Goal: Information Seeking & Learning: Learn about a topic

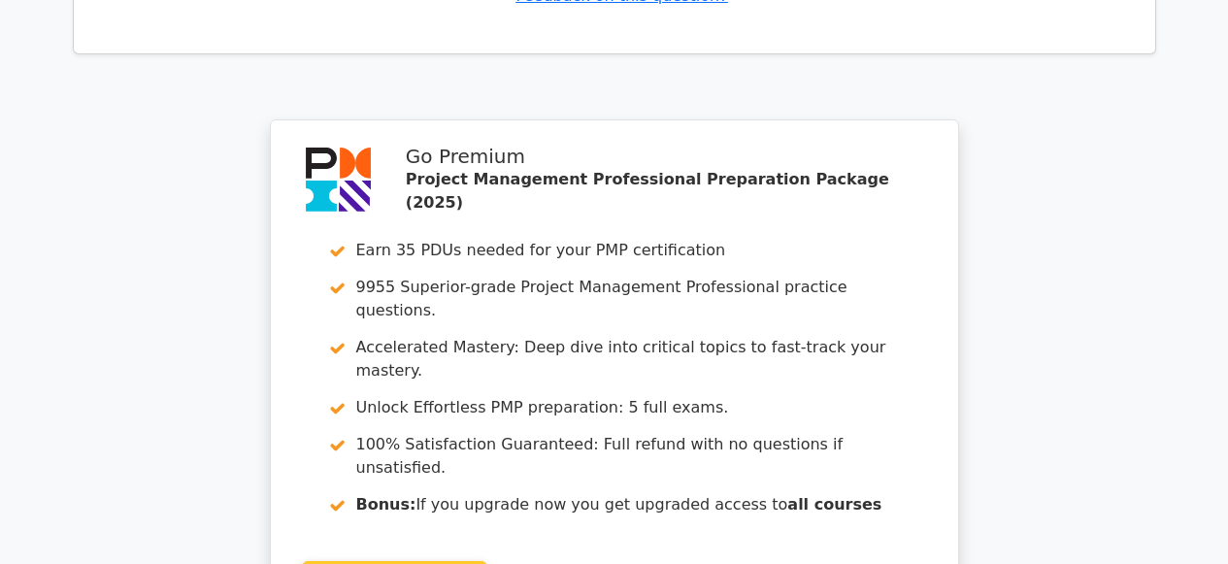
scroll to position [6378, 0]
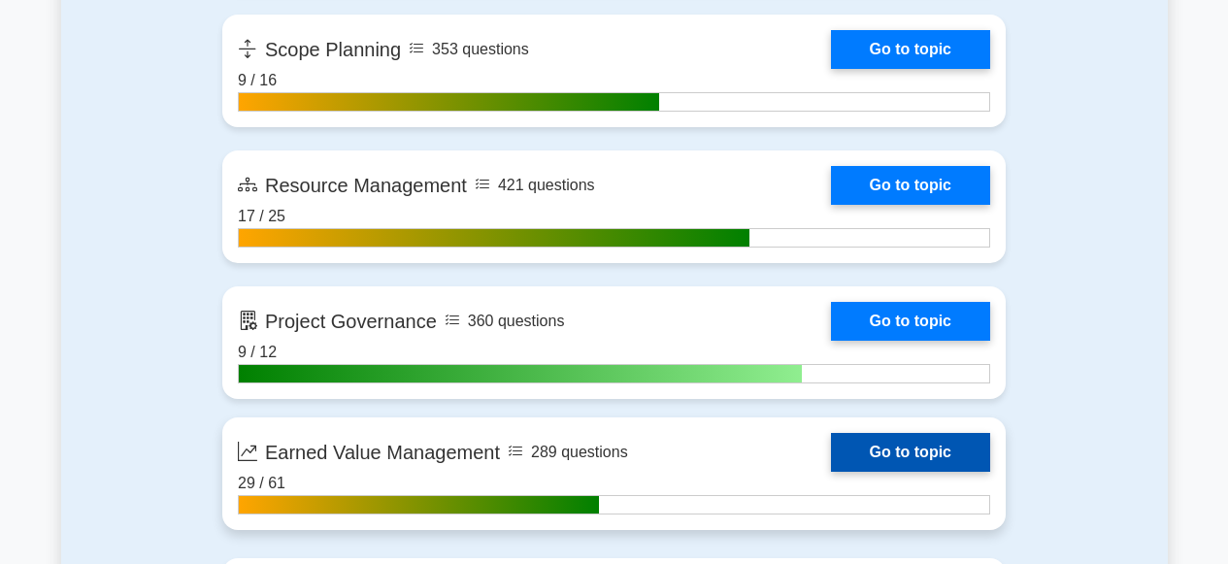
scroll to position [3474, 0]
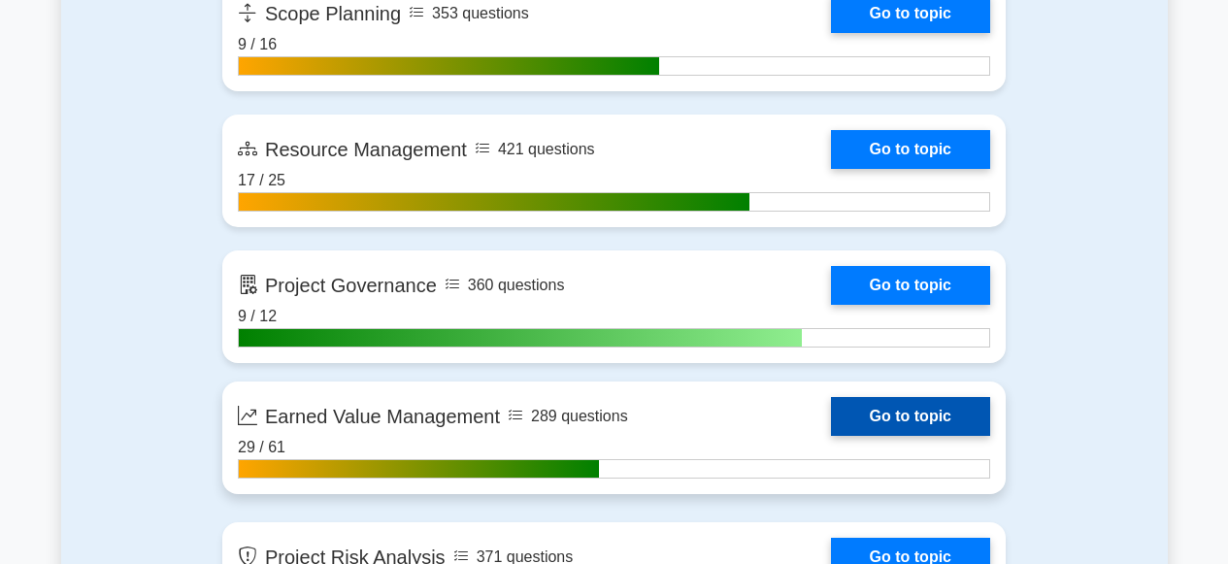
click at [896, 420] on link "Go to topic" at bounding box center [910, 416] width 159 height 39
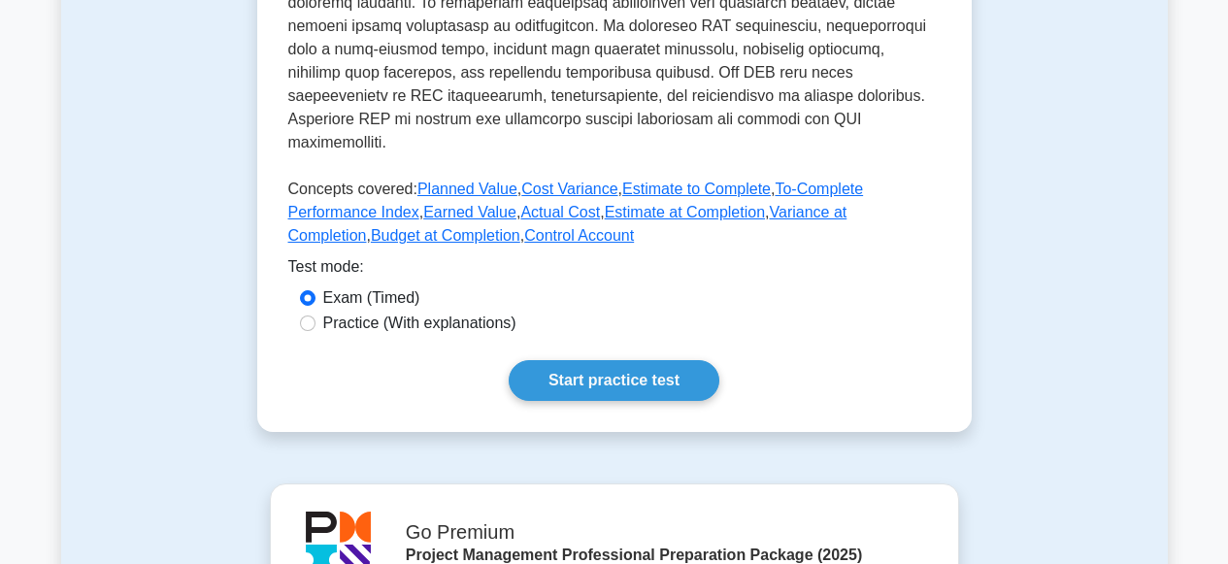
scroll to position [773, 0]
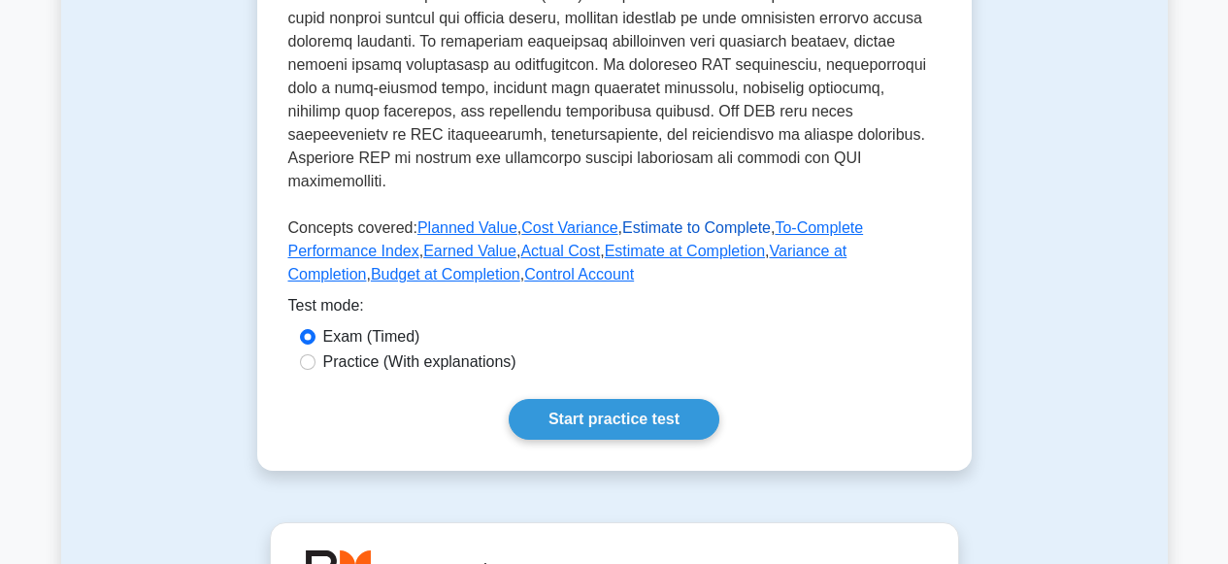
click at [667, 219] on link "Estimate to Complete" at bounding box center [696, 227] width 149 height 17
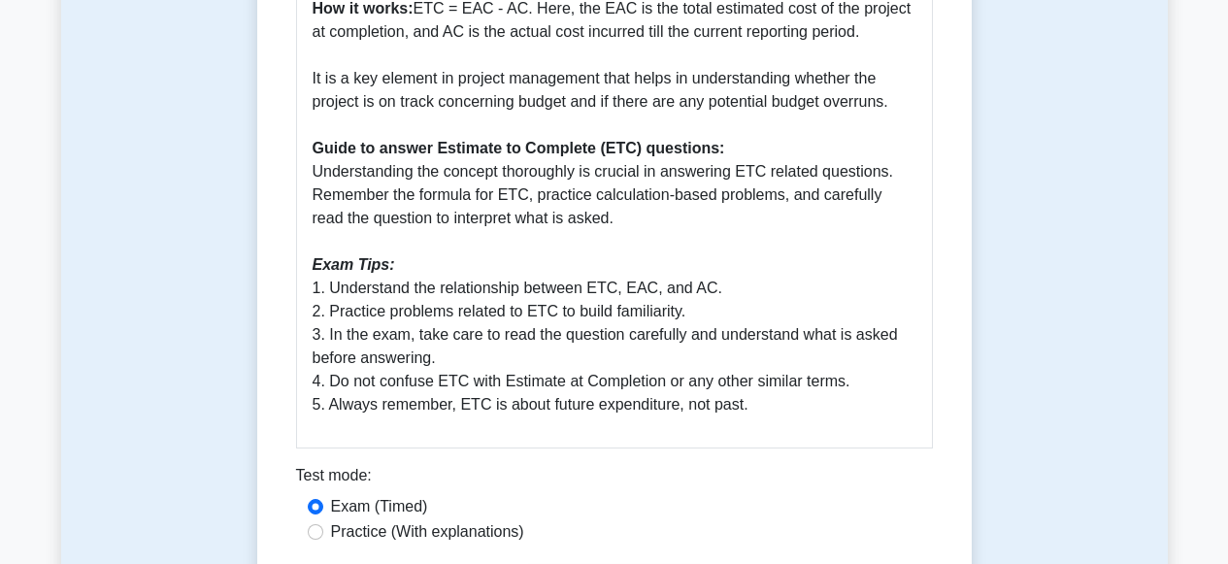
scroll to position [1116, 0]
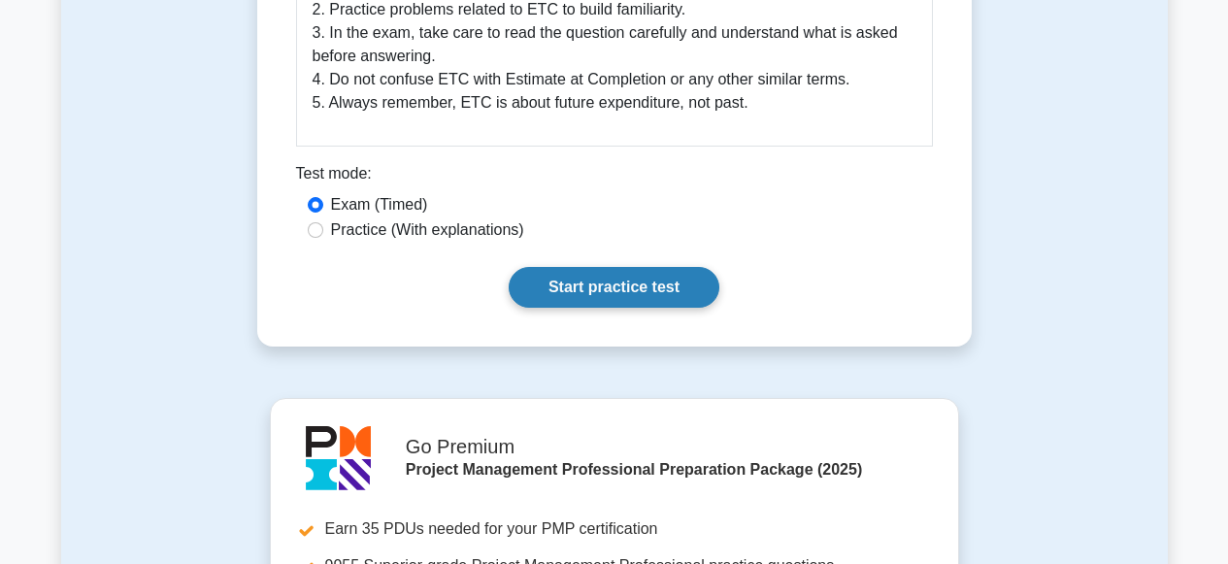
click at [617, 308] on link "Start practice test" at bounding box center [614, 287] width 211 height 41
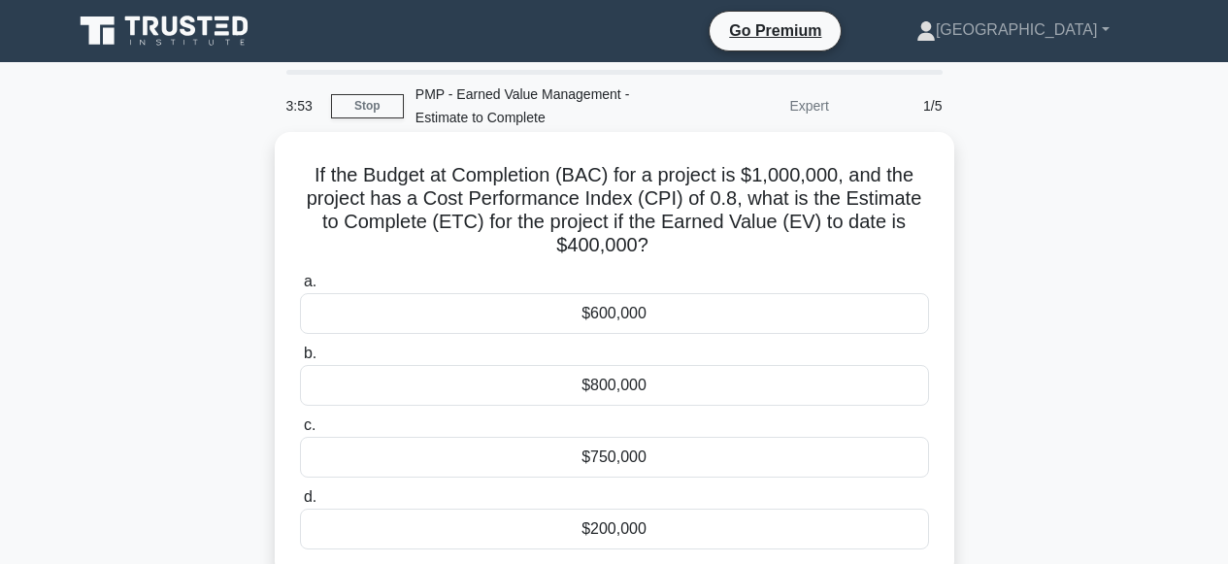
click at [618, 461] on div "$750,000" at bounding box center [614, 457] width 629 height 41
click at [300, 432] on input "c. $750,000" at bounding box center [300, 425] width 0 height 13
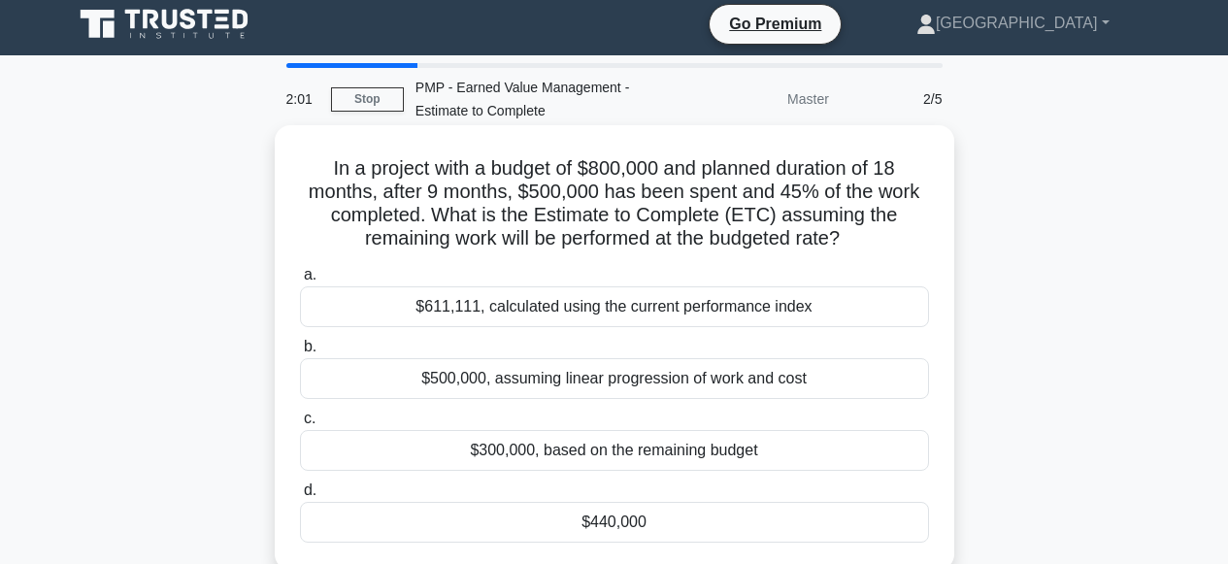
scroll to position [8, 0]
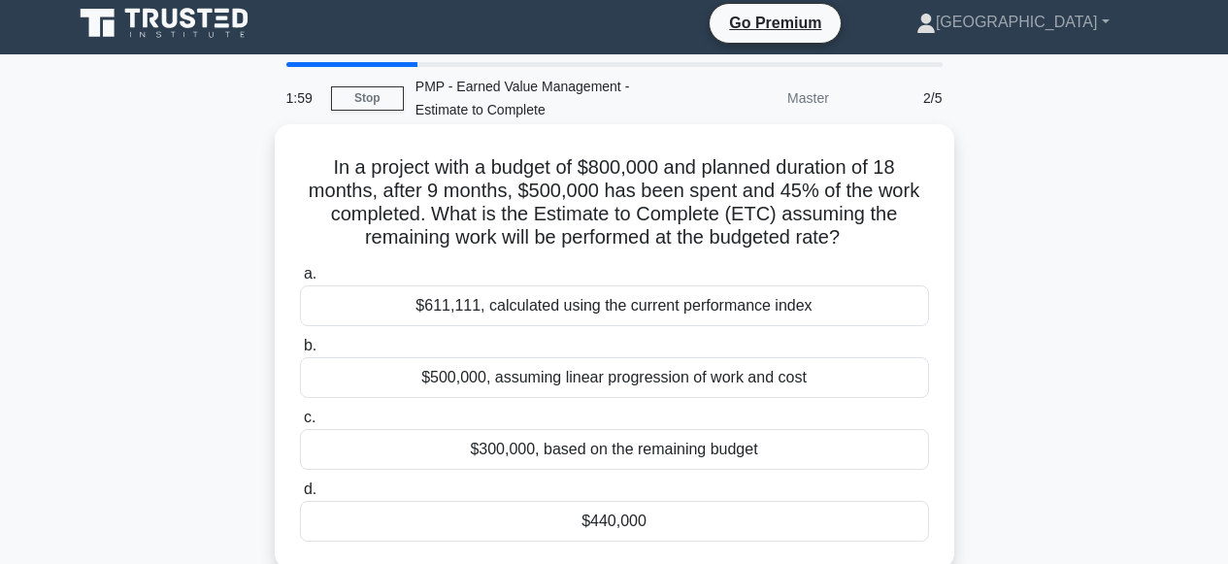
click at [606, 307] on div "$611,111, calculated using the current performance index" at bounding box center [614, 305] width 629 height 41
click at [300, 281] on input "a. $611,111, calculated using the current performance index" at bounding box center [300, 274] width 0 height 13
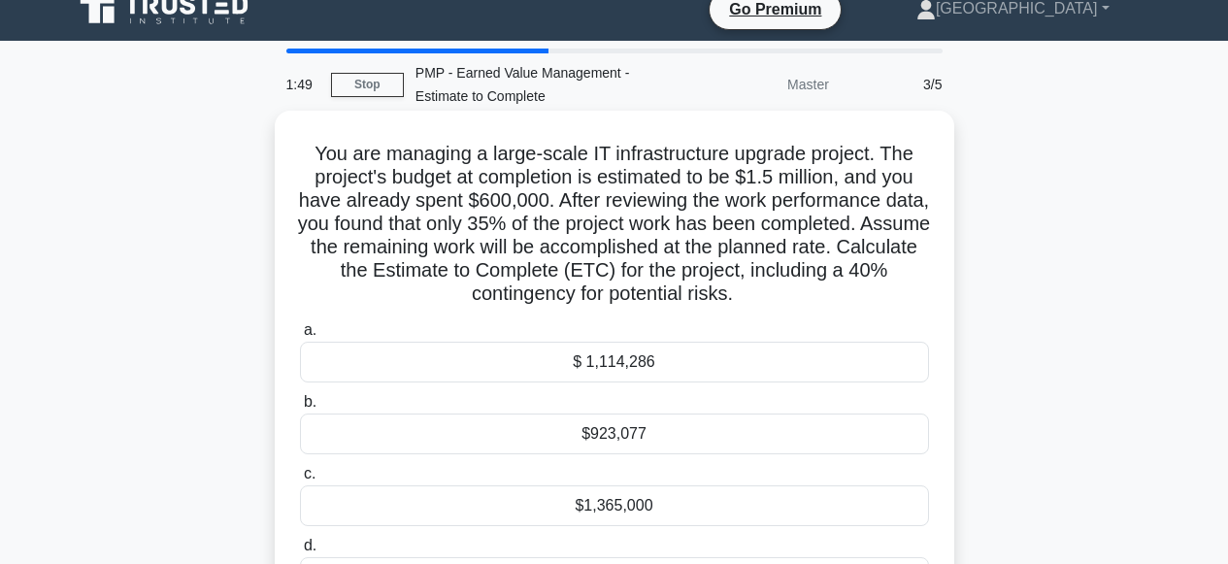
scroll to position [21, 0]
click at [719, 420] on div "$923,077" at bounding box center [614, 434] width 629 height 41
click at [300, 409] on input "b. $923,077" at bounding box center [300, 402] width 0 height 13
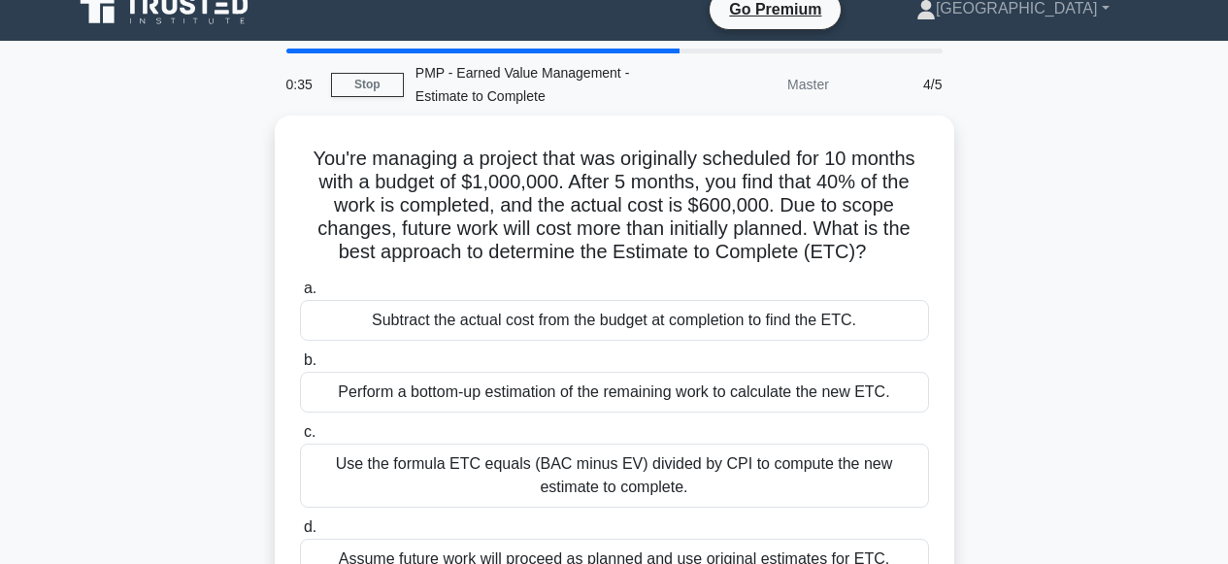
scroll to position [0, 0]
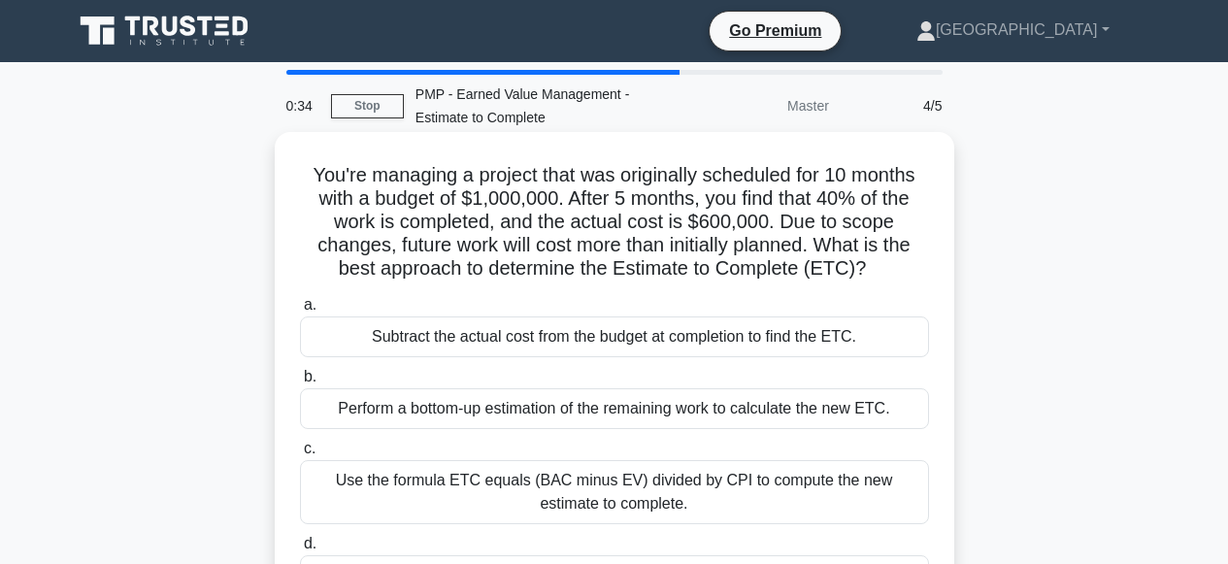
click at [637, 422] on div "Perform a bottom-up estimation of the remaining work to calculate the new ETC." at bounding box center [614, 408] width 629 height 41
click at [300, 383] on input "b. Perform a bottom-up estimation of the remaining work to calculate the new ET…" at bounding box center [300, 377] width 0 height 13
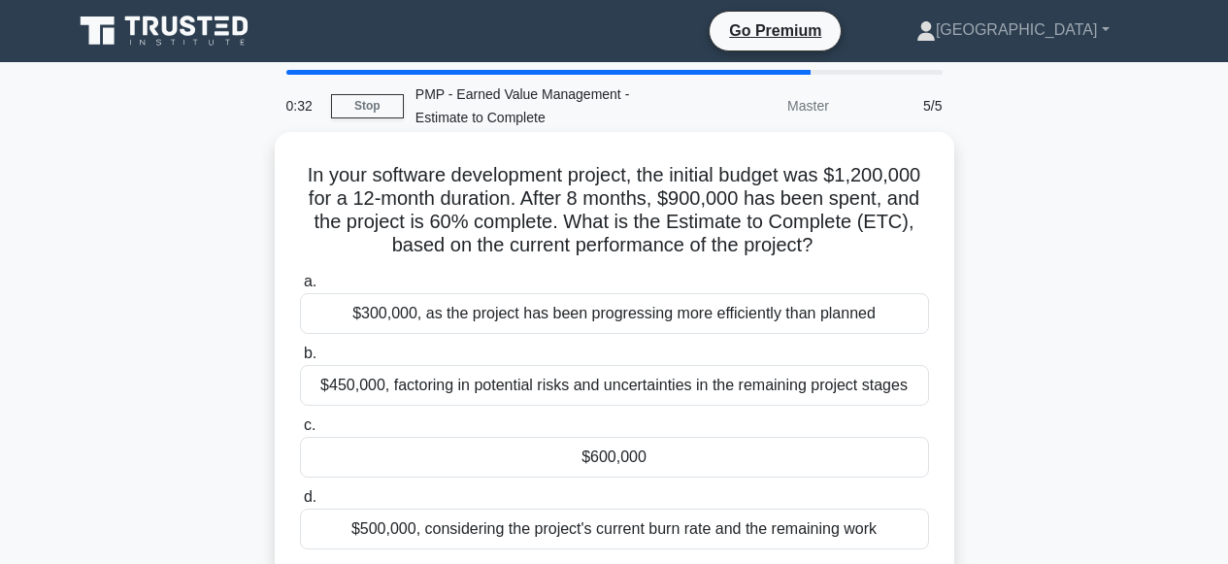
click at [617, 453] on div "$600,000" at bounding box center [614, 457] width 629 height 41
click at [300, 432] on input "c. $600,000" at bounding box center [300, 425] width 0 height 13
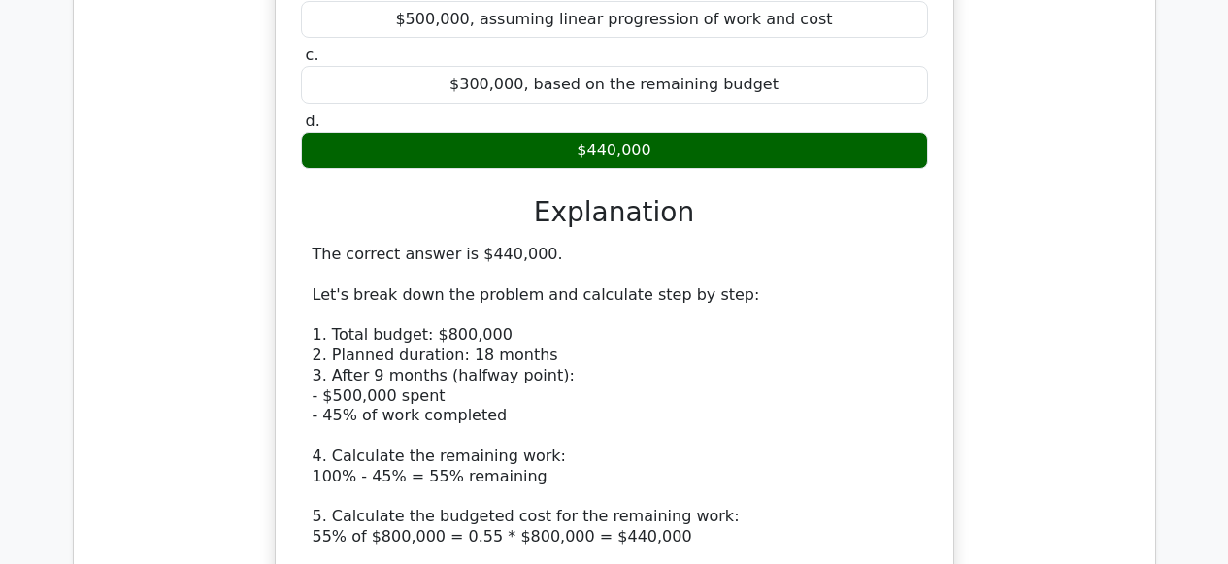
scroll to position [2387, 0]
drag, startPoint x: 419, startPoint y: 414, endPoint x: 533, endPoint y: 411, distance: 113.6
drag, startPoint x: 512, startPoint y: 411, endPoint x: 423, endPoint y: 414, distance: 88.4
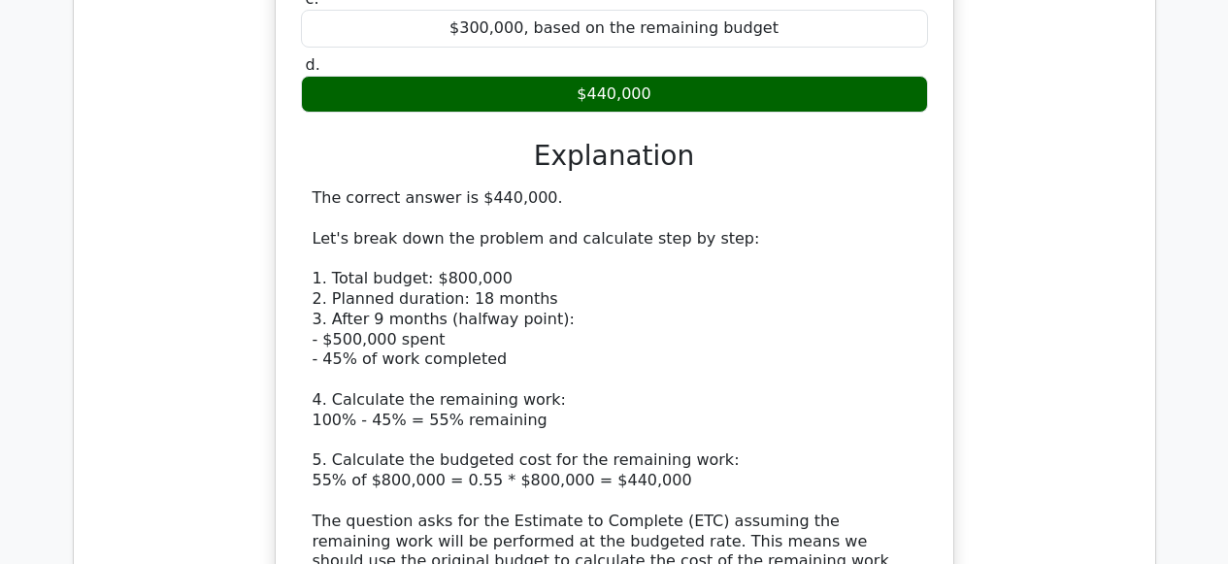
scroll to position [2457, 0]
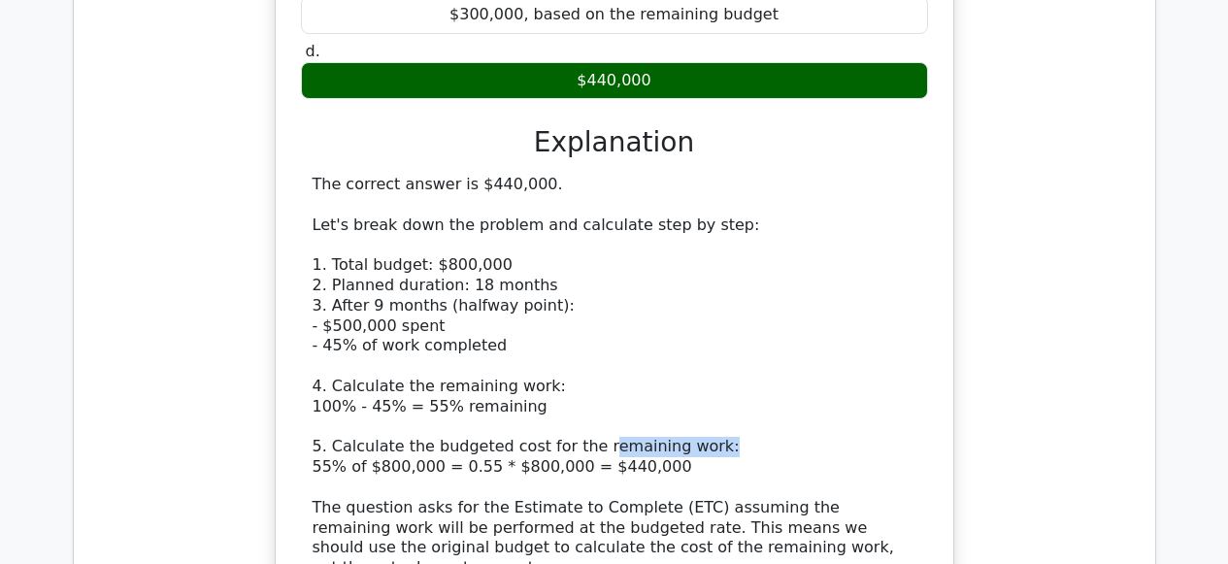
drag, startPoint x: 588, startPoint y: 386, endPoint x: 705, endPoint y: 381, distance: 116.6
click at [705, 381] on div "The correct answer is $440,000. Let's break down the problem and calculate step…" at bounding box center [615, 508] width 604 height 666
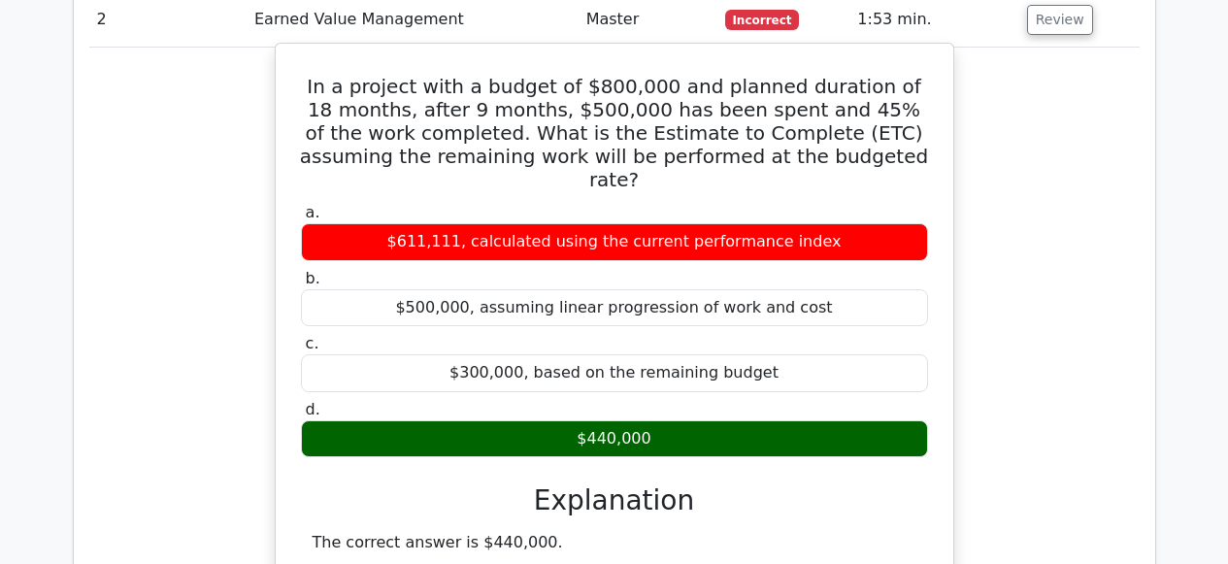
scroll to position [1836, 0]
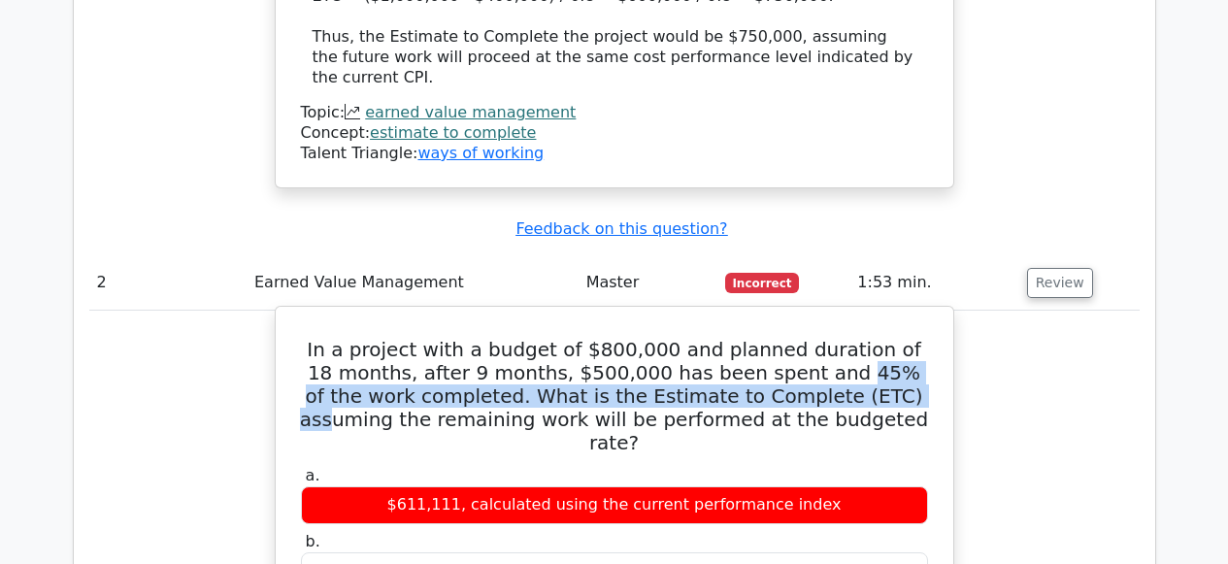
drag, startPoint x: 787, startPoint y: 336, endPoint x: 812, endPoint y: 357, distance: 33.1
click at [812, 357] on h5 "In a project with a budget of $800,000 and planned duration of 18 months, after…" at bounding box center [614, 396] width 631 height 116
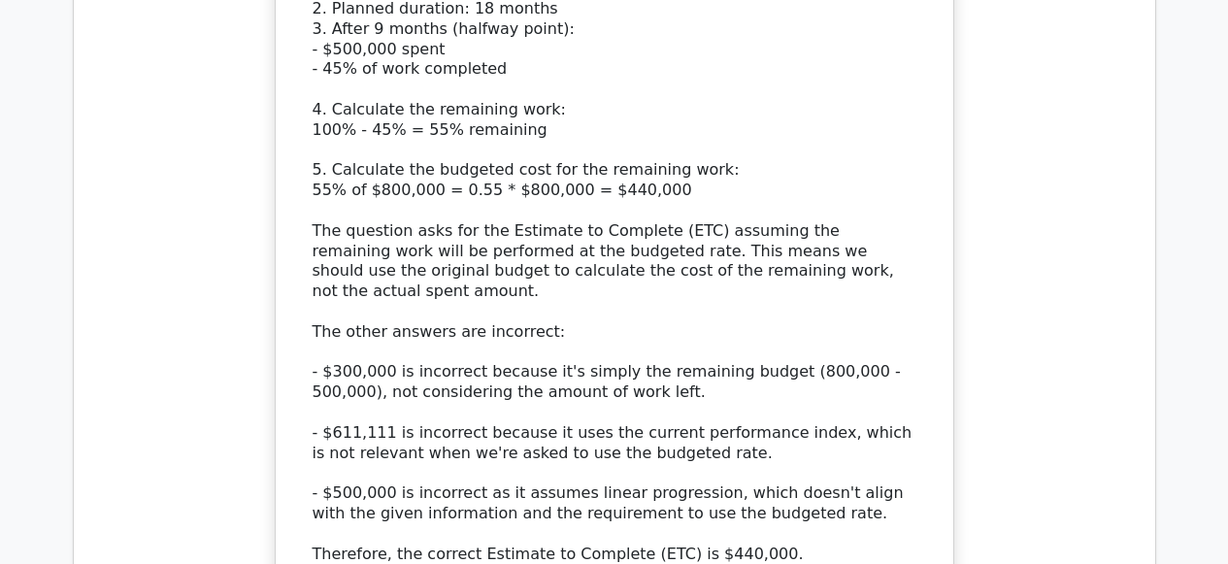
scroll to position [3112, 0]
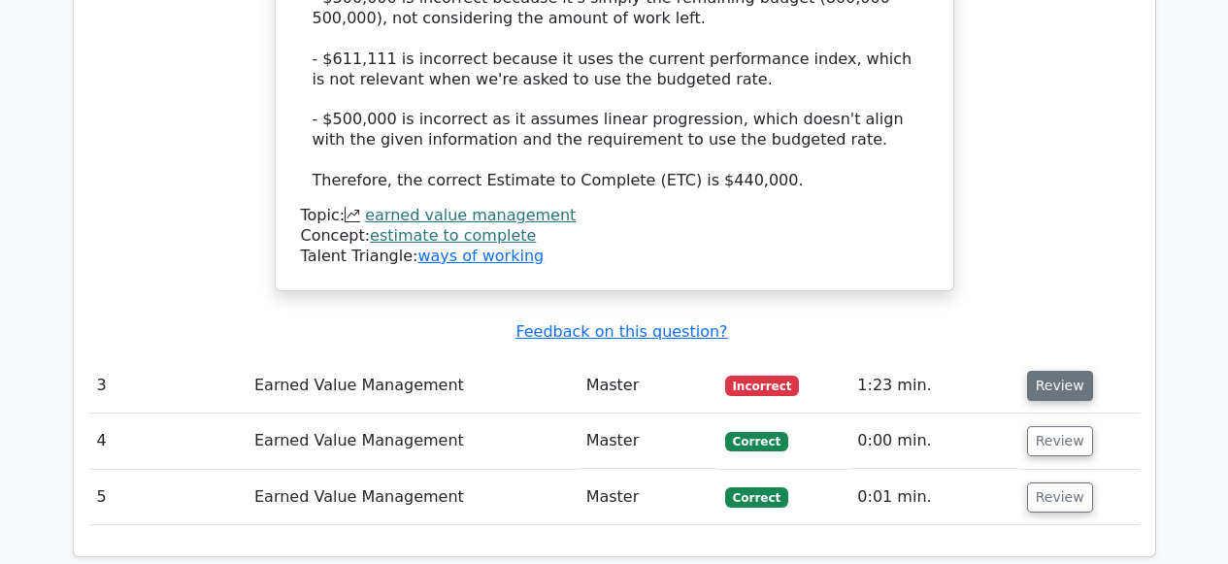
click at [1054, 371] on button "Review" at bounding box center [1060, 386] width 66 height 30
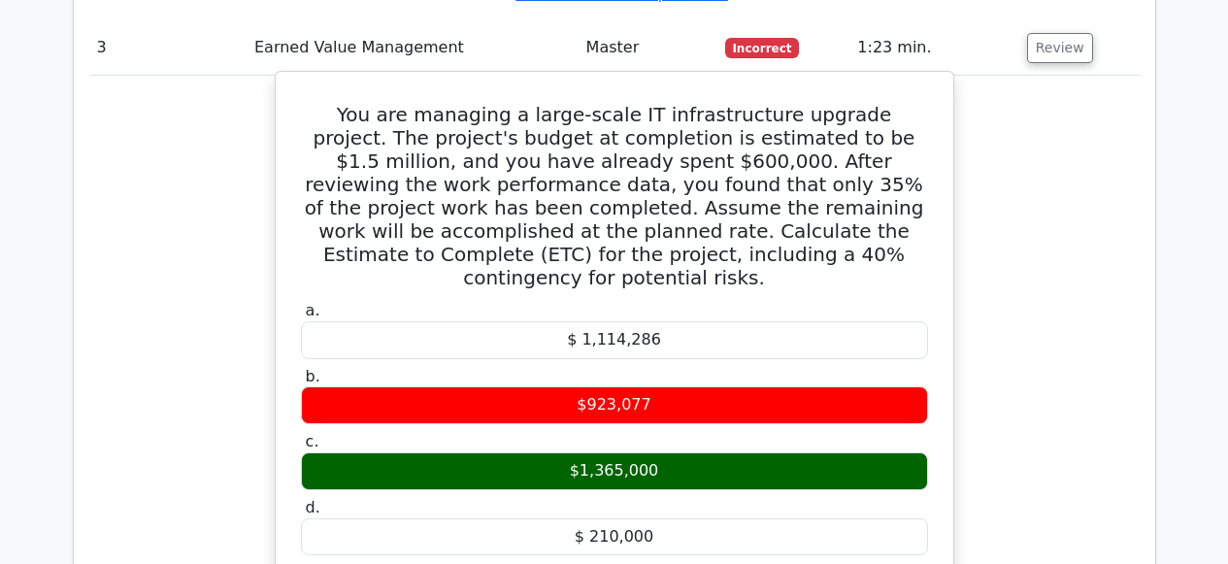
scroll to position [3450, 0]
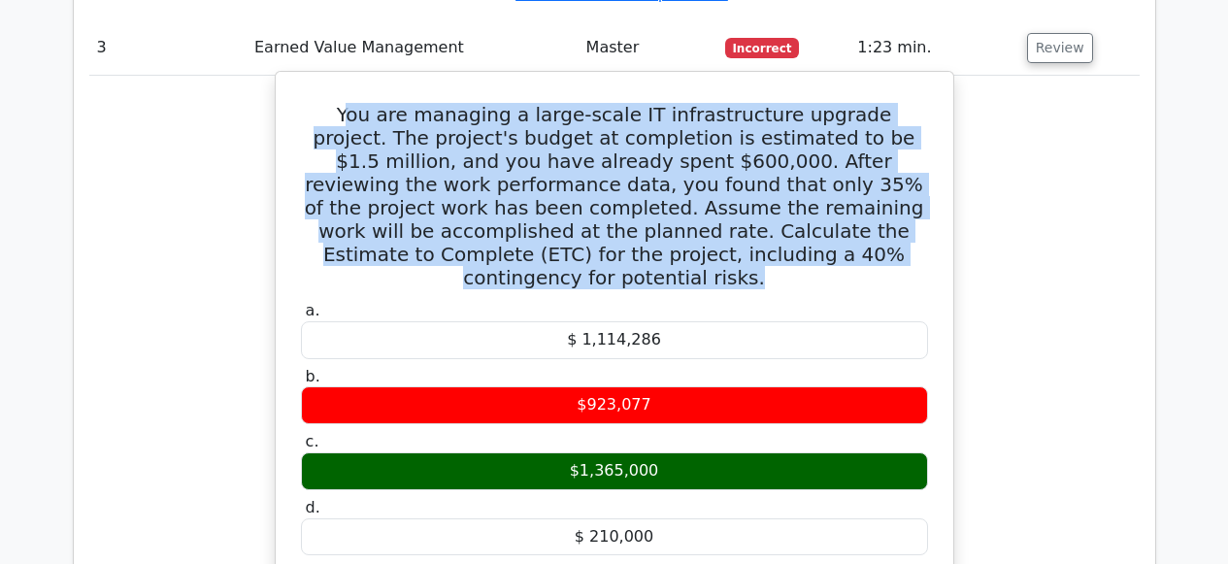
drag, startPoint x: 318, startPoint y: 22, endPoint x: 666, endPoint y: 152, distance: 371.1
click at [748, 187] on div "You are managing a large-scale IT infrastructure upgrade project. The project's…" at bounding box center [614, 499] width 662 height 839
copy div "ou are managing a large-scale IT infrastructure upgrade project. The project's …"
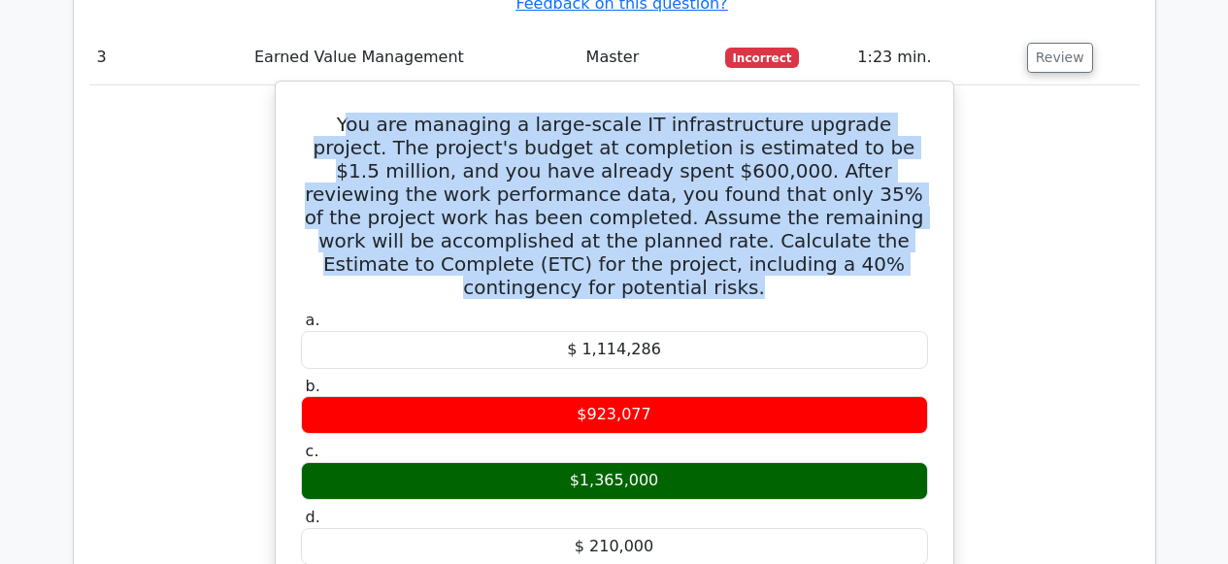
scroll to position [3429, 0]
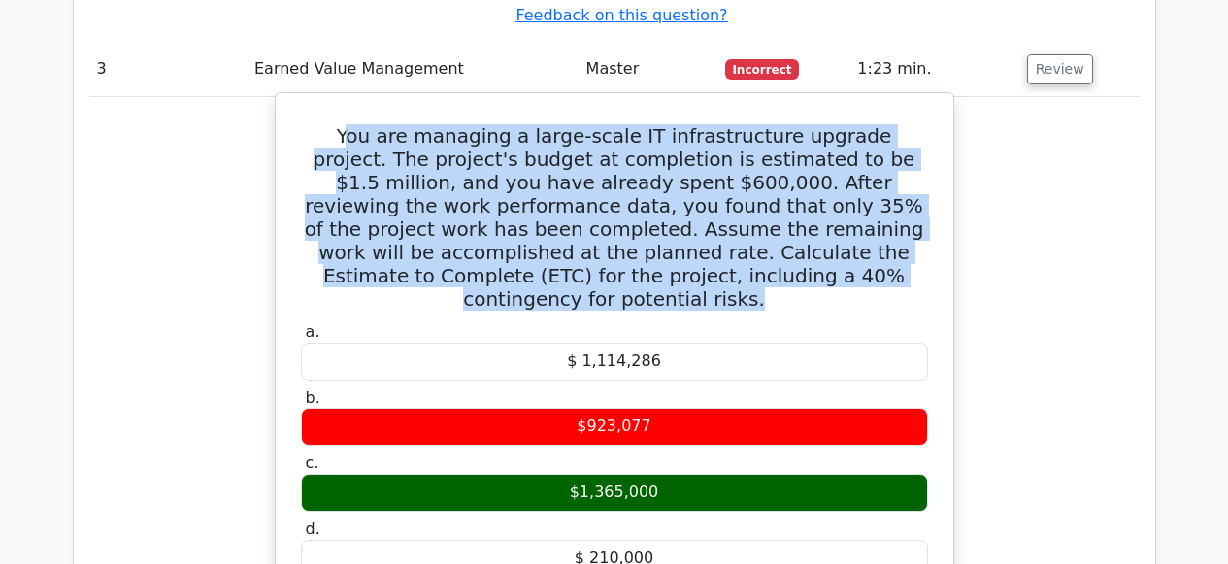
click at [782, 143] on h5 "You are managing a large-scale IT infrastructure upgrade project. The project's…" at bounding box center [614, 217] width 631 height 186
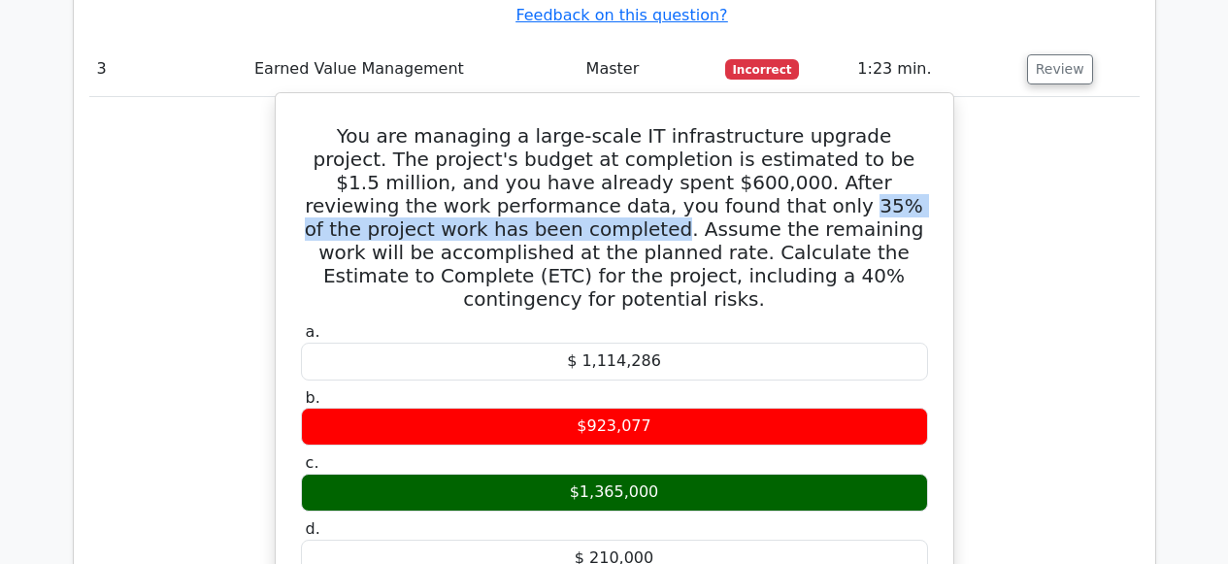
drag, startPoint x: 911, startPoint y: 124, endPoint x: 531, endPoint y: 116, distance: 380.6
click at [531, 124] on h5 "You are managing a large-scale IT infrastructure upgrade project. The project's…" at bounding box center [614, 217] width 631 height 186
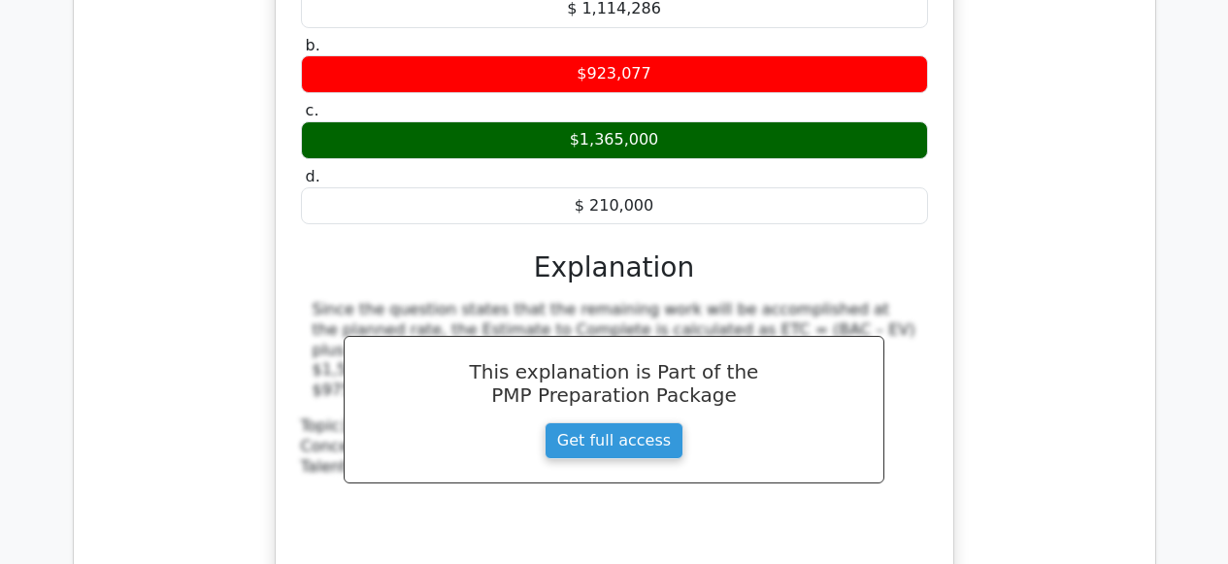
scroll to position [4136, 0]
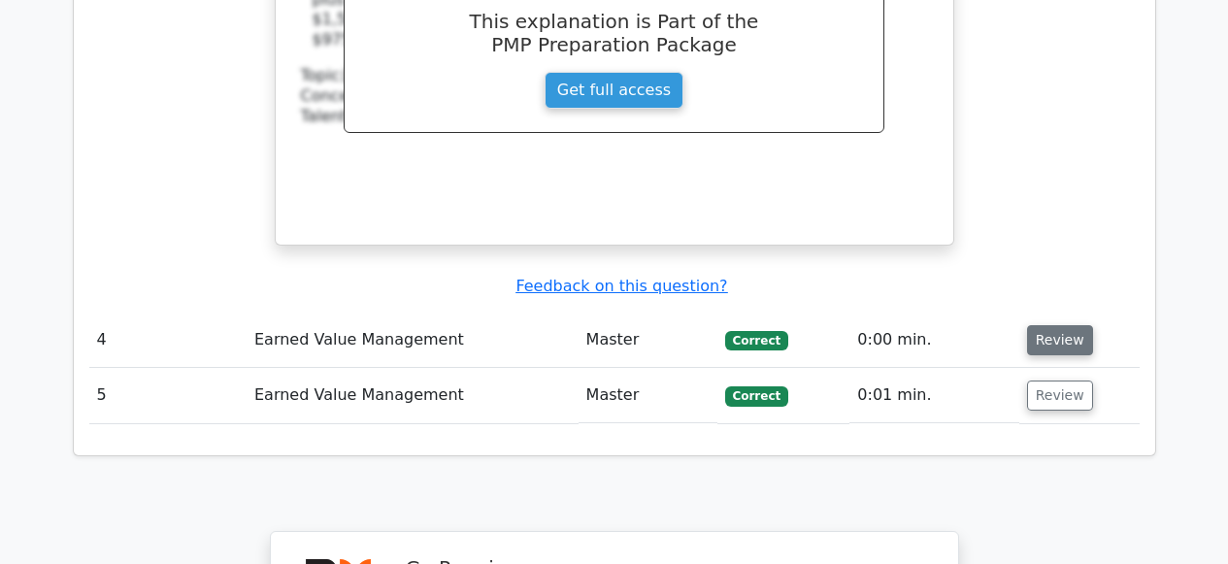
click at [1044, 325] on button "Review" at bounding box center [1060, 340] width 66 height 30
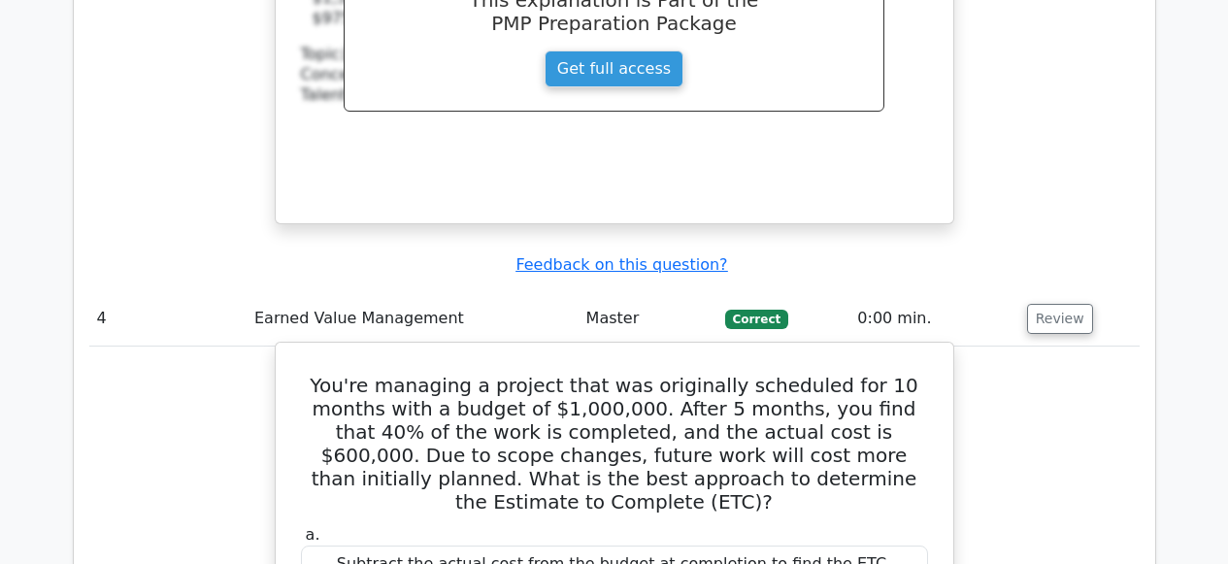
scroll to position [4175, 0]
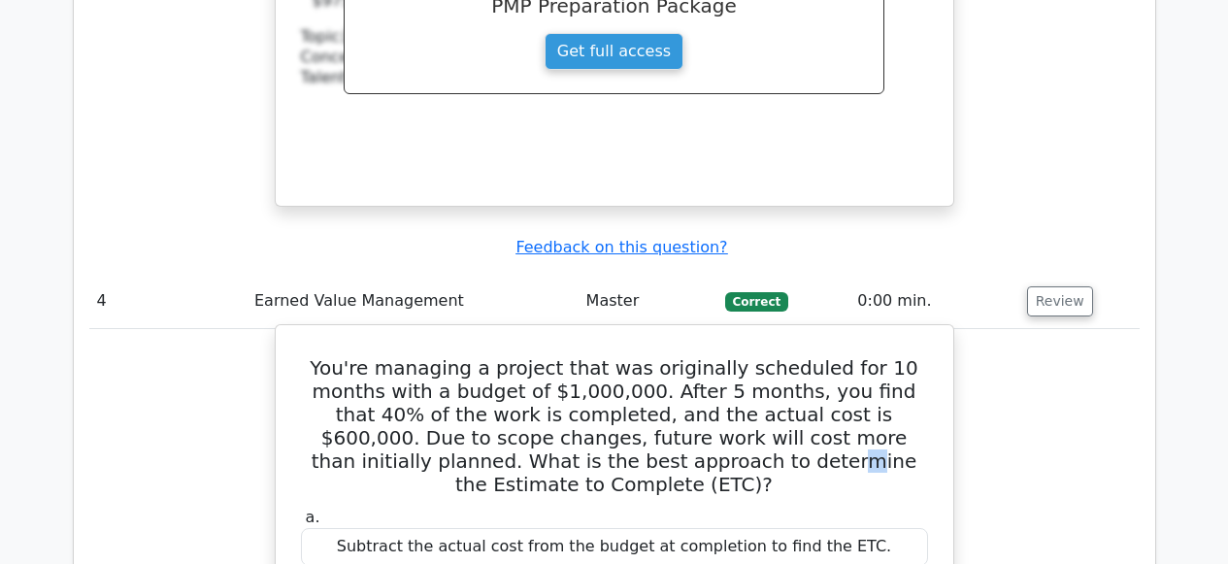
drag, startPoint x: 550, startPoint y: 351, endPoint x: 478, endPoint y: 364, distance: 73.9
click at [561, 356] on h5 "You're managing a project that was originally scheduled for 10 months with a bu…" at bounding box center [614, 426] width 631 height 140
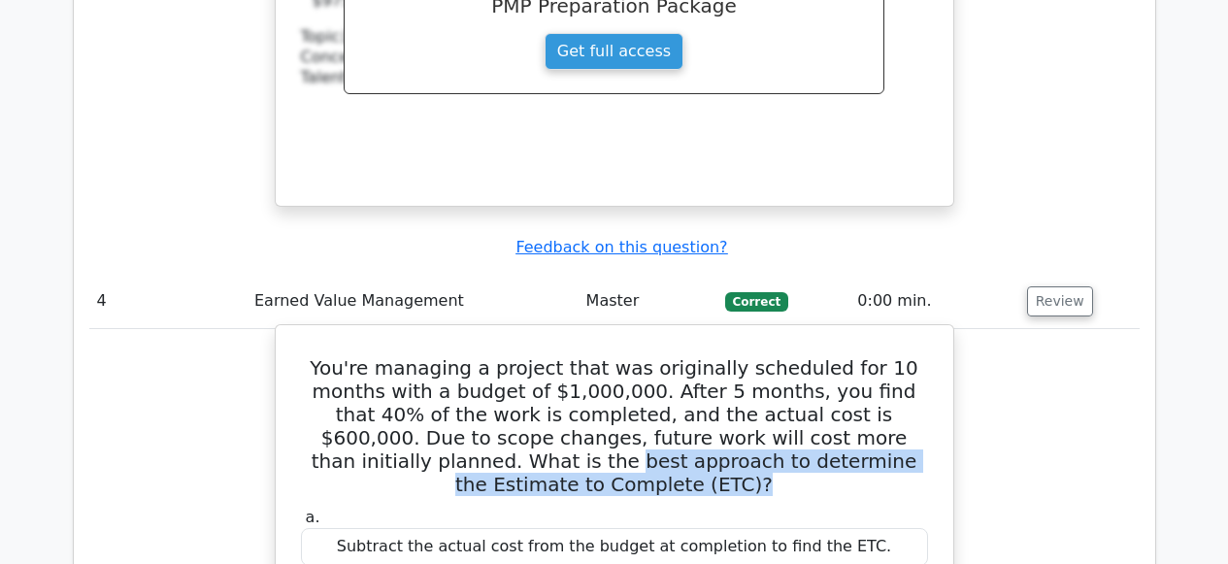
drag, startPoint x: 353, startPoint y: 356, endPoint x: 585, endPoint y: 376, distance: 232.8
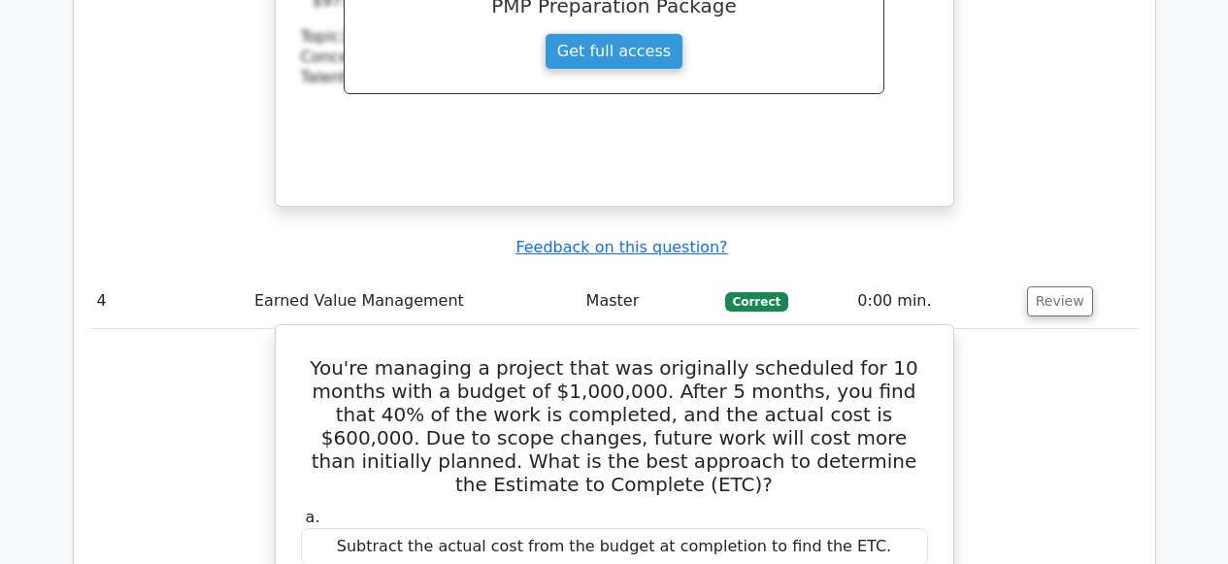
click at [726, 508] on label "a. Subtract the actual cost from the budget at completion to find the ETC." at bounding box center [614, 537] width 627 height 58
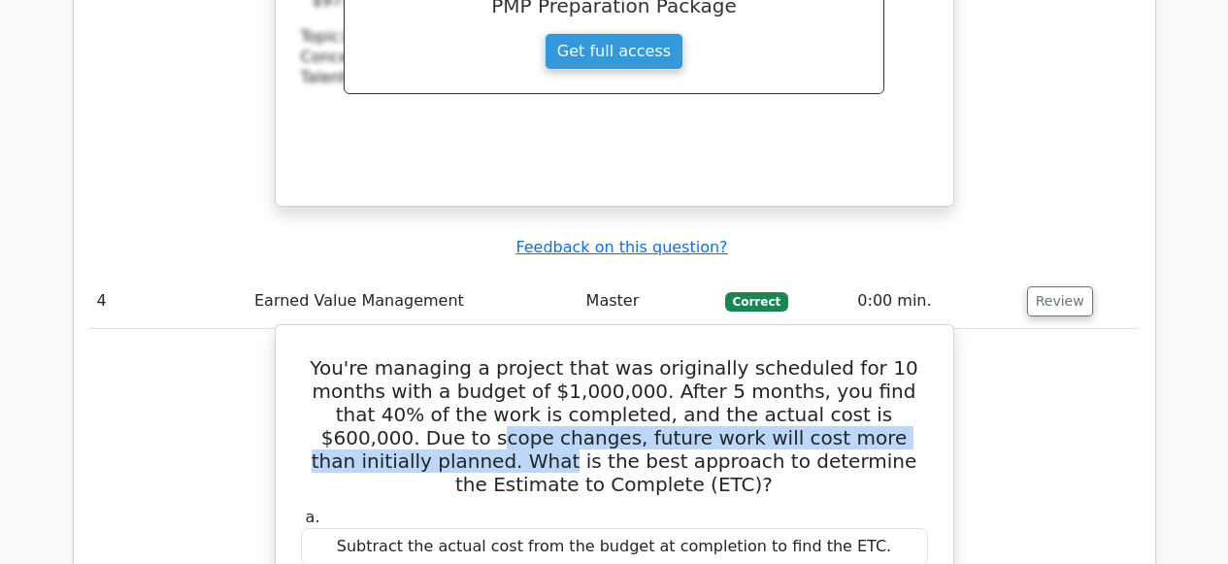
drag, startPoint x: 850, startPoint y: 305, endPoint x: 862, endPoint y: 332, distance: 29.6
click at [862, 356] on h5 "You're managing a project that was originally scheduled for 10 months with a bu…" at bounding box center [614, 426] width 631 height 140
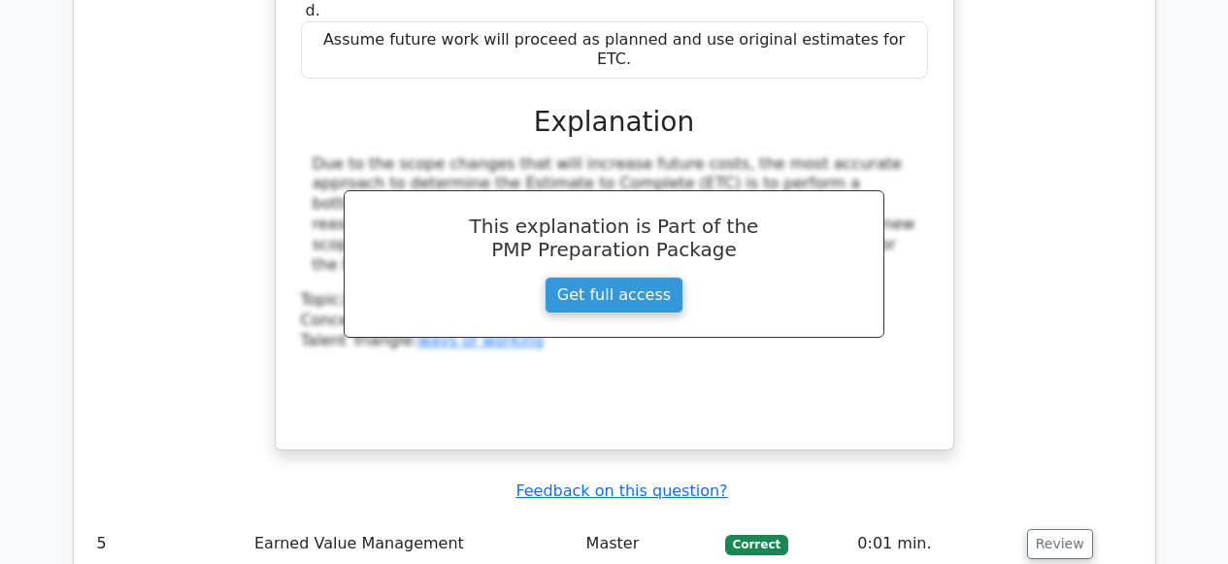
scroll to position [4919, 0]
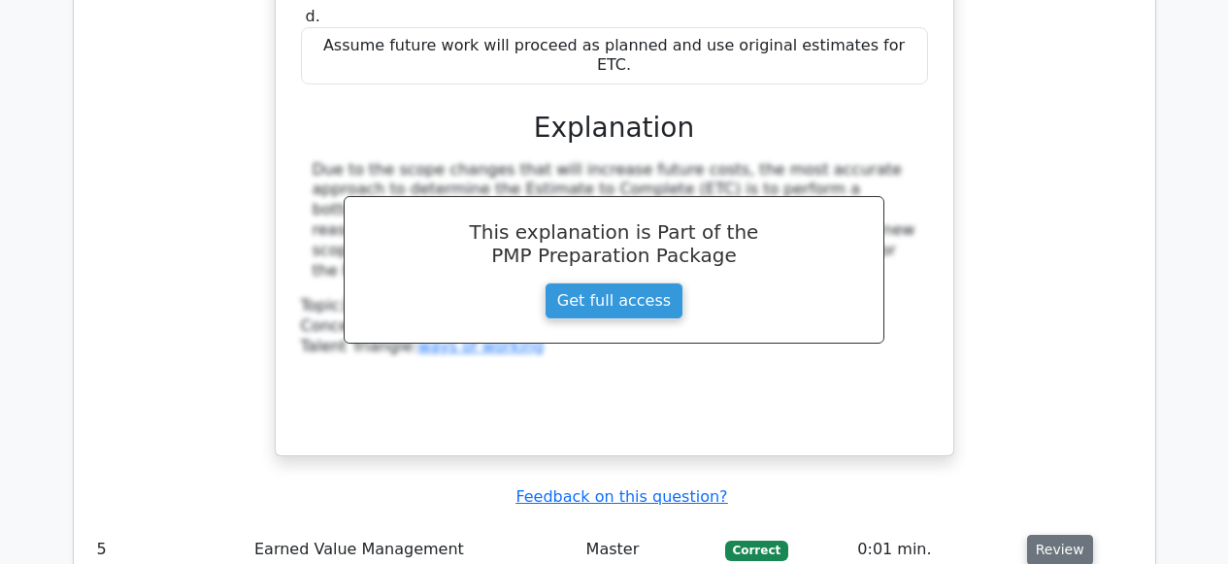
click at [1043, 535] on button "Review" at bounding box center [1060, 550] width 66 height 30
drag, startPoint x: 536, startPoint y: 497, endPoint x: 425, endPoint y: 496, distance: 110.7
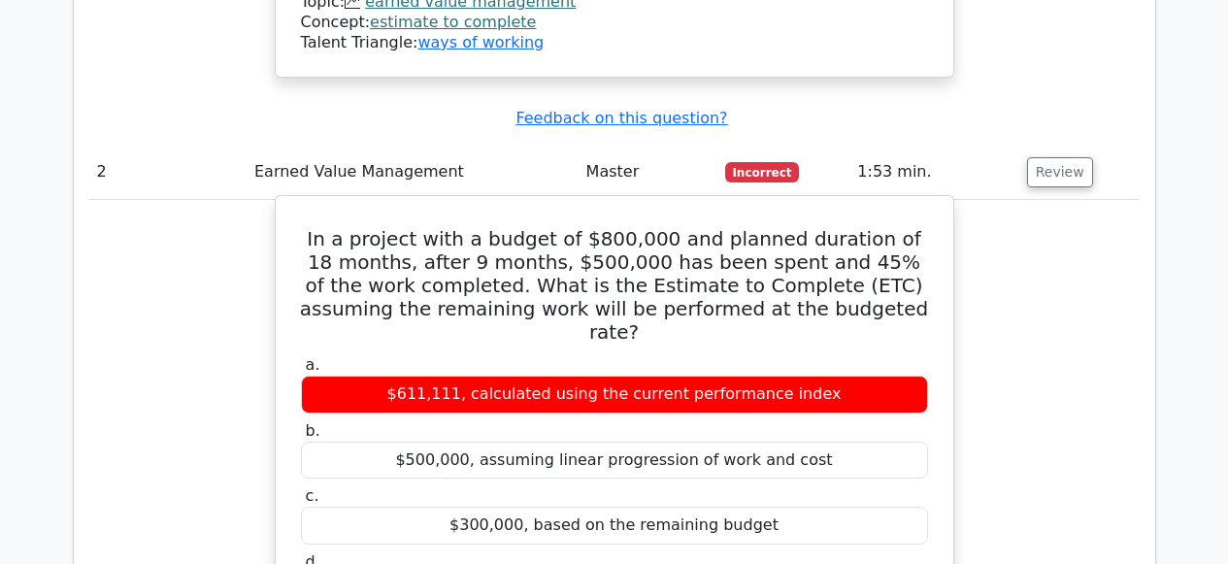
scroll to position [1944, 0]
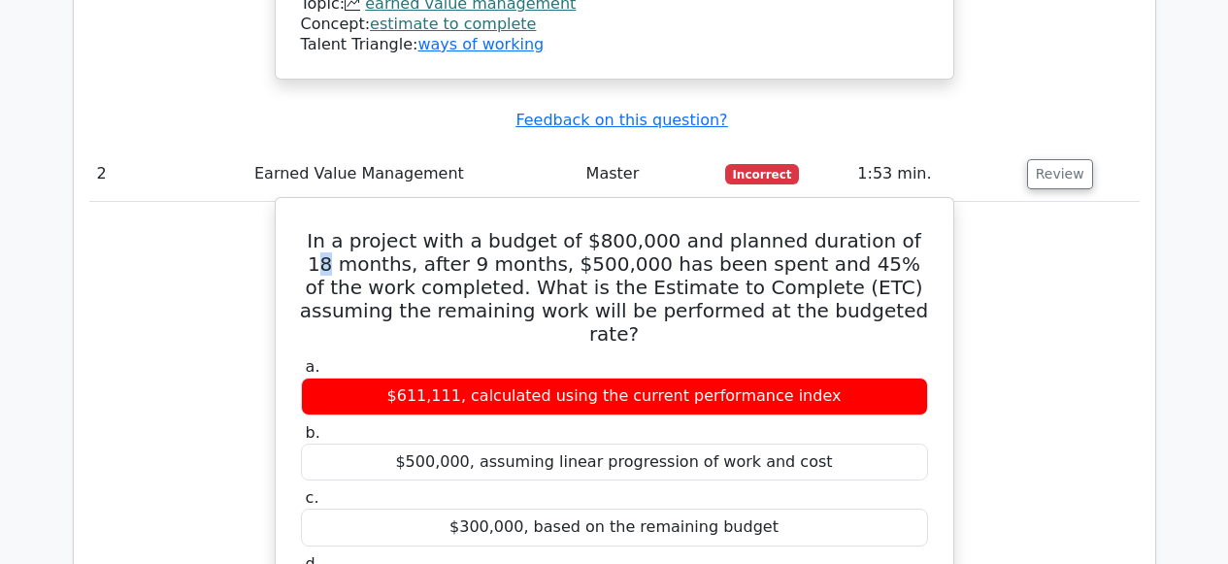
drag, startPoint x: 900, startPoint y: 202, endPoint x: 887, endPoint y: 206, distance: 13.2
click at [887, 229] on h5 "In a project with a budget of $800,000 and planned duration of 18 months, after…" at bounding box center [614, 287] width 631 height 116
drag, startPoint x: 454, startPoint y: 227, endPoint x: 404, endPoint y: 219, distance: 51.1
click at [404, 229] on h5 "In a project with a budget of $800,000 and planned duration of 18 months, after…" at bounding box center [614, 287] width 631 height 116
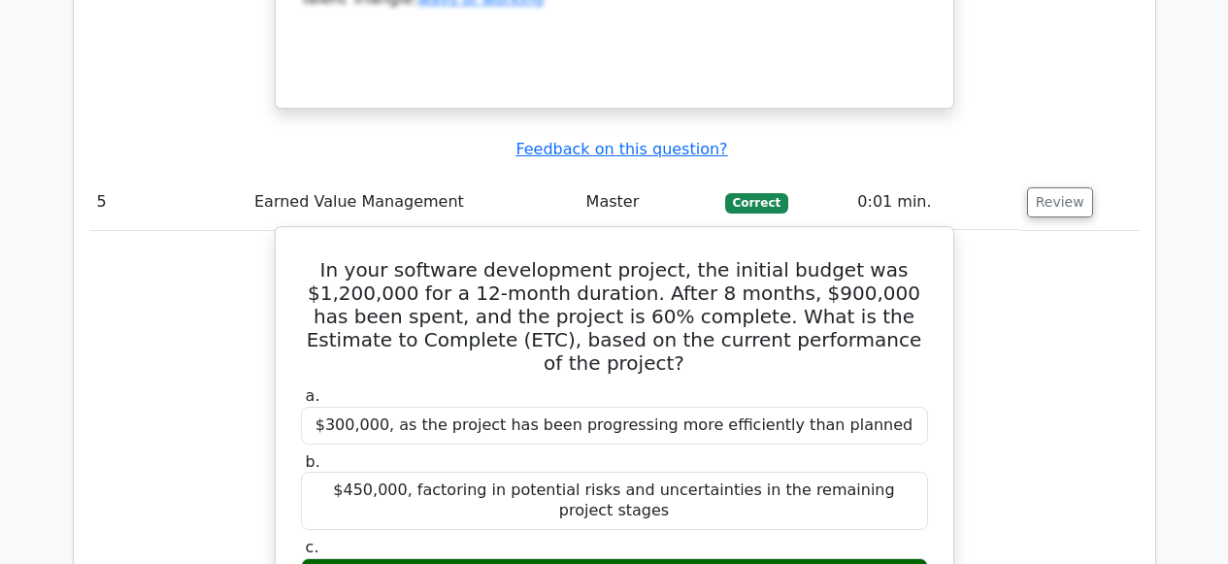
scroll to position [5182, 0]
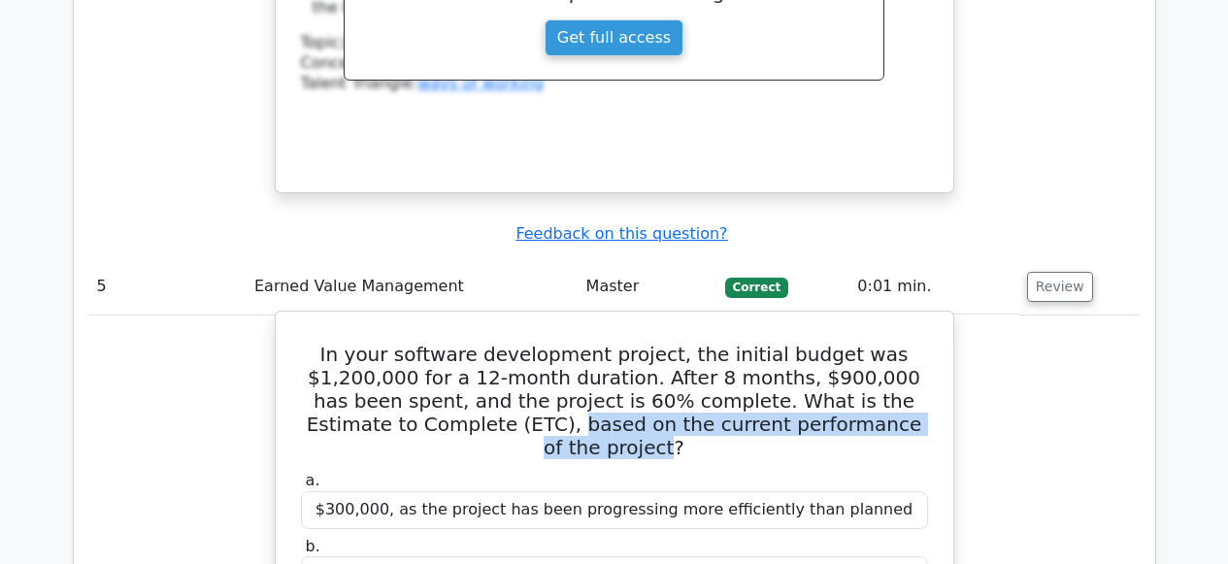
drag, startPoint x: 821, startPoint y: 257, endPoint x: 397, endPoint y: 248, distance: 424.3
click at [397, 343] on h5 "In your software development project, the initial budget was $1,200,000 for a 1…" at bounding box center [614, 401] width 631 height 116
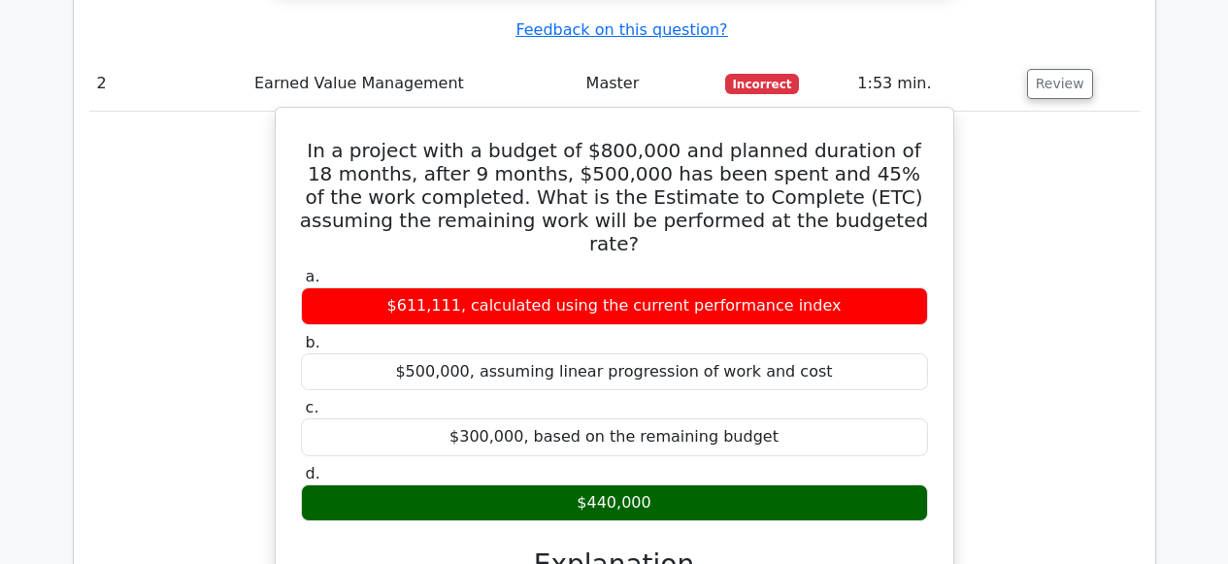
scroll to position [1844, 0]
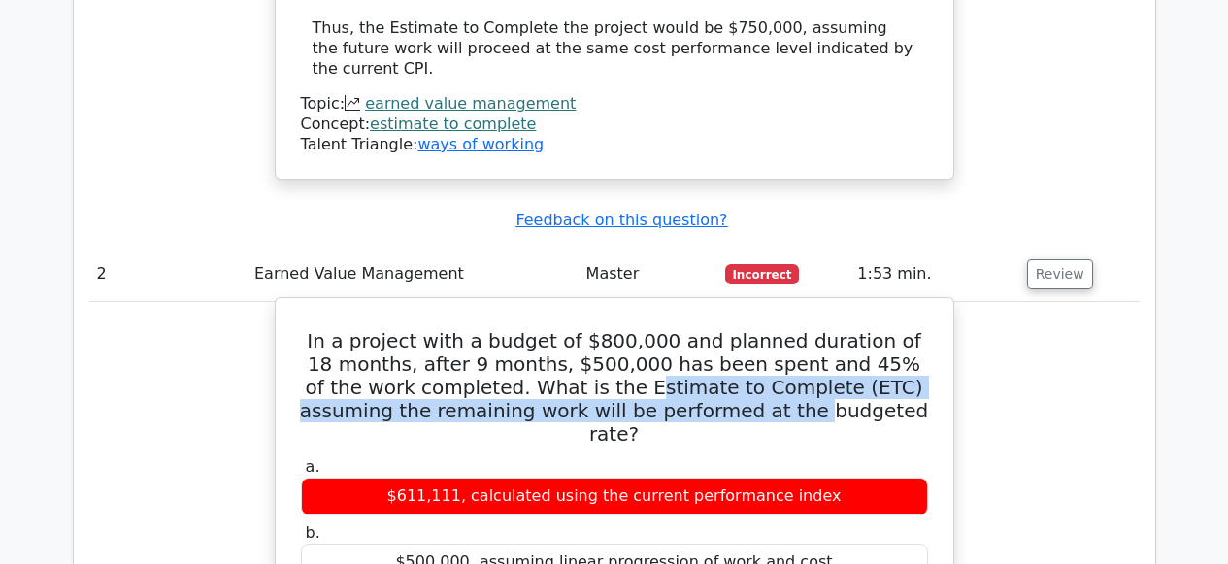
drag, startPoint x: 543, startPoint y: 348, endPoint x: 721, endPoint y: 360, distance: 179.1
click at [721, 360] on h5 "In a project with a budget of $800,000 and planned duration of 18 months, after…" at bounding box center [614, 387] width 631 height 116
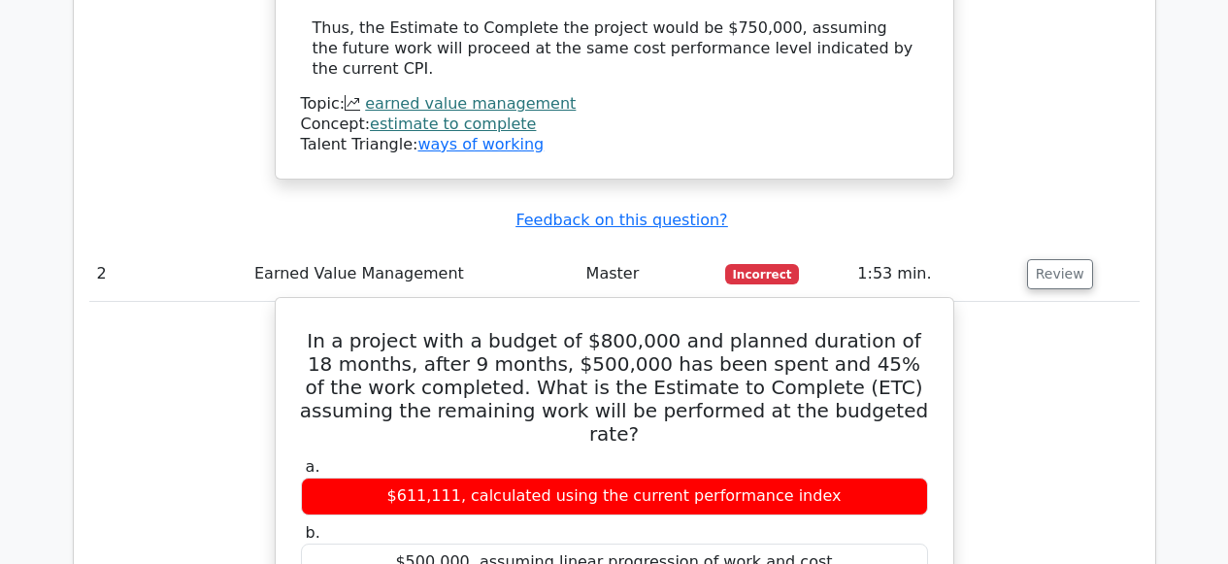
click at [779, 355] on h5 "In a project with a budget of $800,000 and planned duration of 18 months, after…" at bounding box center [614, 387] width 631 height 116
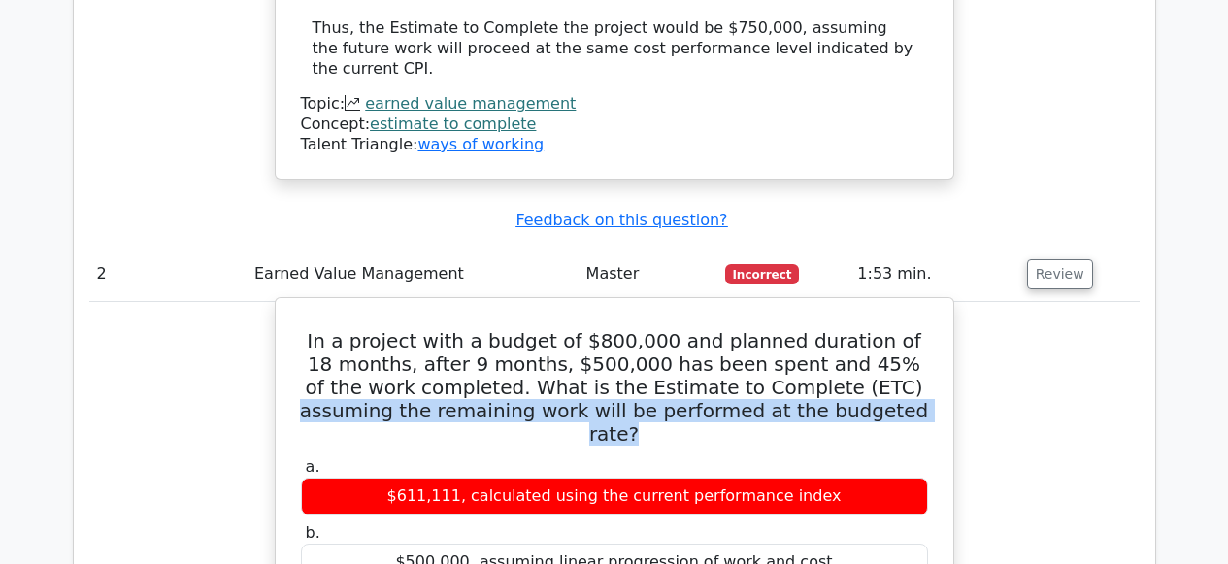
drag, startPoint x: 785, startPoint y: 347, endPoint x: 677, endPoint y: 383, distance: 114.8
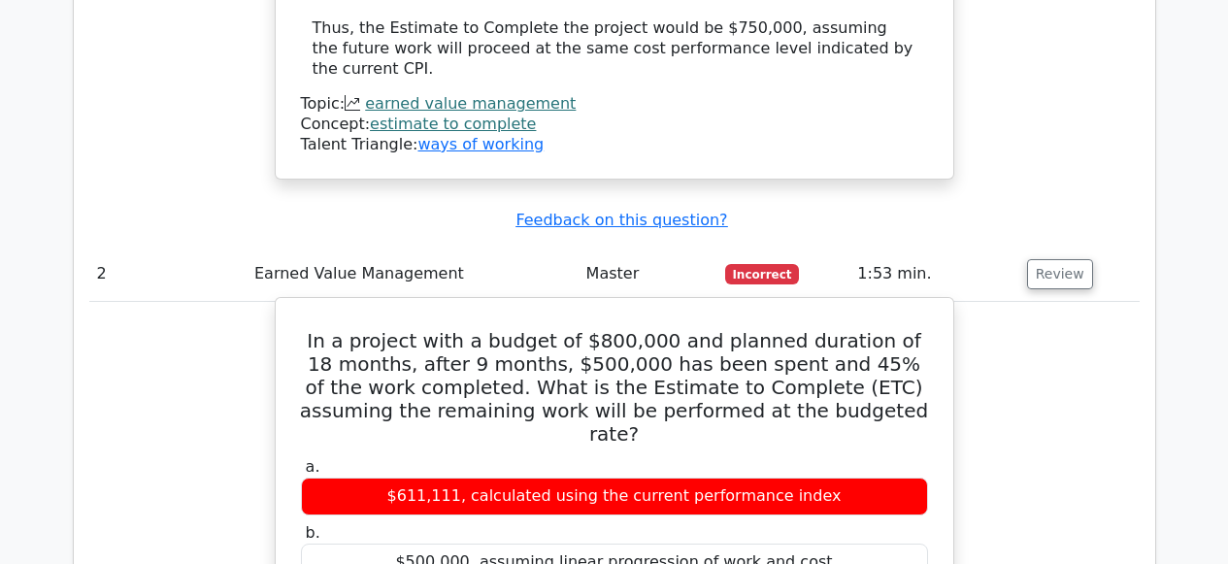
click at [820, 372] on h5 "In a project with a budget of $800,000 and planned duration of 18 months, after…" at bounding box center [614, 387] width 631 height 116
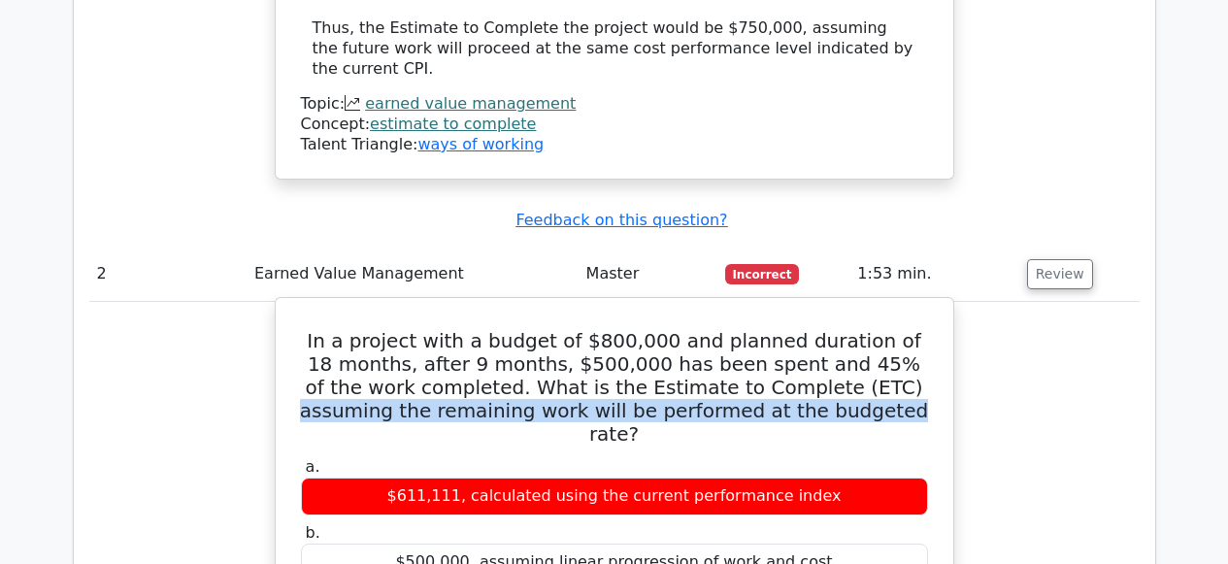
drag, startPoint x: 782, startPoint y: 348, endPoint x: 807, endPoint y: 361, distance: 27.8
click at [807, 361] on h5 "In a project with a budget of $800,000 and planned duration of 18 months, after…" at bounding box center [614, 387] width 631 height 116
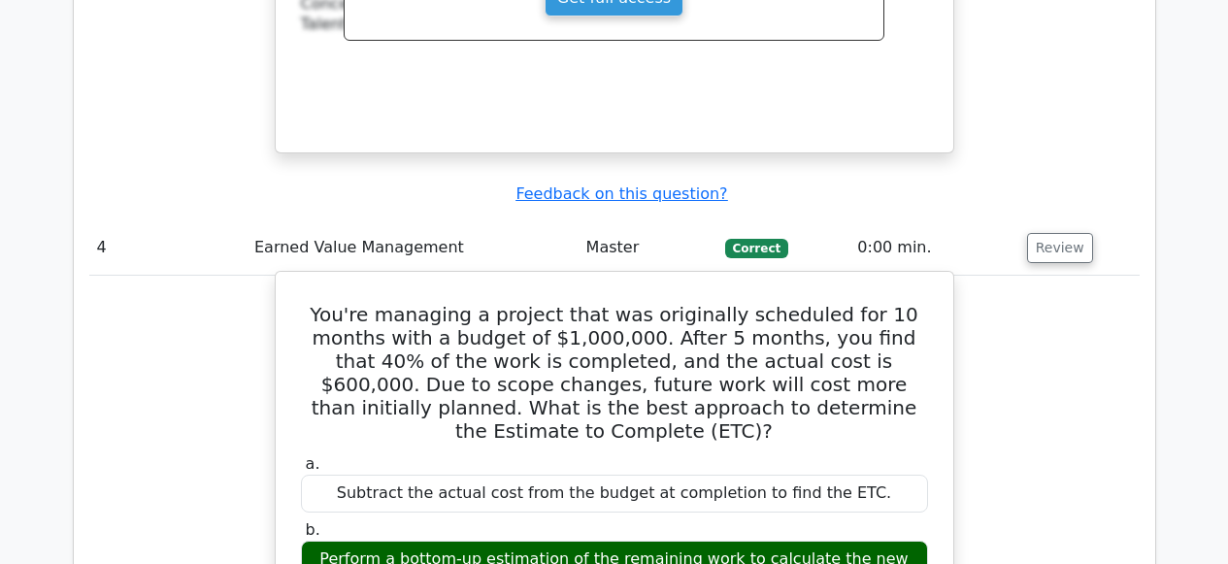
scroll to position [4298, 0]
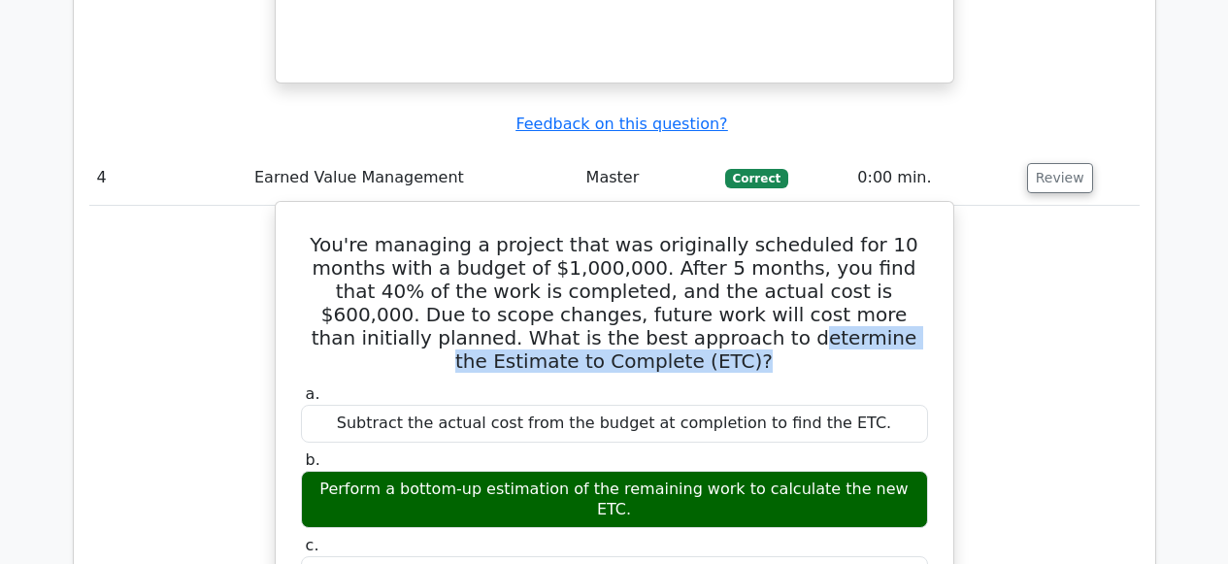
drag, startPoint x: 511, startPoint y: 232, endPoint x: 642, endPoint y: 245, distance: 131.7
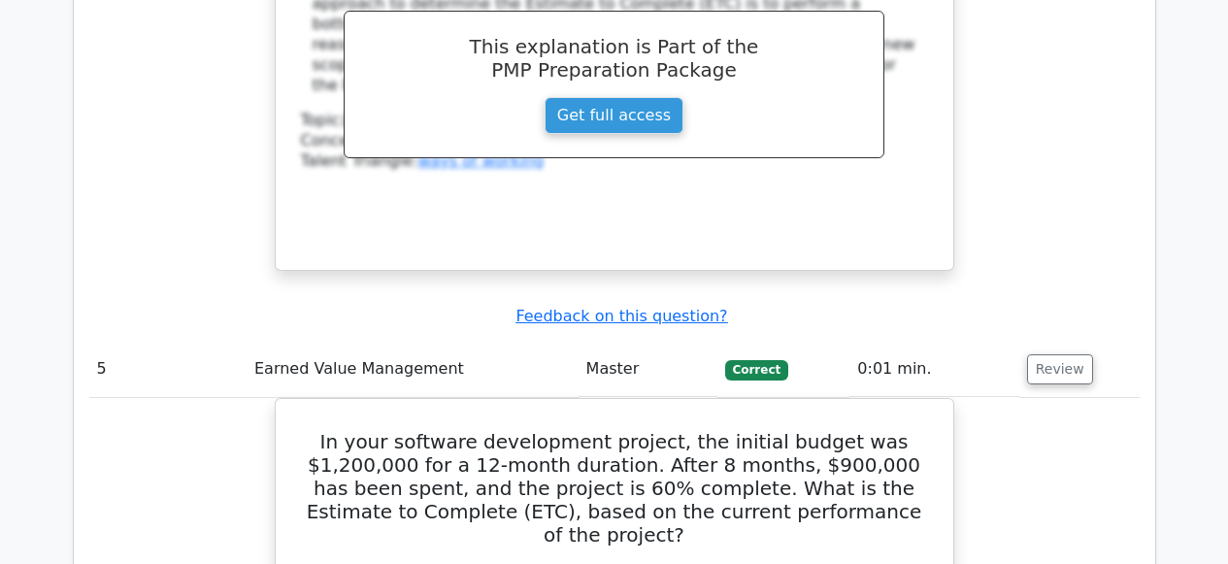
scroll to position [5114, 0]
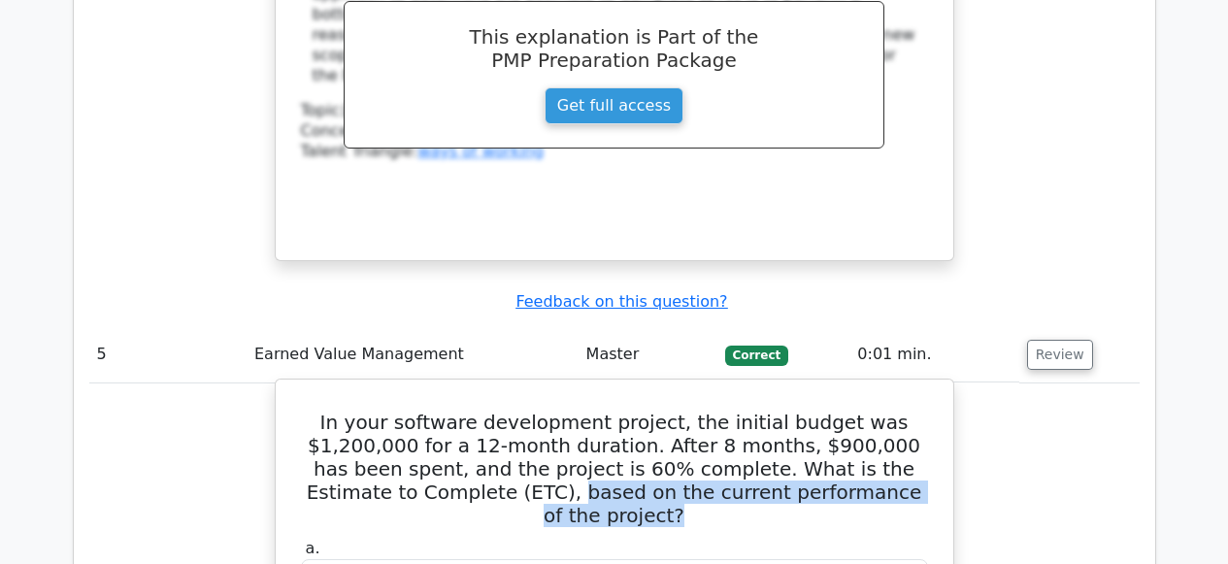
drag, startPoint x: 394, startPoint y: 320, endPoint x: 670, endPoint y: 335, distance: 276.1
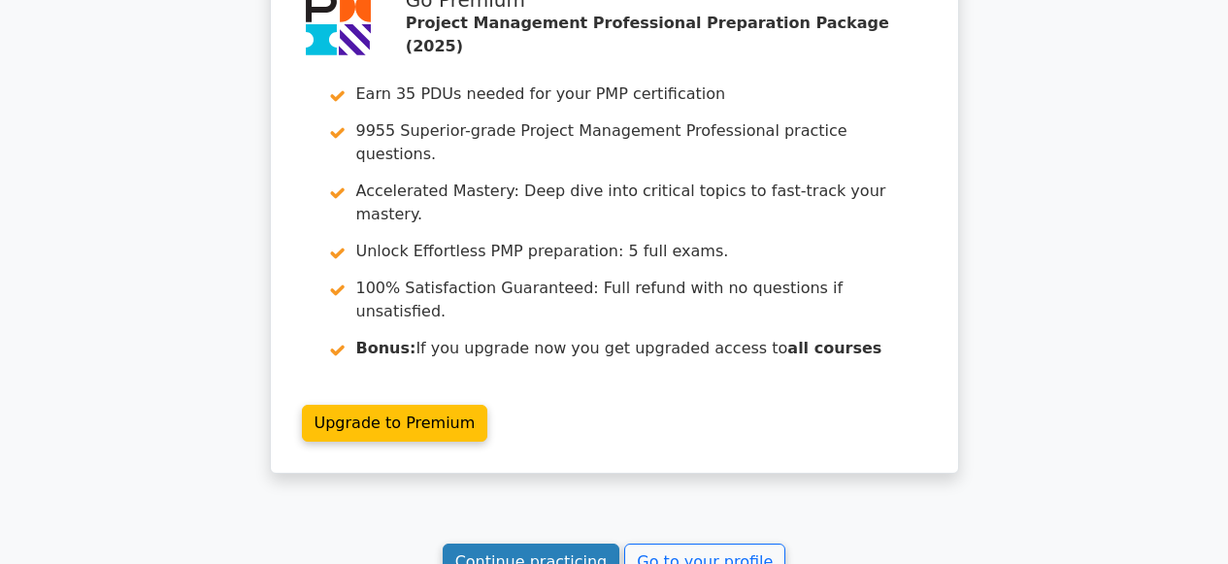
scroll to position [6482, 0]
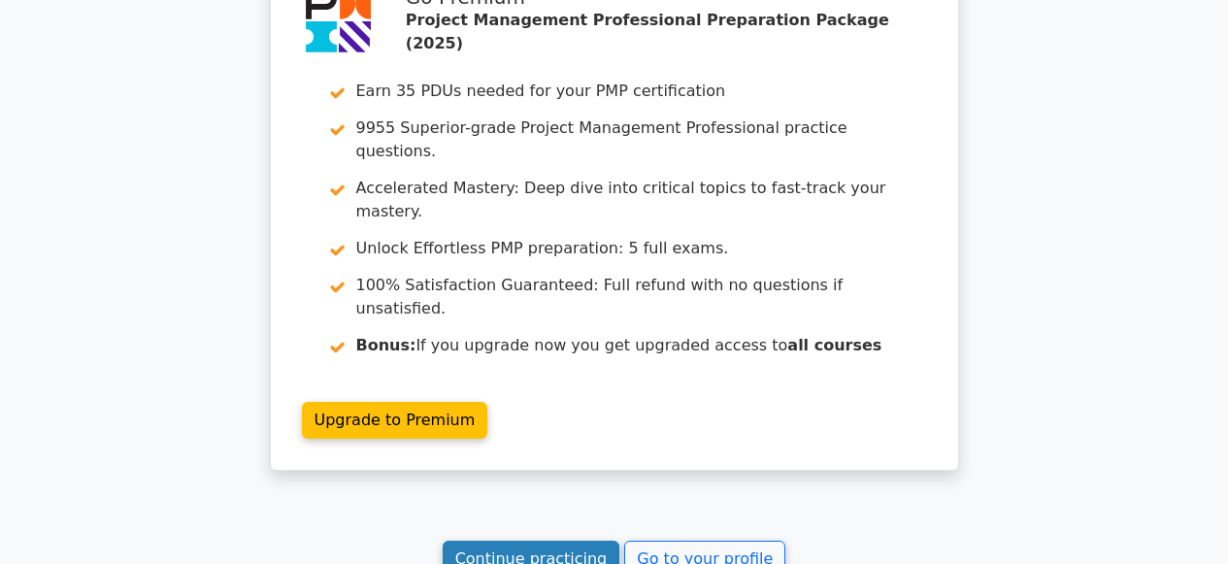
click at [494, 541] on link "Continue practicing" at bounding box center [532, 559] width 178 height 37
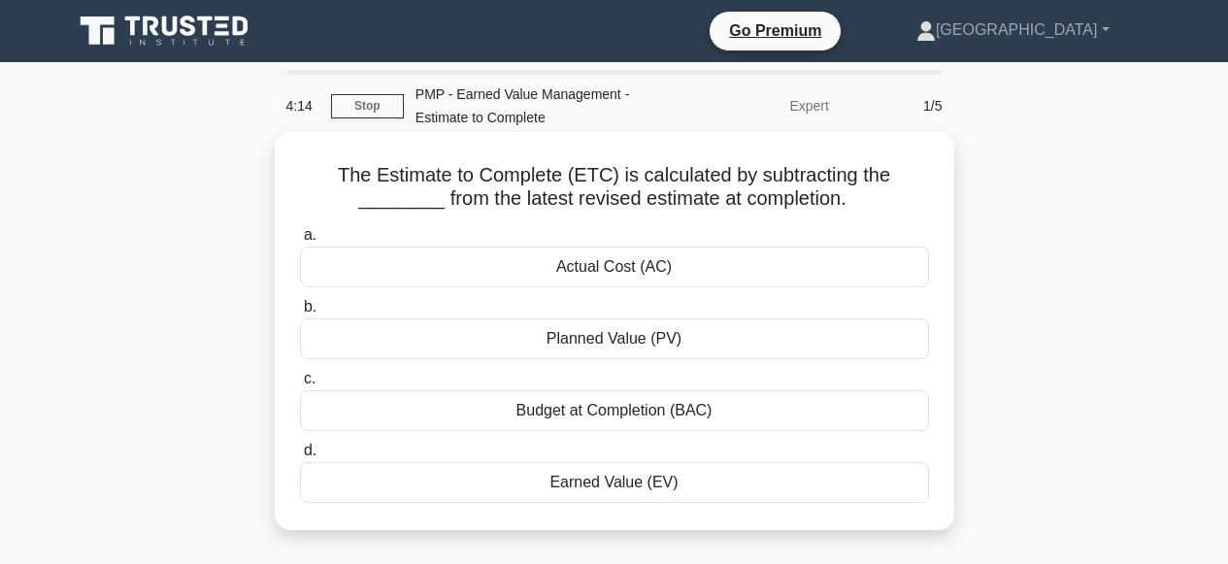
click at [583, 410] on div "Budget at Completion (BAC)" at bounding box center [614, 410] width 629 height 41
click at [300, 385] on input "c. Budget at Completion (BAC)" at bounding box center [300, 379] width 0 height 13
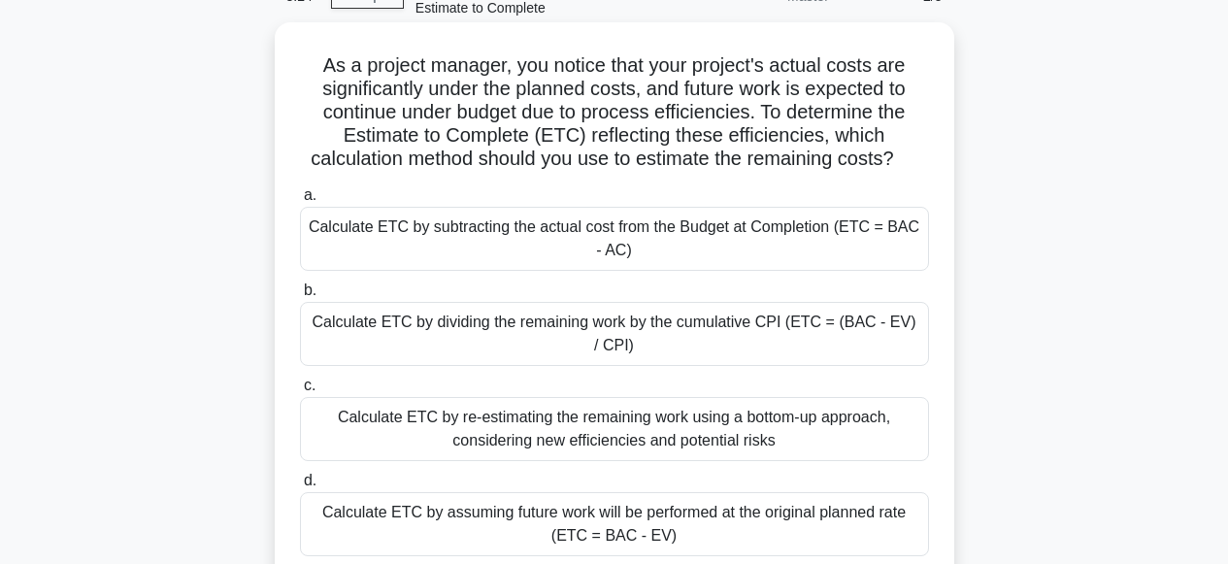
scroll to position [110, 0]
click at [587, 244] on div "Calculate ETC by subtracting the actual cost from the Budget at Completion (ETC…" at bounding box center [614, 239] width 629 height 64
click at [300, 202] on input "a. Calculate ETC by subtracting the actual cost from the Budget at Completion (…" at bounding box center [300, 195] width 0 height 13
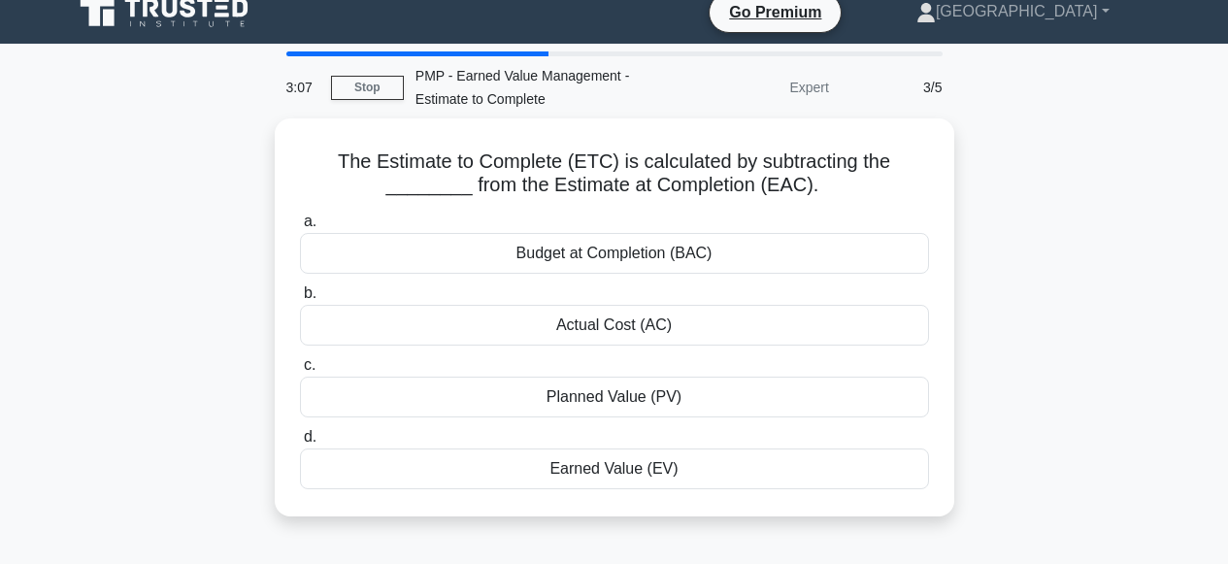
scroll to position [0, 0]
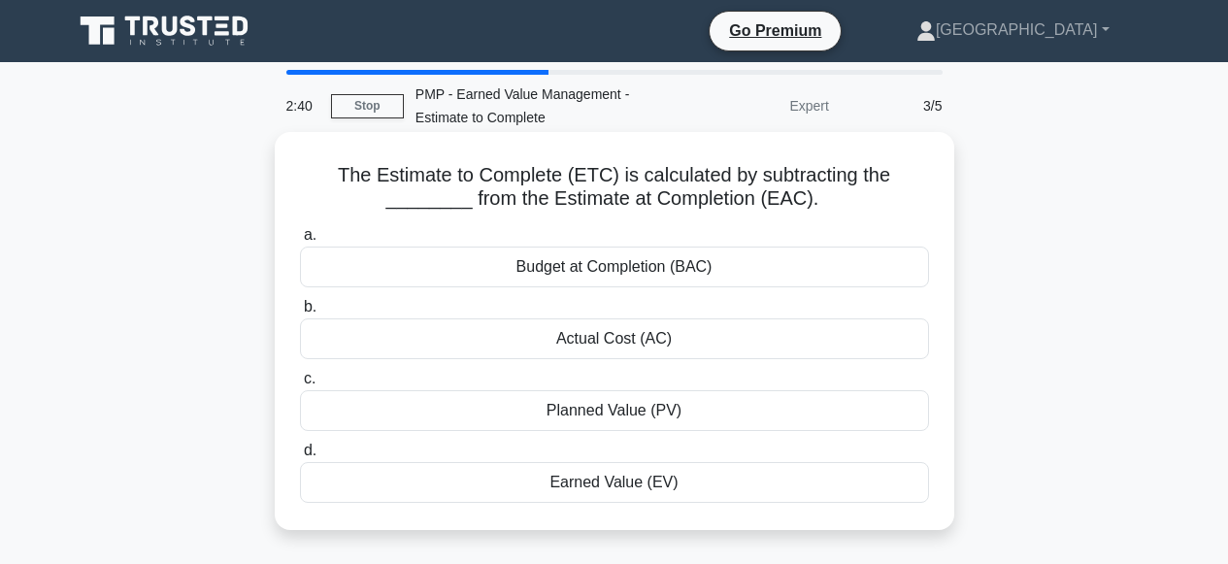
click at [582, 272] on div "Budget at Completion (BAC)" at bounding box center [614, 267] width 629 height 41
click at [300, 242] on input "a. Budget at Completion (BAC)" at bounding box center [300, 235] width 0 height 13
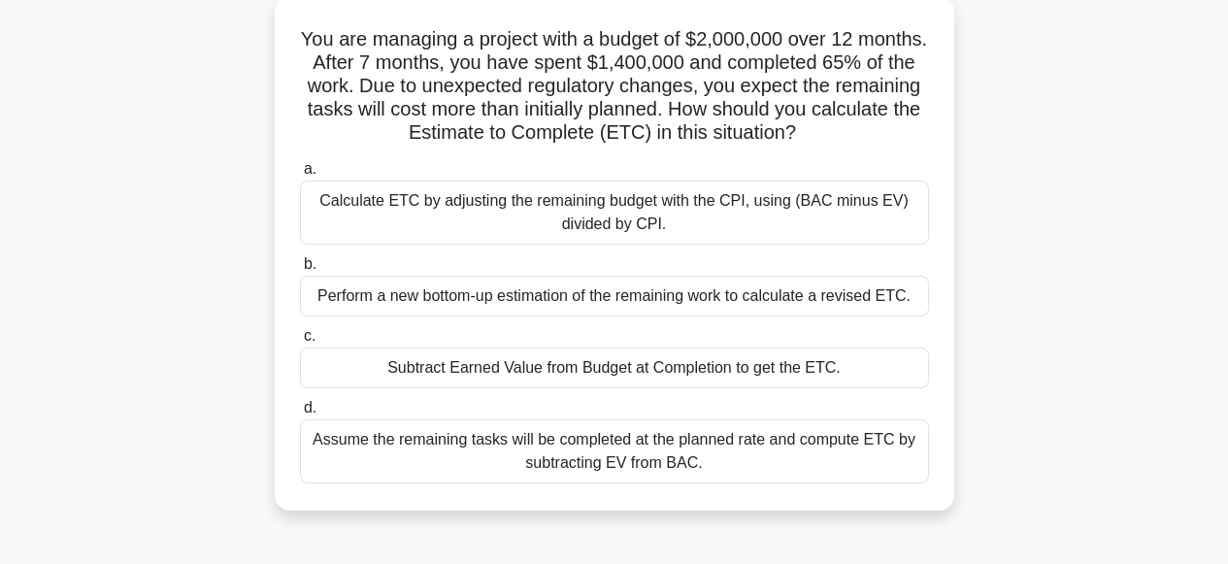
scroll to position [133, 0]
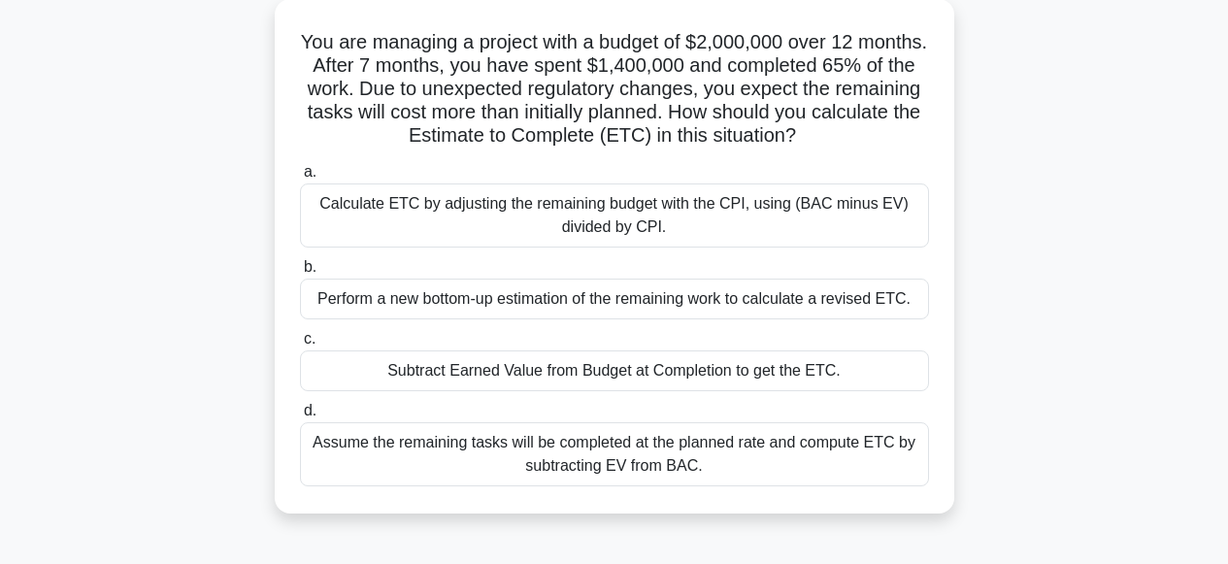
click at [493, 300] on div "Perform a new bottom-up estimation of the remaining work to calculate a revised…" at bounding box center [614, 299] width 629 height 41
click at [300, 274] on input "b. Perform a new bottom-up estimation of the remaining work to calculate a revi…" at bounding box center [300, 267] width 0 height 13
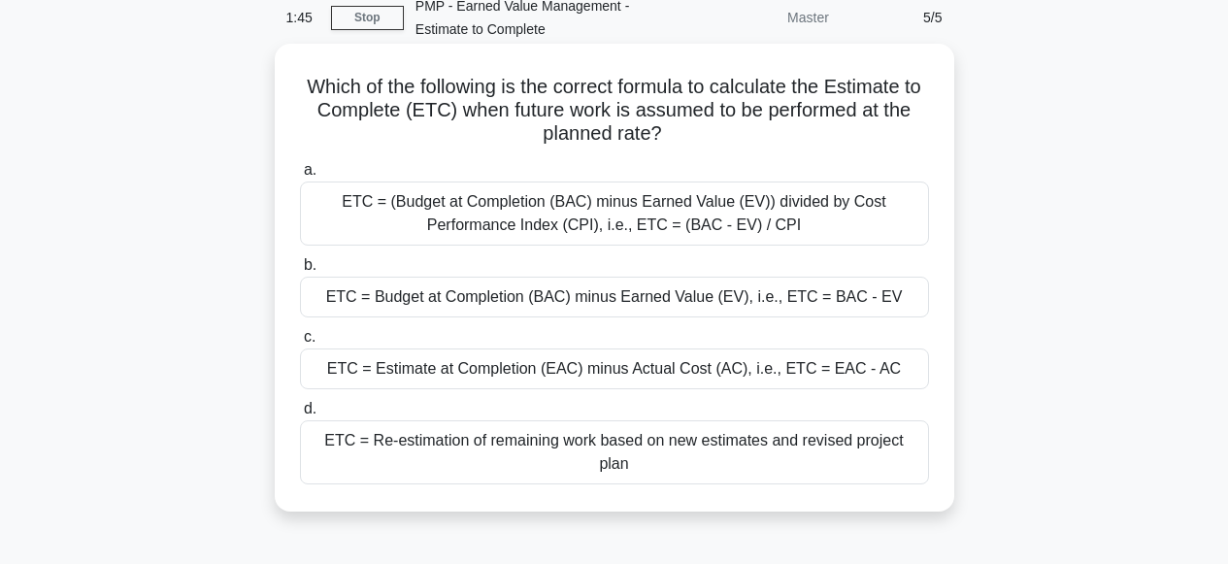
scroll to position [88, 0]
click at [544, 368] on div "ETC = Estimate at Completion (EAC) minus Actual Cost (AC), i.e., ETC = EAC - AC" at bounding box center [614, 368] width 629 height 41
click at [300, 344] on input "c. ETC = Estimate at Completion (EAC) minus Actual Cost (AC), i.e., ETC = EAC -…" at bounding box center [300, 337] width 0 height 13
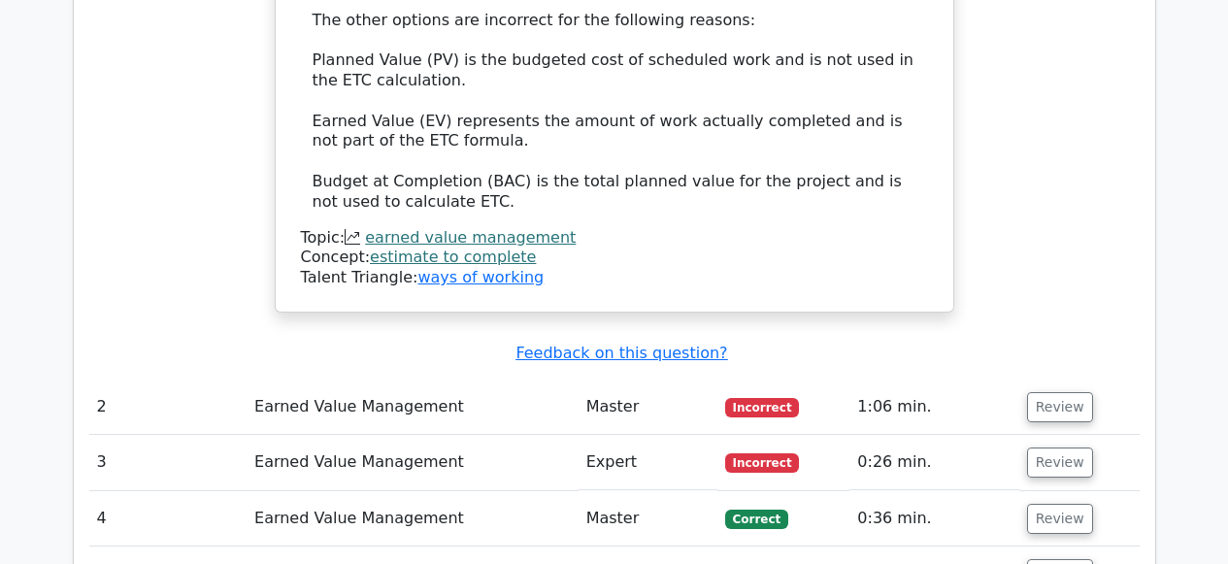
scroll to position [1847, 0]
click at [1027, 391] on button "Review" at bounding box center [1060, 406] width 66 height 30
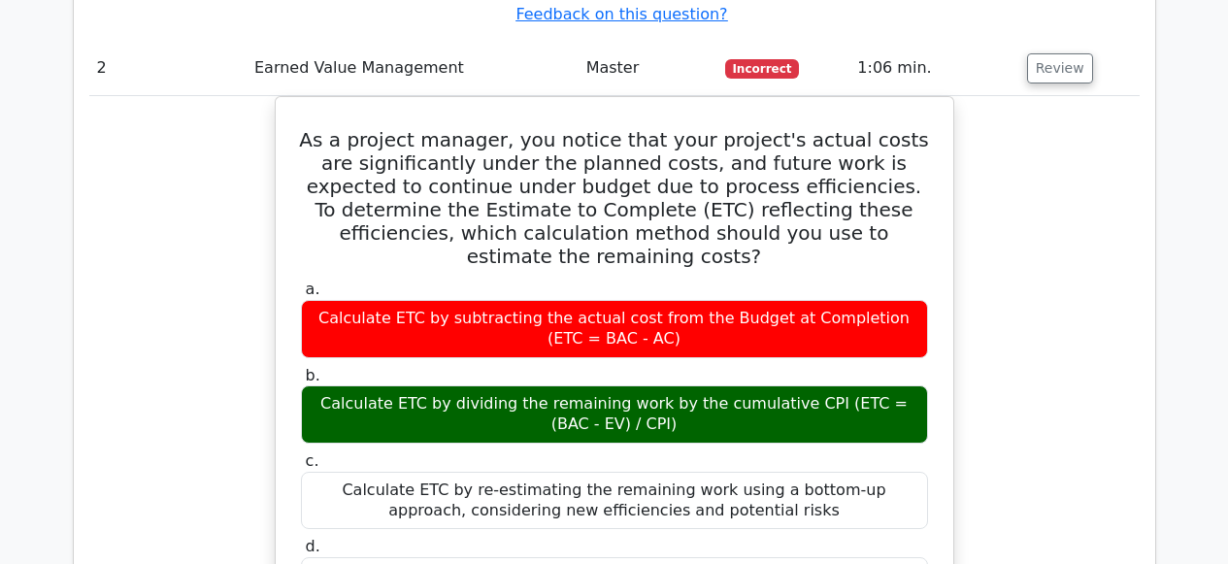
scroll to position [2194, 0]
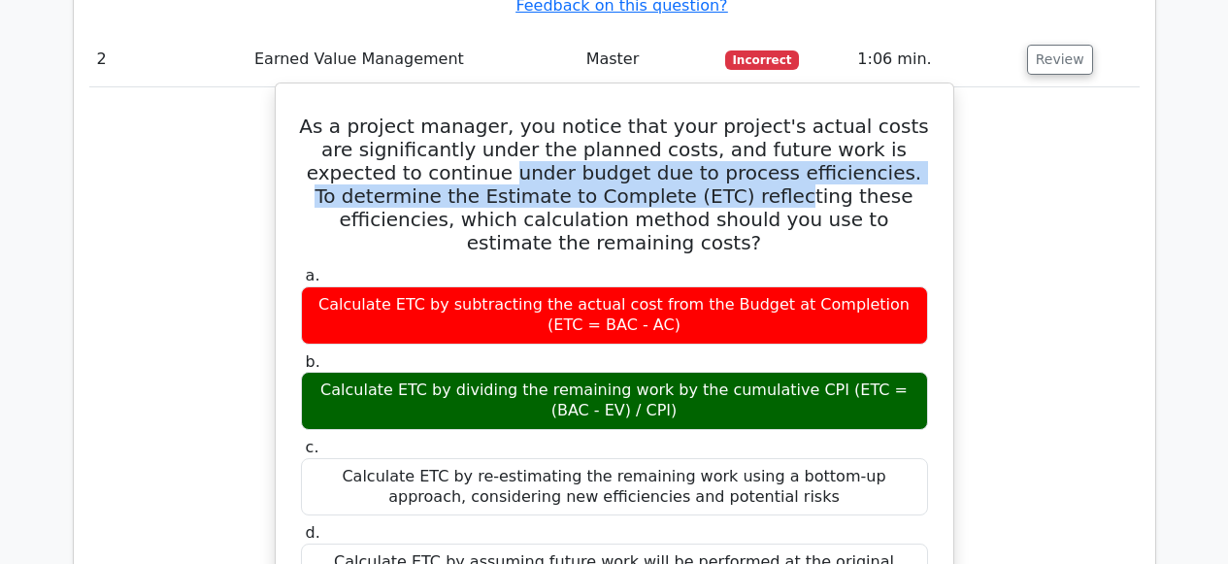
drag, startPoint x: 398, startPoint y: 155, endPoint x: 638, endPoint y: 170, distance: 240.2
click at [638, 170] on h5 "As a project manager, you notice that your project's actual costs are significa…" at bounding box center [614, 185] width 631 height 140
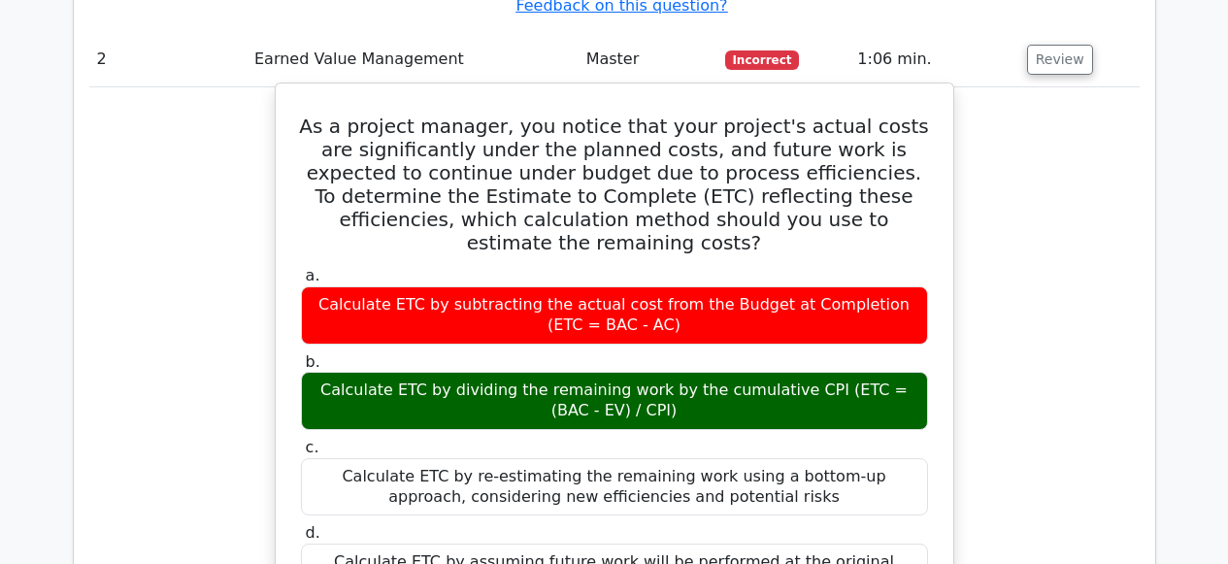
click at [649, 290] on div "Calculate ETC by subtracting the actual cost from the Budget at Completion (ETC…" at bounding box center [614, 315] width 627 height 58
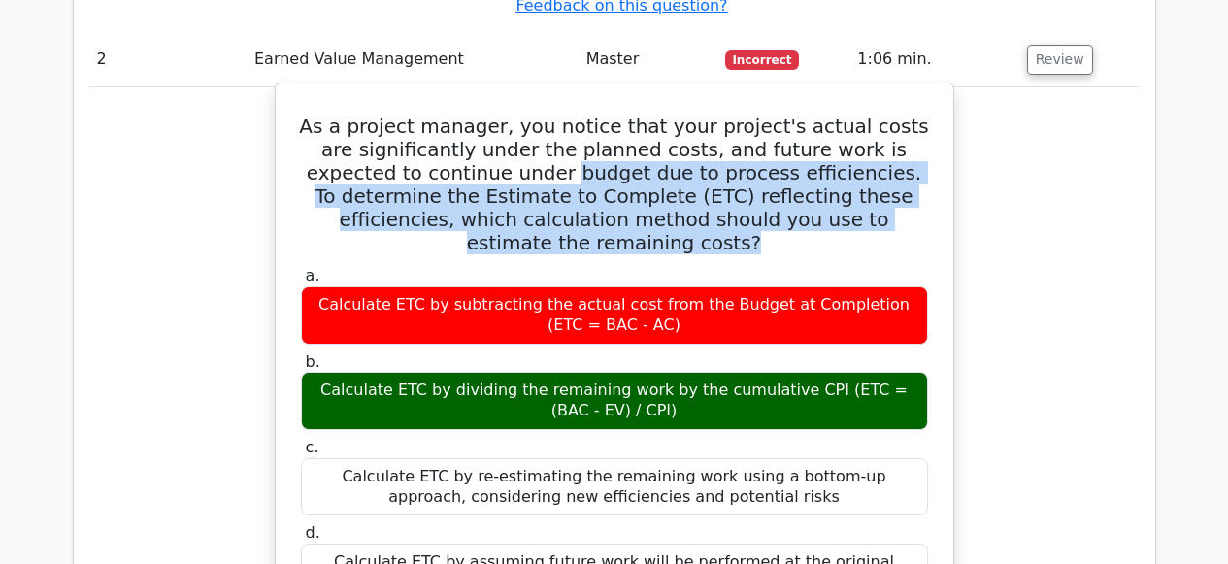
drag, startPoint x: 457, startPoint y: 152, endPoint x: 870, endPoint y: 214, distance: 417.1
click at [870, 214] on div "As a project manager, you notice that your project's actual costs are significa…" at bounding box center [614, 480] width 662 height 779
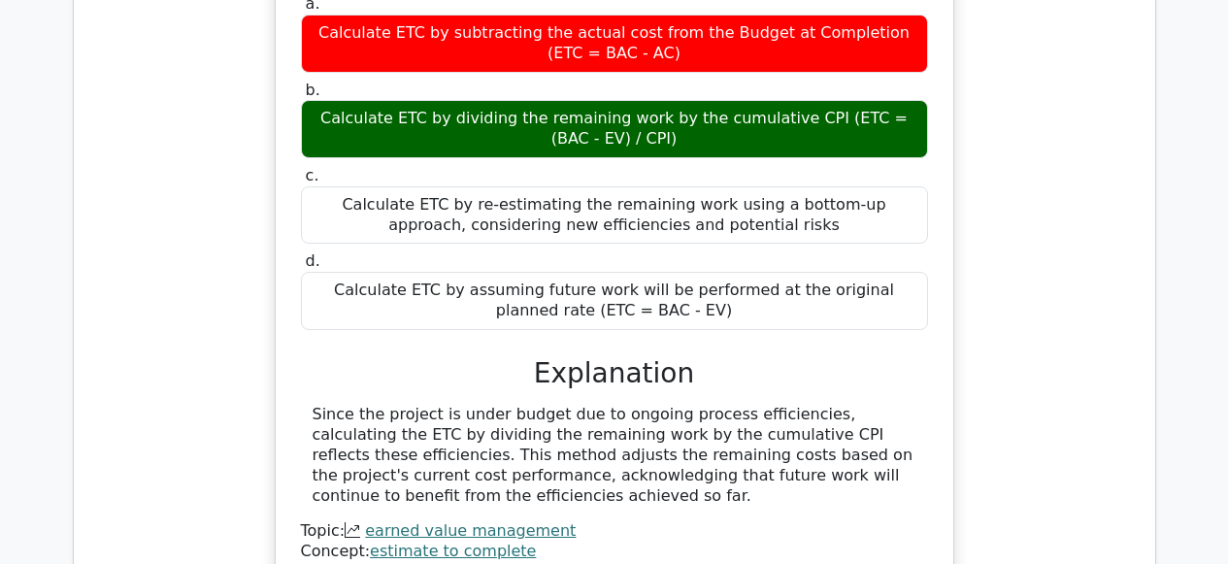
scroll to position [2548, 0]
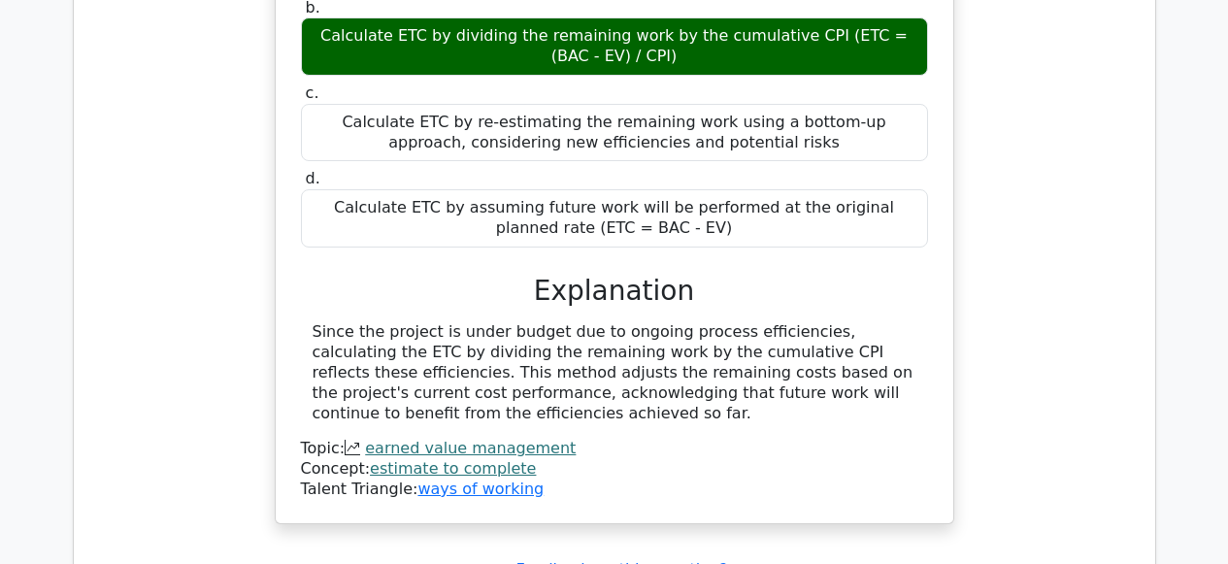
drag, startPoint x: 445, startPoint y: 290, endPoint x: 853, endPoint y: 363, distance: 415.1
click at [853, 363] on div "Since the project is under budget due to ongoing process efficiencies, calculat…" at bounding box center [615, 372] width 604 height 101
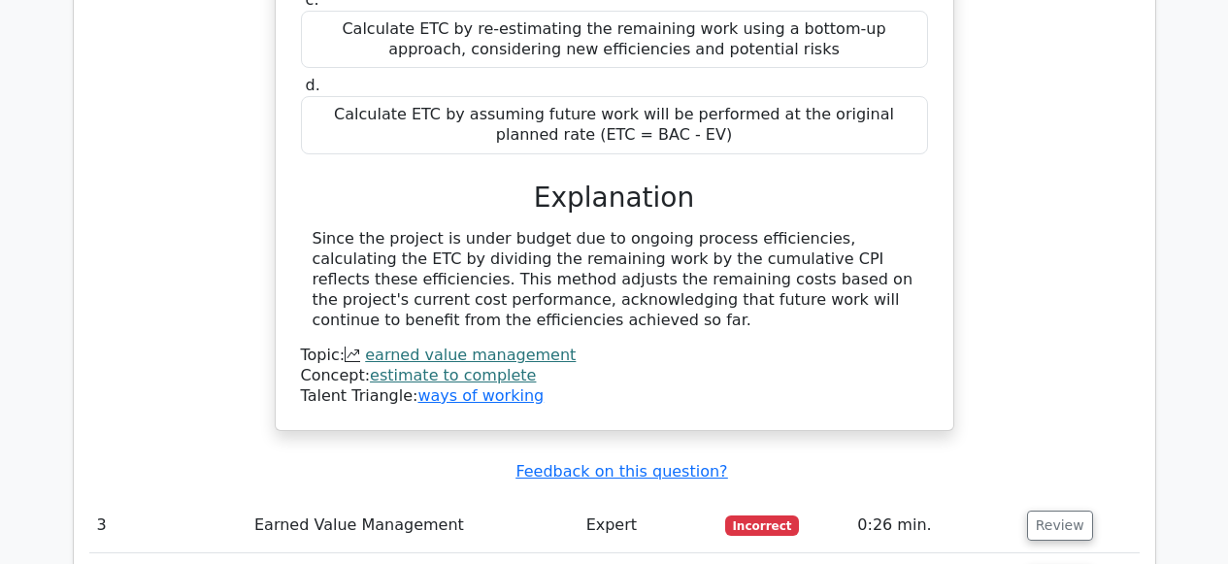
scroll to position [3045, 0]
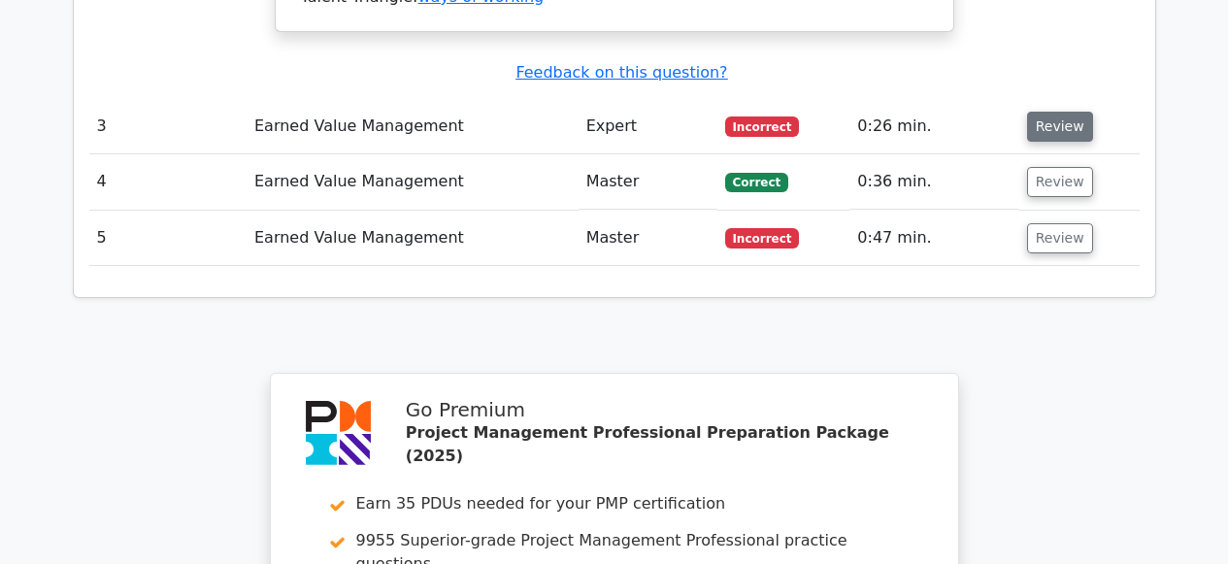
click at [1041, 112] on button "Review" at bounding box center [1060, 127] width 66 height 30
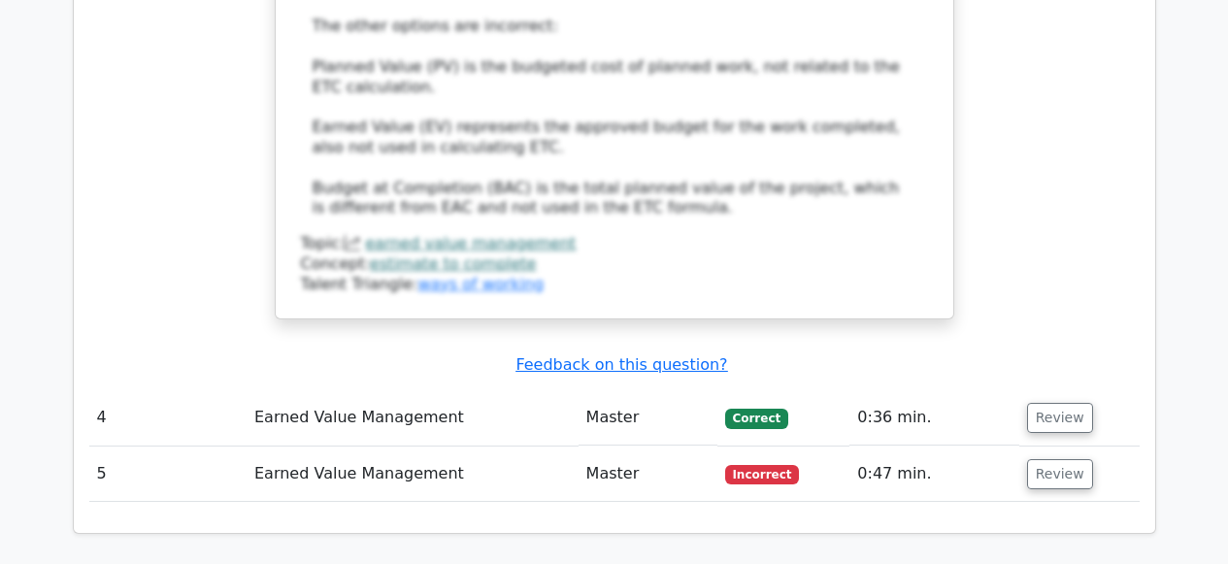
scroll to position [4117, 0]
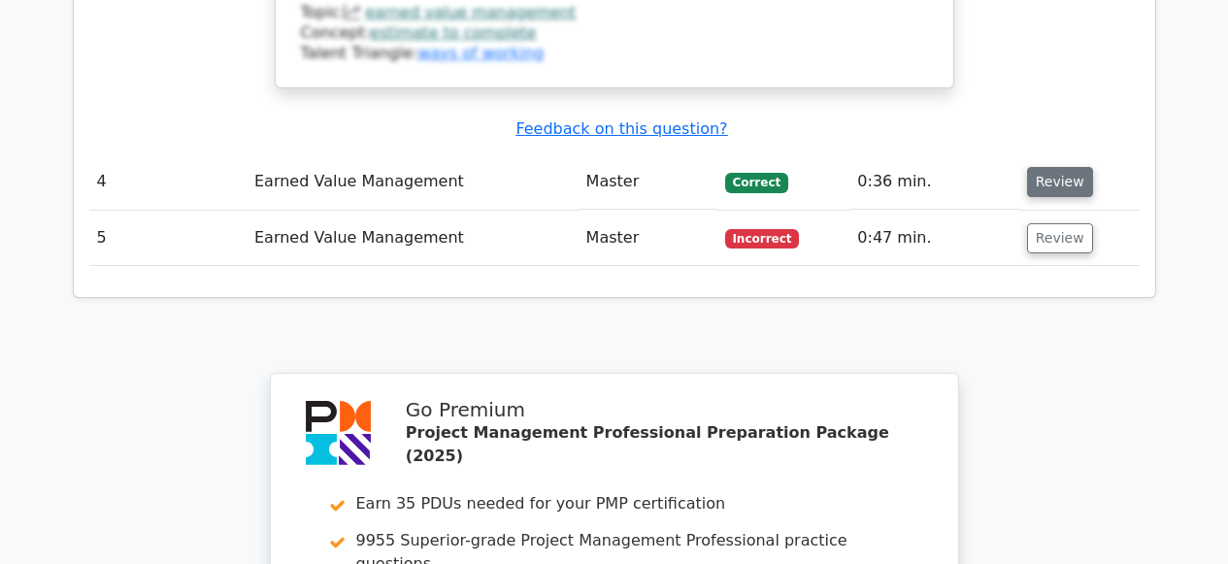
click at [1047, 167] on button "Review" at bounding box center [1060, 182] width 66 height 30
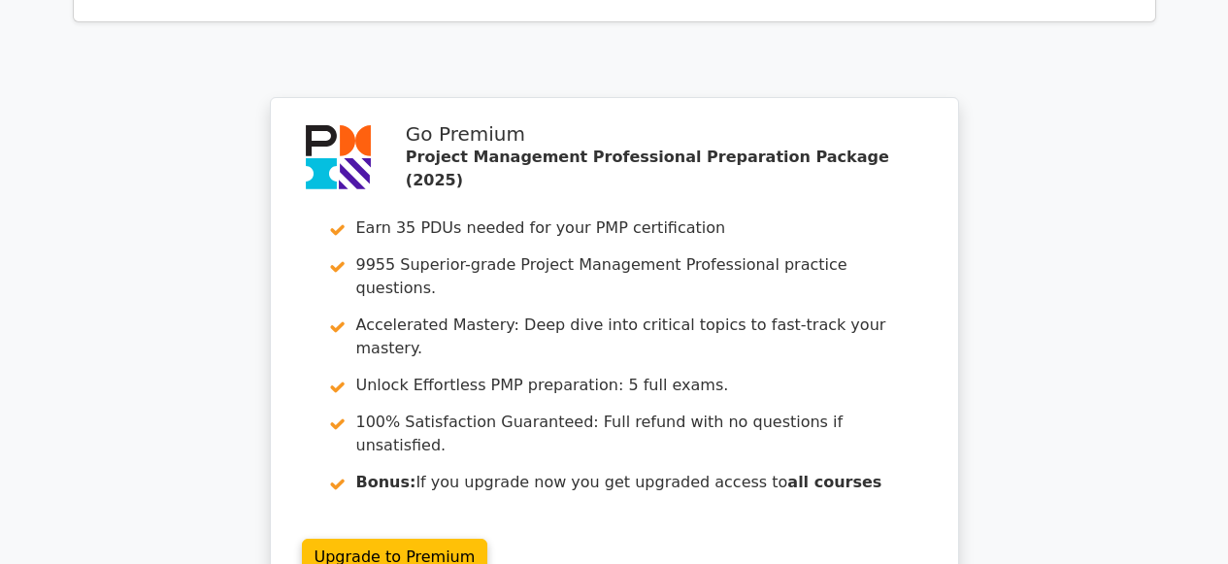
scroll to position [4048, 0]
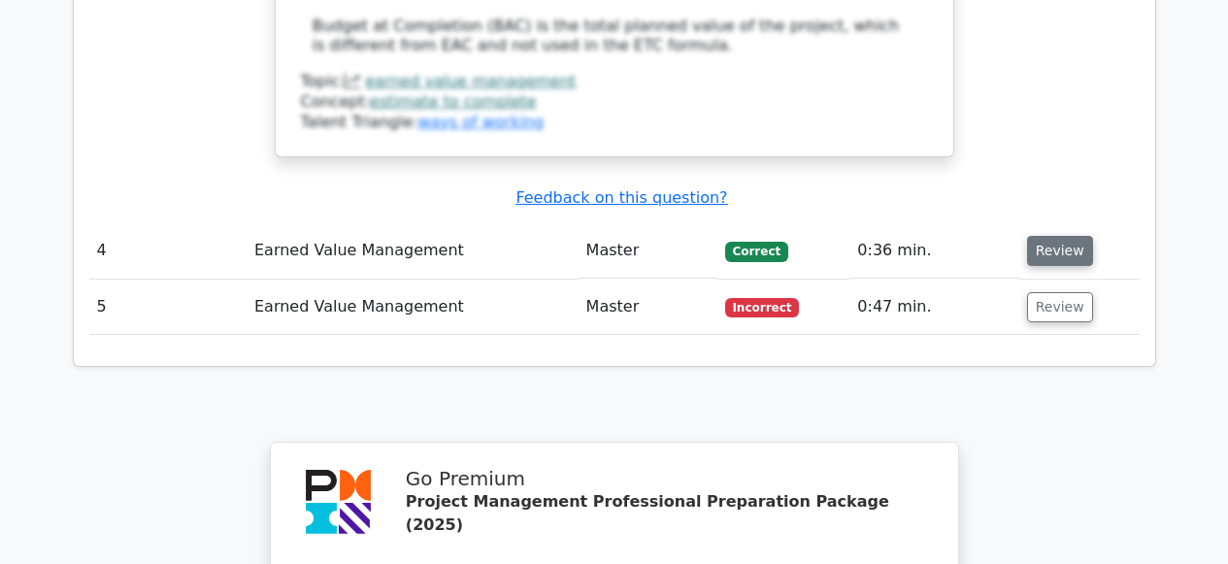
click at [1044, 236] on button "Review" at bounding box center [1060, 251] width 66 height 30
click at [1036, 236] on button "Review" at bounding box center [1060, 251] width 66 height 30
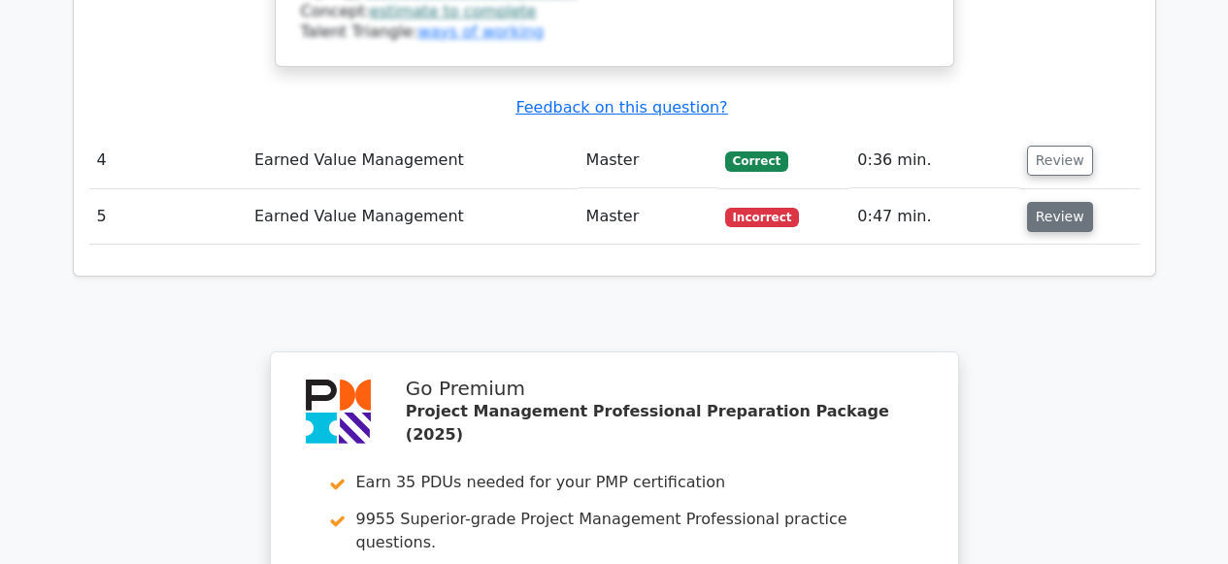
scroll to position [4139, 0]
click at [1033, 145] on button "Review" at bounding box center [1060, 160] width 66 height 30
click at [1030, 201] on button "Review" at bounding box center [1060, 216] width 66 height 30
click at [1036, 201] on button "Review" at bounding box center [1060, 216] width 66 height 30
click at [1039, 145] on button "Review" at bounding box center [1060, 160] width 66 height 30
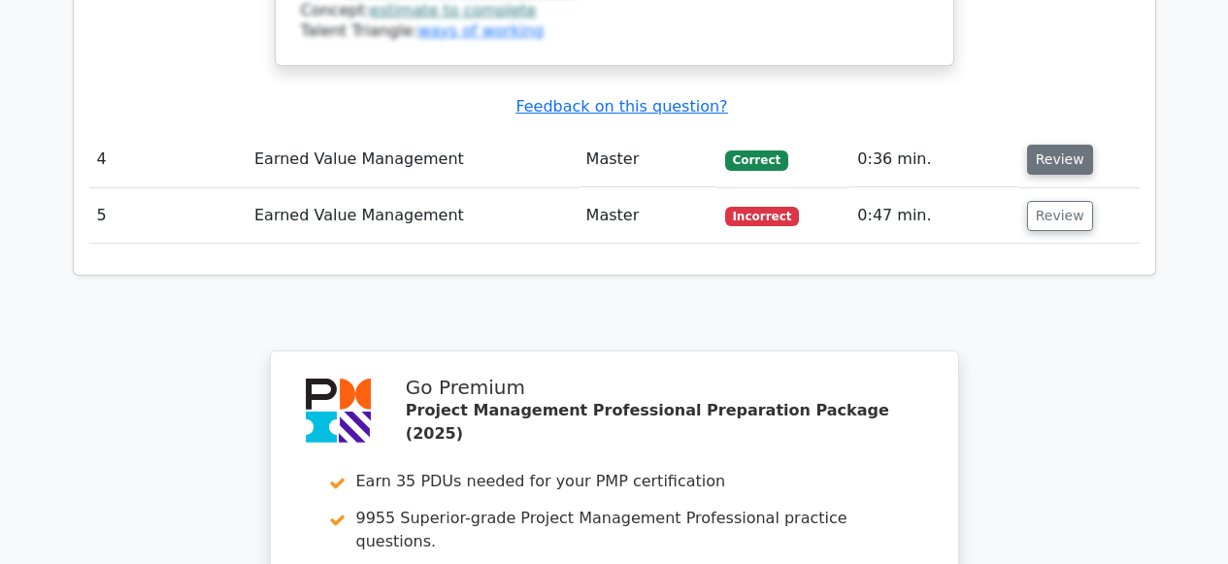
click at [1039, 145] on button "Review" at bounding box center [1060, 160] width 66 height 30
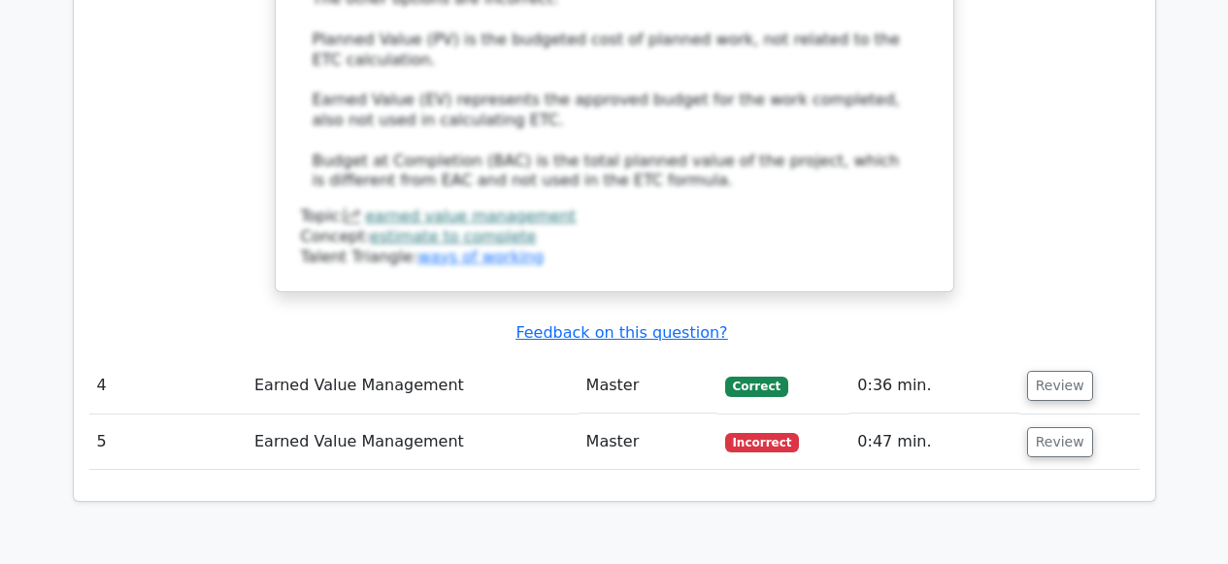
scroll to position [3913, 0]
click at [610, 358] on td "Master" at bounding box center [648, 385] width 139 height 55
click at [438, 358] on td "Earned Value Management" at bounding box center [413, 385] width 332 height 55
click at [736, 377] on span "Correct" at bounding box center [756, 386] width 63 height 19
click at [1043, 371] on button "Review" at bounding box center [1060, 386] width 66 height 30
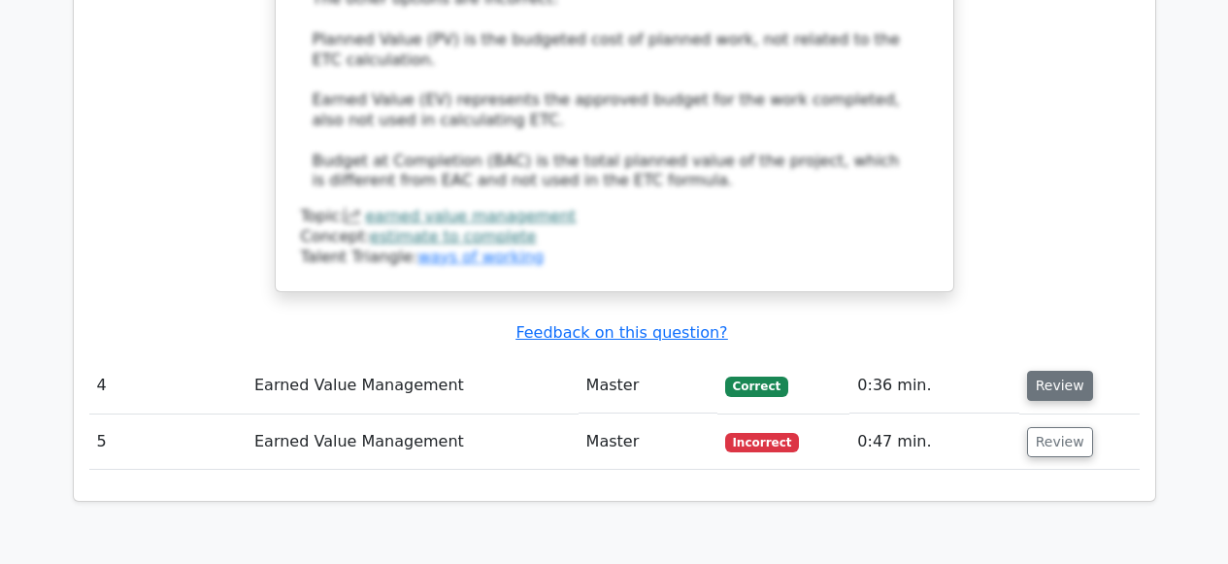
click at [1041, 371] on button "Review" at bounding box center [1060, 386] width 66 height 30
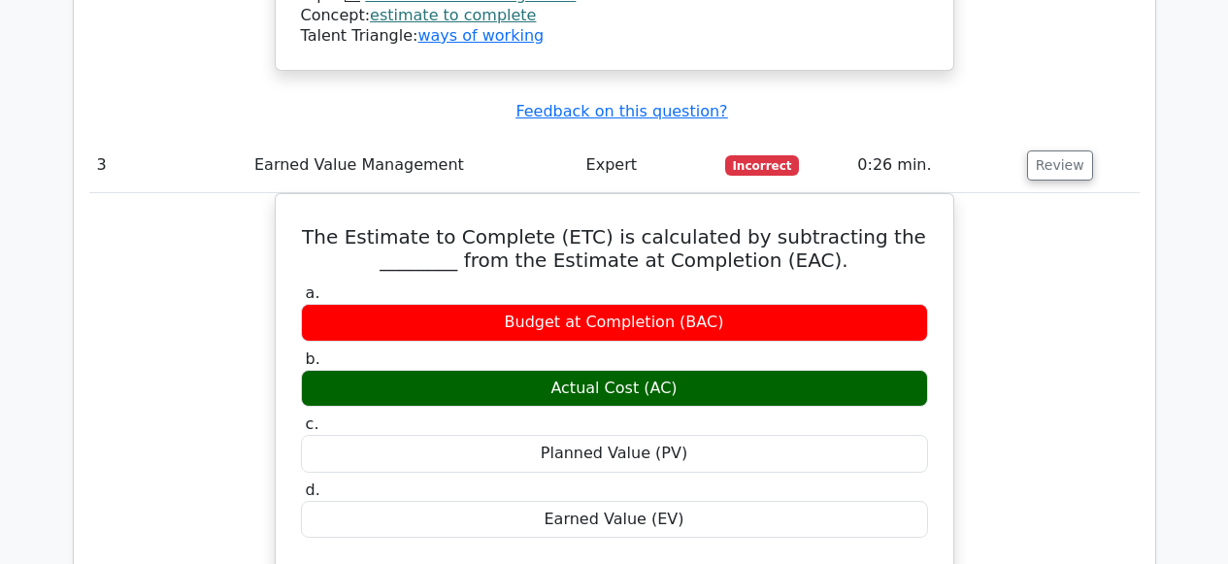
scroll to position [2774, 0]
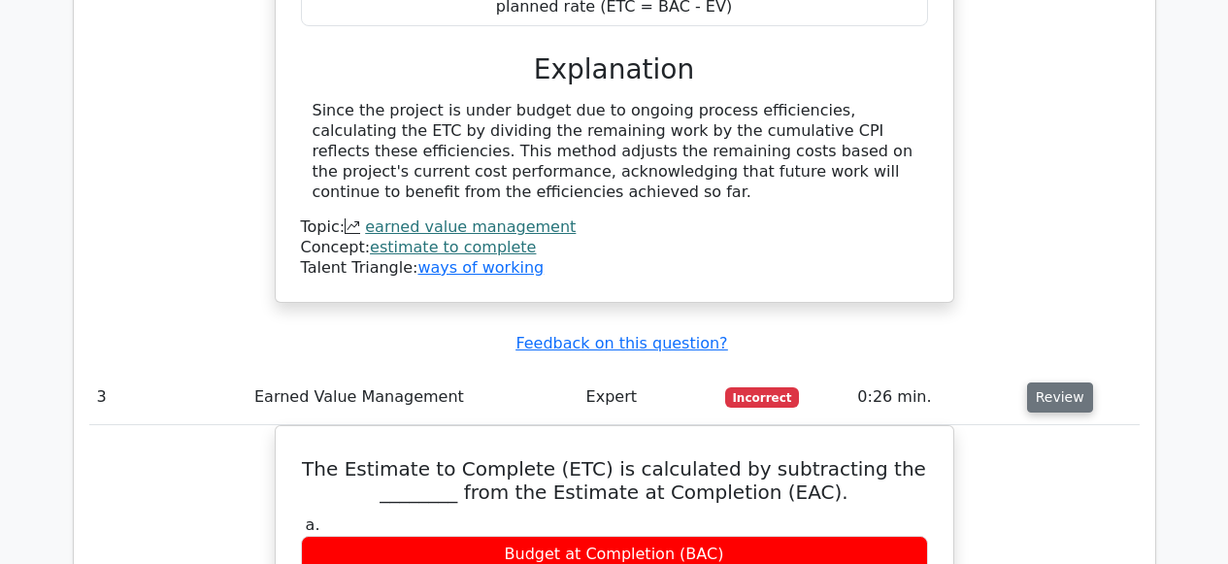
click at [1041, 382] on button "Review" at bounding box center [1060, 397] width 66 height 30
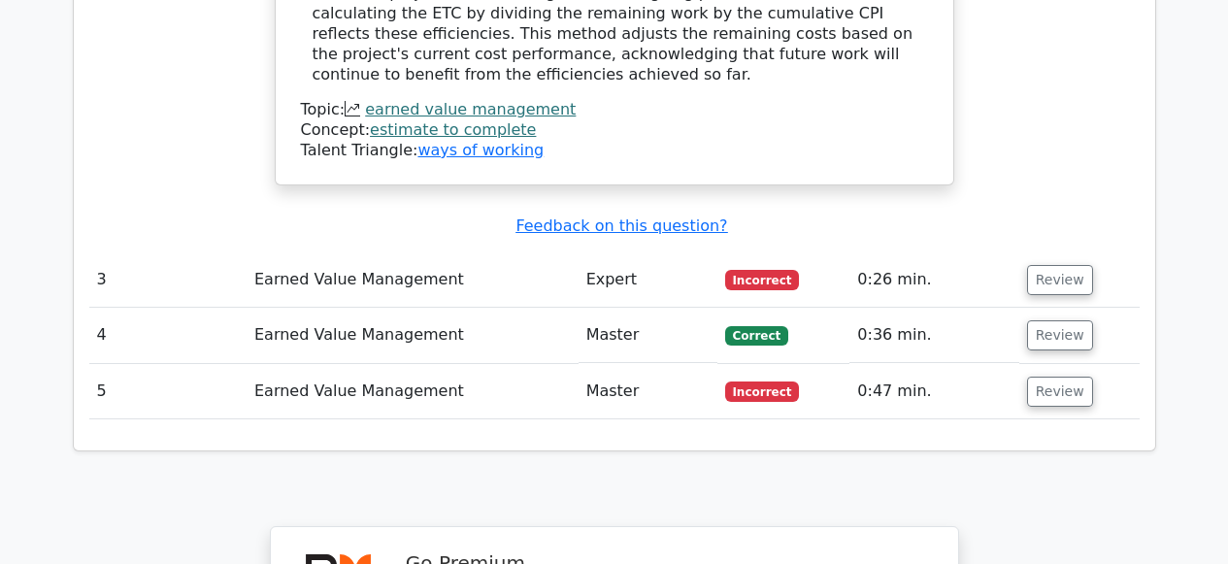
scroll to position [2945, 0]
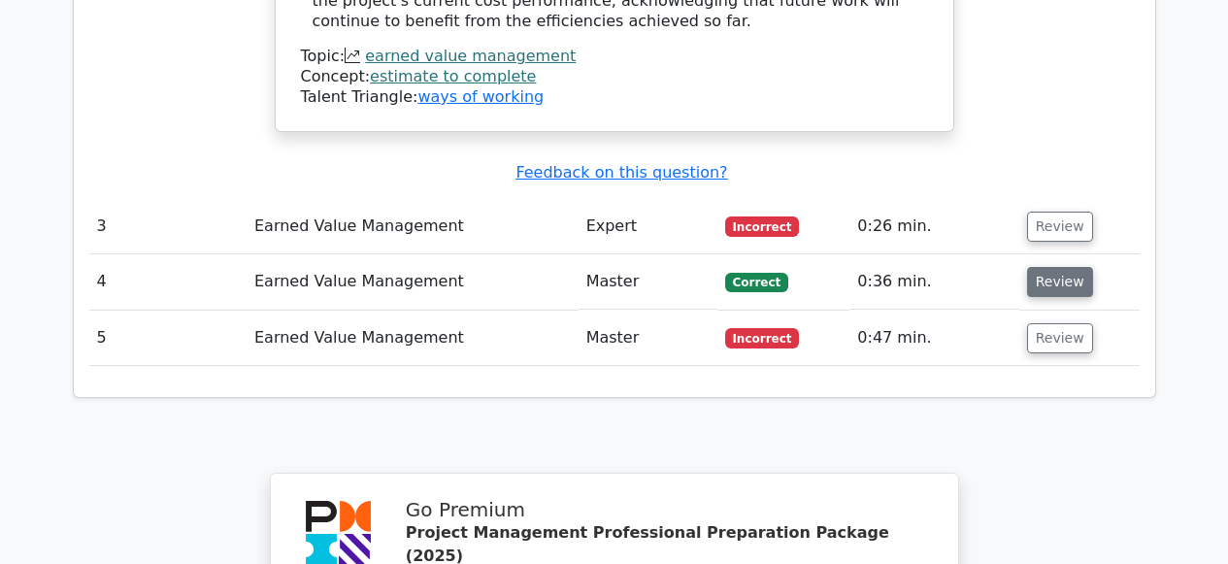
click at [1045, 267] on button "Review" at bounding box center [1060, 282] width 66 height 30
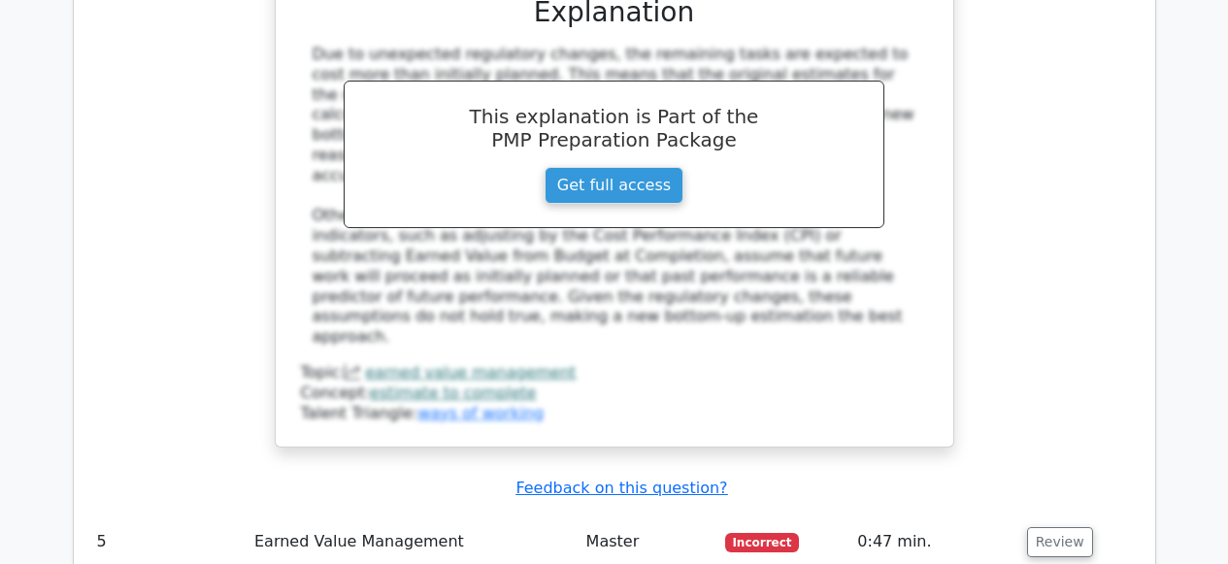
scroll to position [3837, 0]
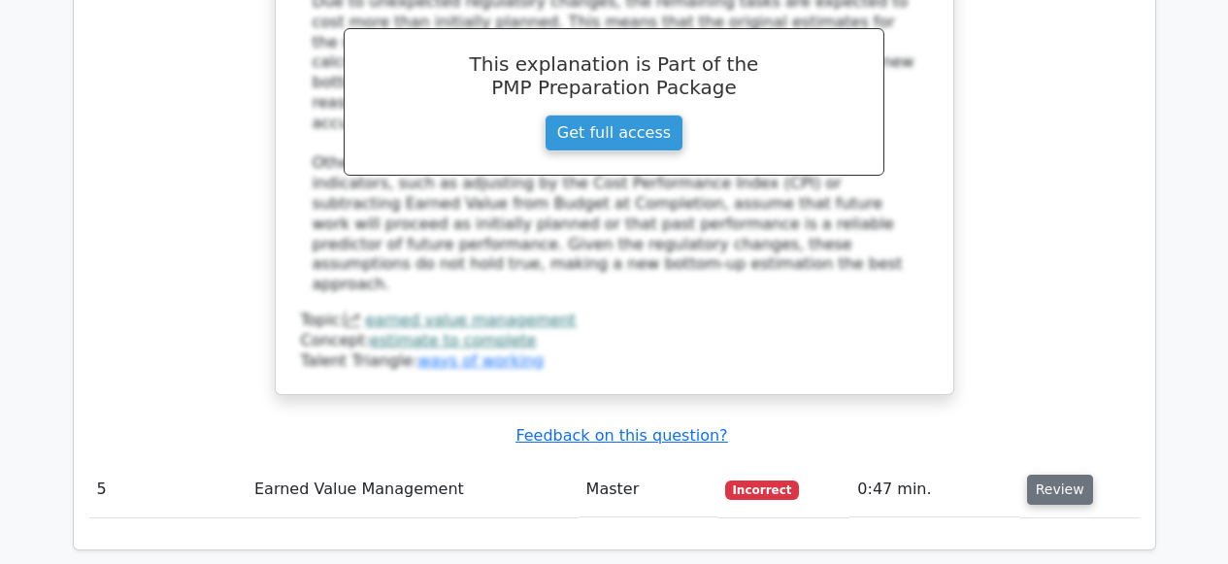
click at [1044, 475] on button "Review" at bounding box center [1060, 490] width 66 height 30
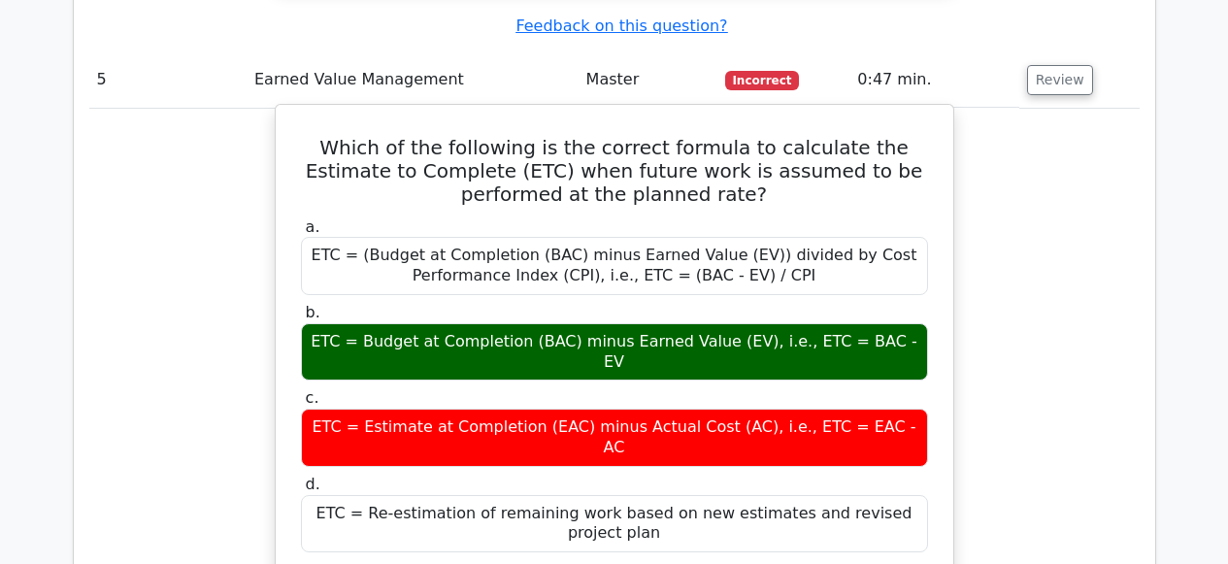
scroll to position [4229, 0]
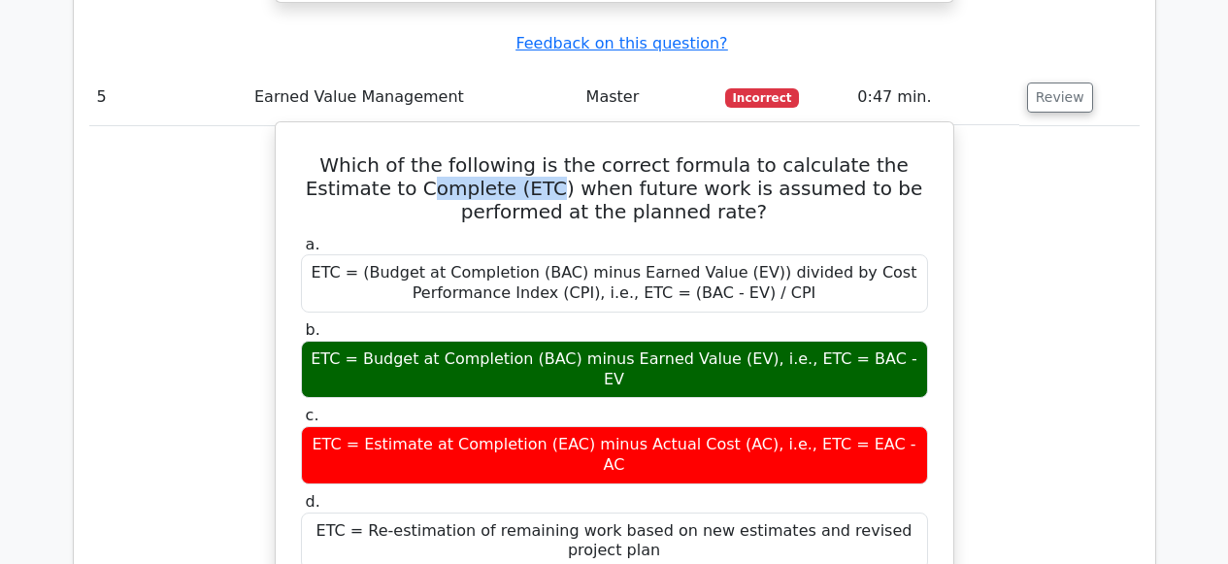
drag, startPoint x: 326, startPoint y: 85, endPoint x: 451, endPoint y: 94, distance: 125.5
click at [450, 153] on h5 "Which of the following is the correct formula to calculate the Estimate to Comp…" at bounding box center [614, 188] width 631 height 70
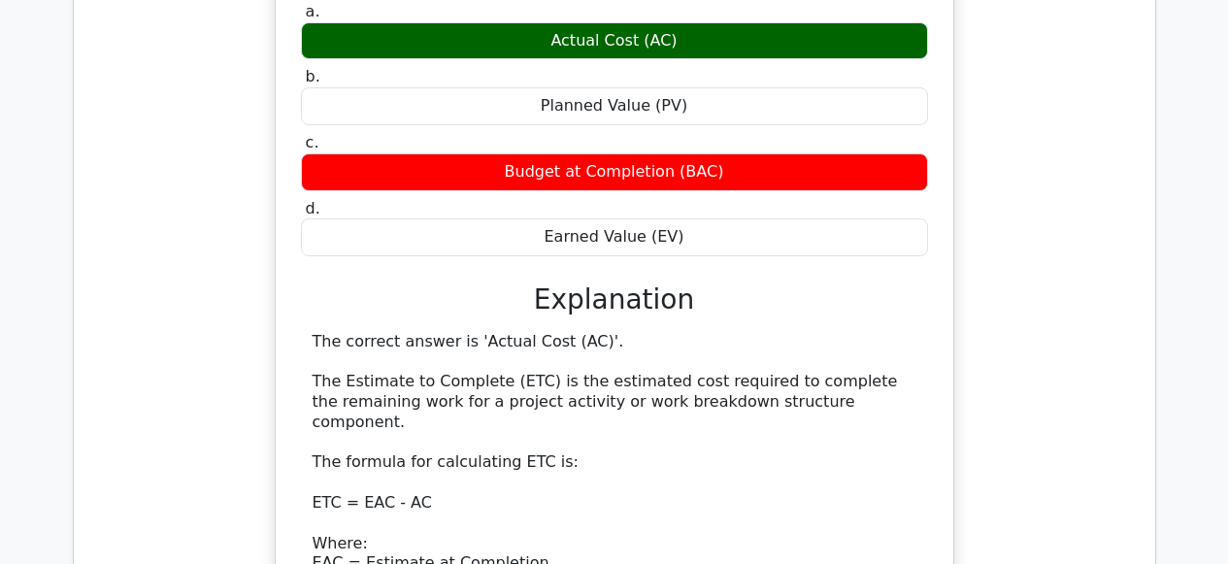
scroll to position [879, 0]
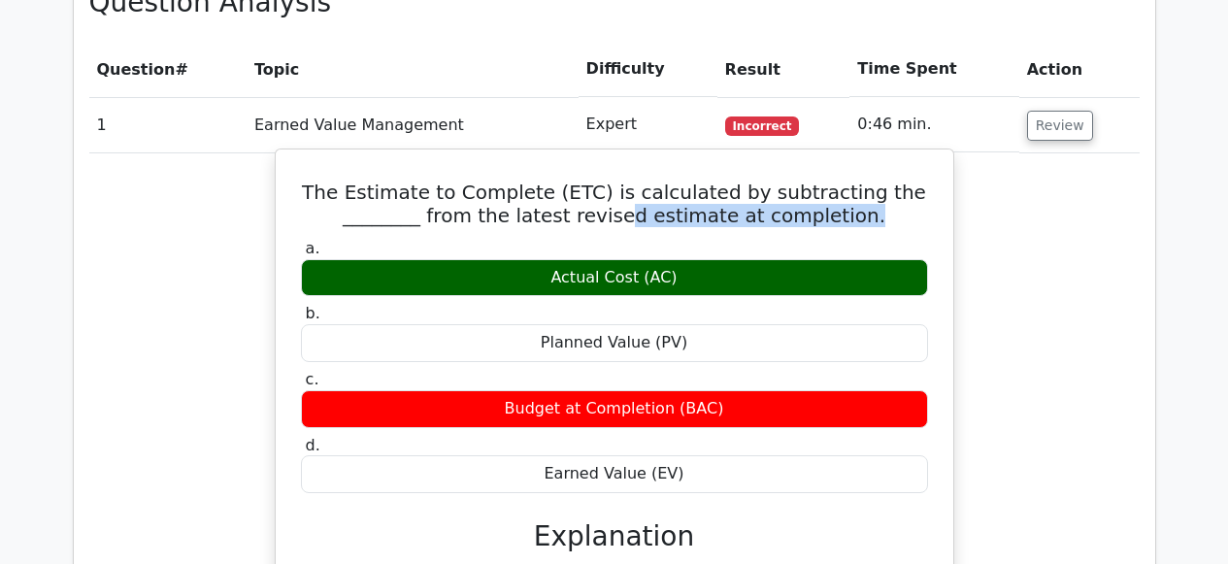
drag, startPoint x: 860, startPoint y: 211, endPoint x: 637, endPoint y: 213, distance: 223.3
click at [637, 213] on h5 "The Estimate to Complete (ETC) is calculated by subtracting the ________ from t…" at bounding box center [614, 204] width 631 height 47
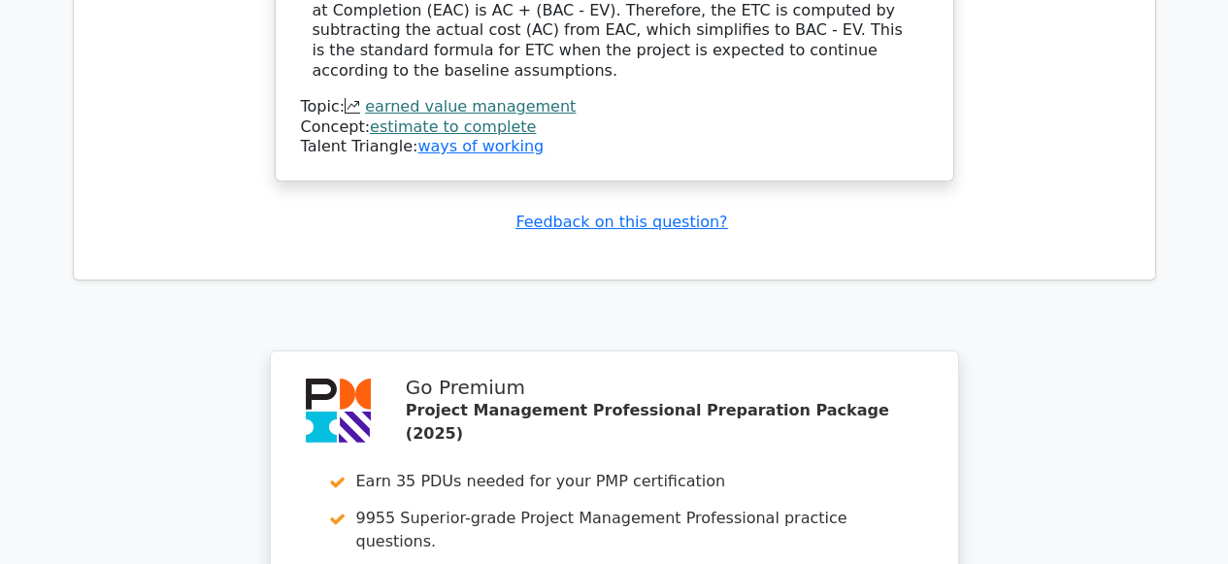
scroll to position [5312, 0]
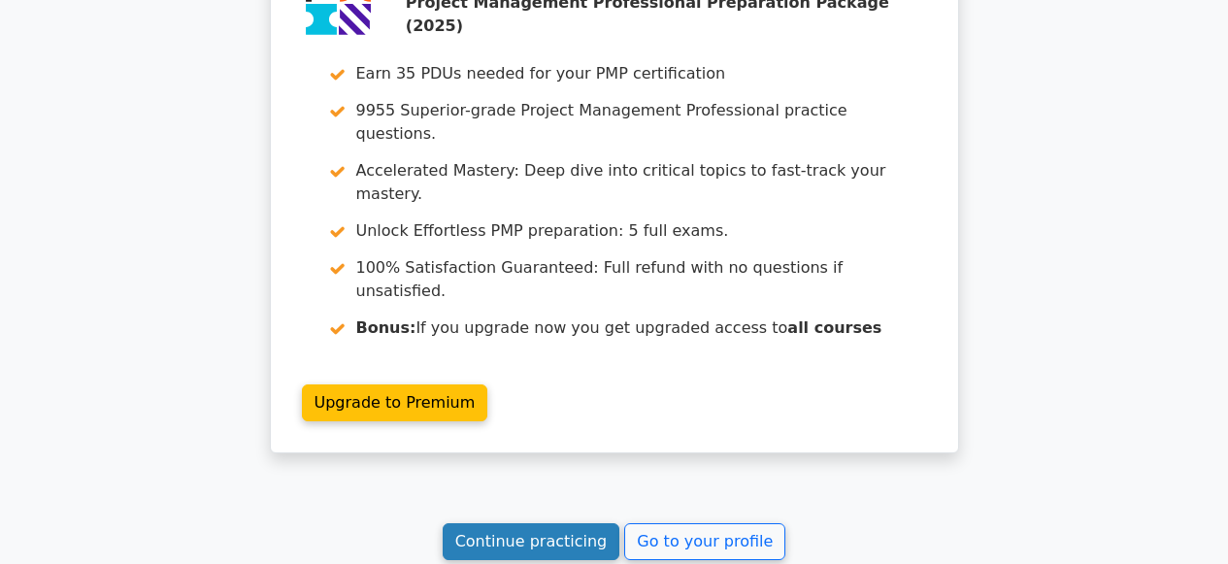
click at [526, 523] on link "Continue practicing" at bounding box center [532, 541] width 178 height 37
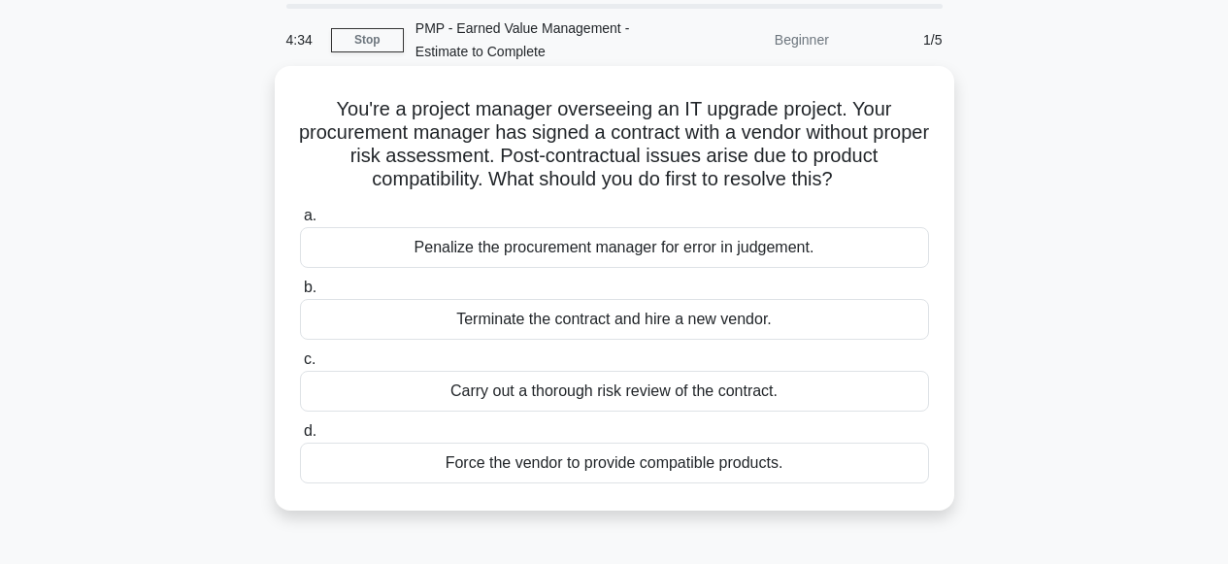
scroll to position [90, 0]
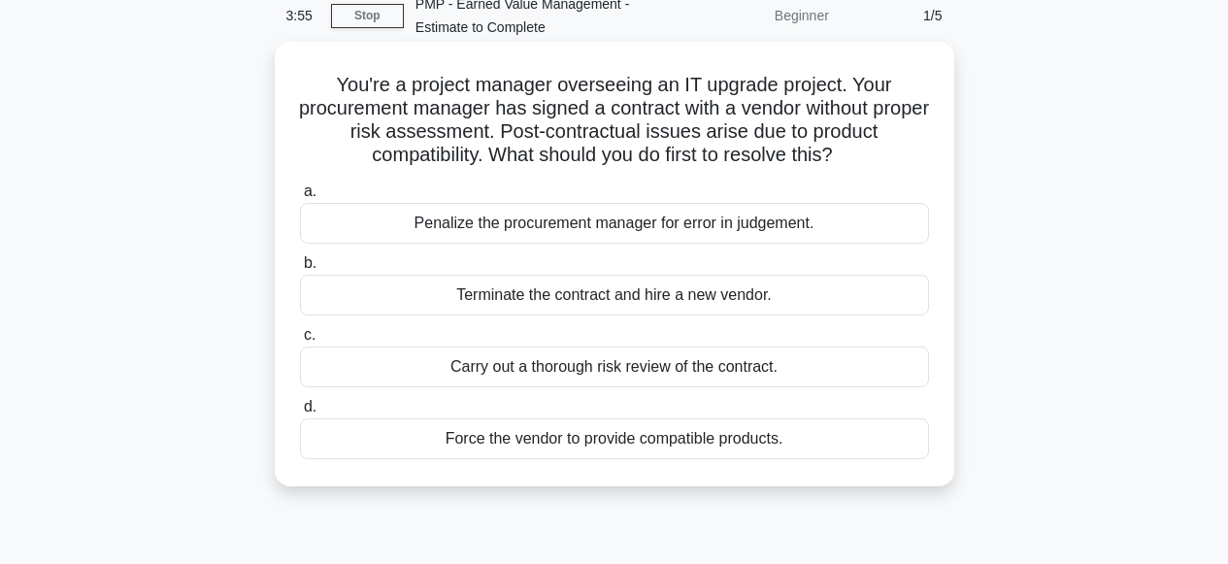
click at [577, 367] on div "Carry out a thorough risk review of the contract." at bounding box center [614, 367] width 629 height 41
click at [300, 342] on input "c. Carry out a thorough risk review of the contract." at bounding box center [300, 335] width 0 height 13
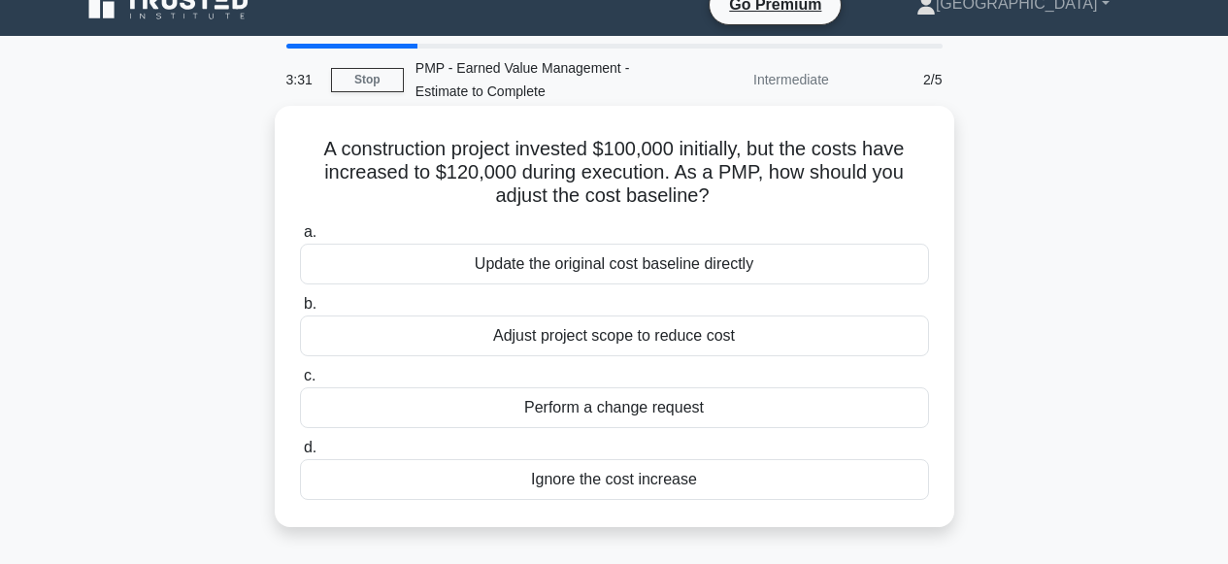
scroll to position [26, 0]
click at [579, 406] on div "Perform a change request" at bounding box center [614, 407] width 629 height 41
click at [300, 382] on input "c. Perform a change request" at bounding box center [300, 376] width 0 height 13
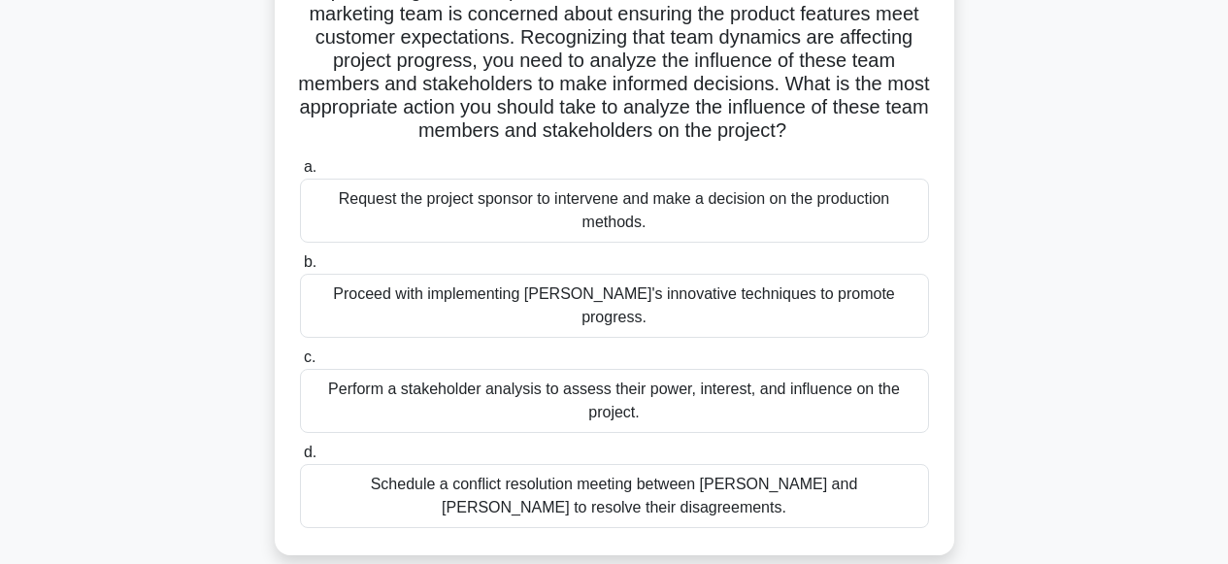
scroll to position [426, 0]
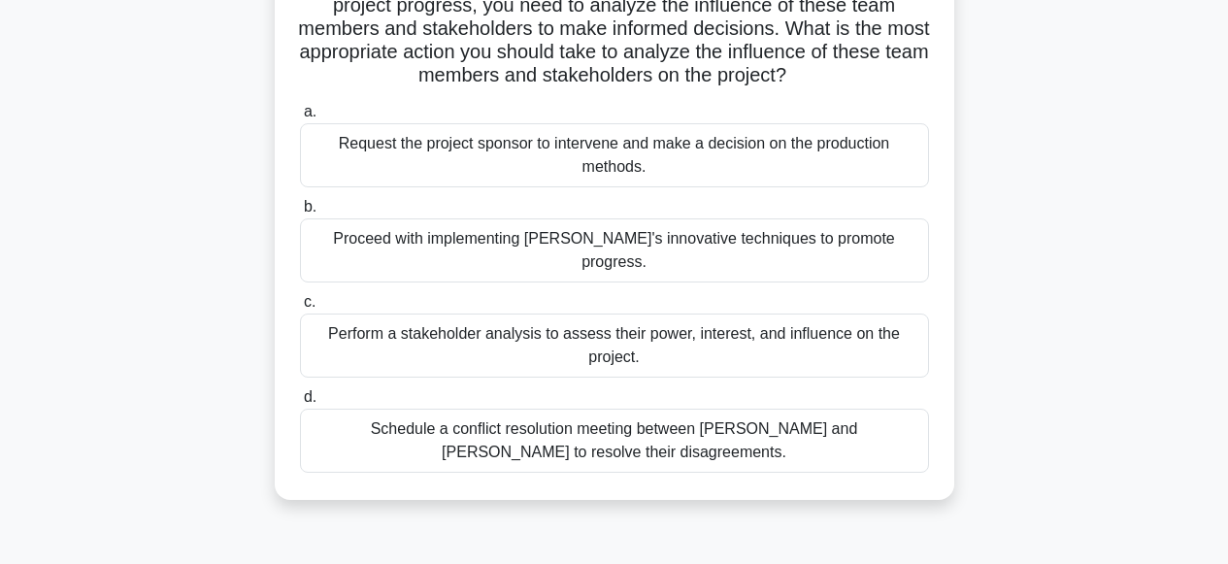
click at [587, 322] on div "Perform a stakeholder analysis to assess their power, interest, and influence o…" at bounding box center [614, 346] width 629 height 64
click at [300, 309] on input "c. Perform a stakeholder analysis to assess their power, interest, and influenc…" at bounding box center [300, 302] width 0 height 13
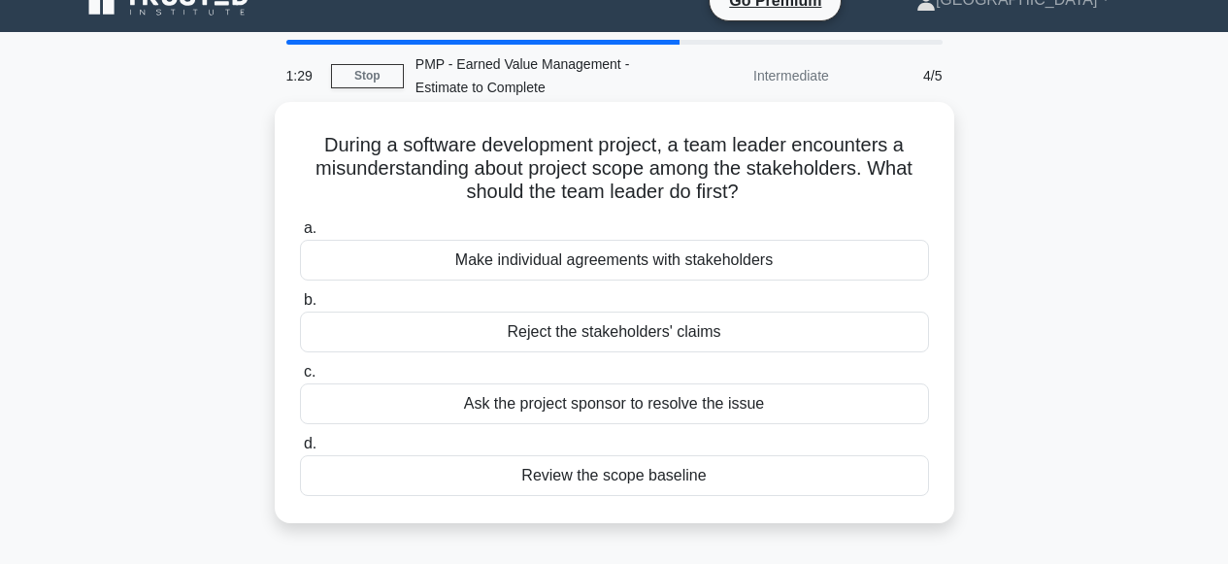
scroll to position [31, 0]
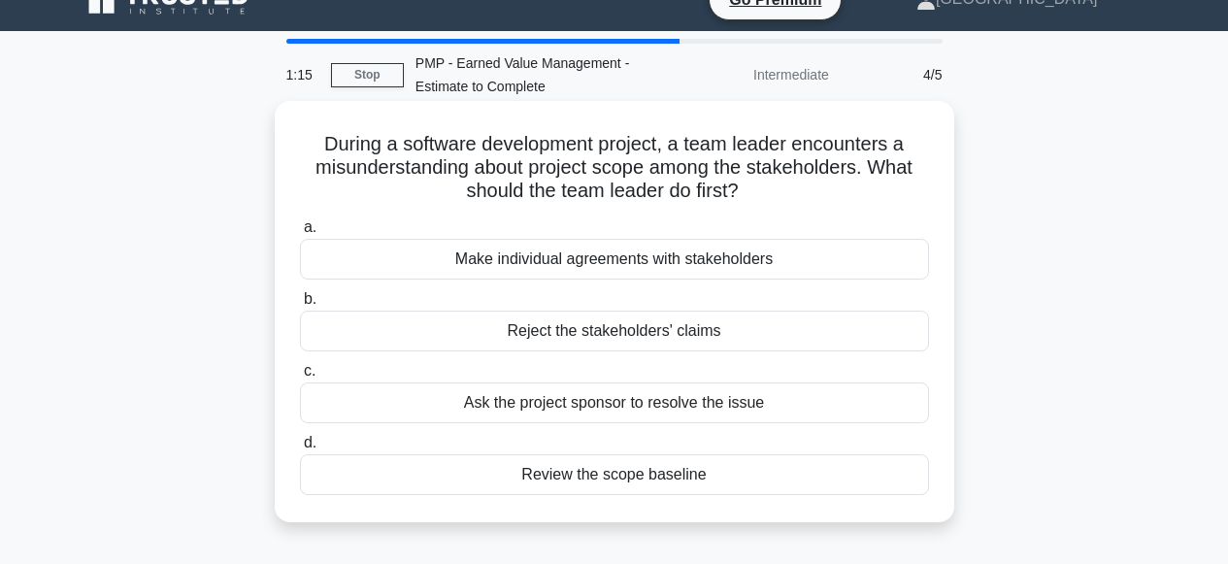
click at [591, 474] on div "Review the scope baseline" at bounding box center [614, 474] width 629 height 41
click at [300, 449] on input "d. Review the scope baseline" at bounding box center [300, 443] width 0 height 13
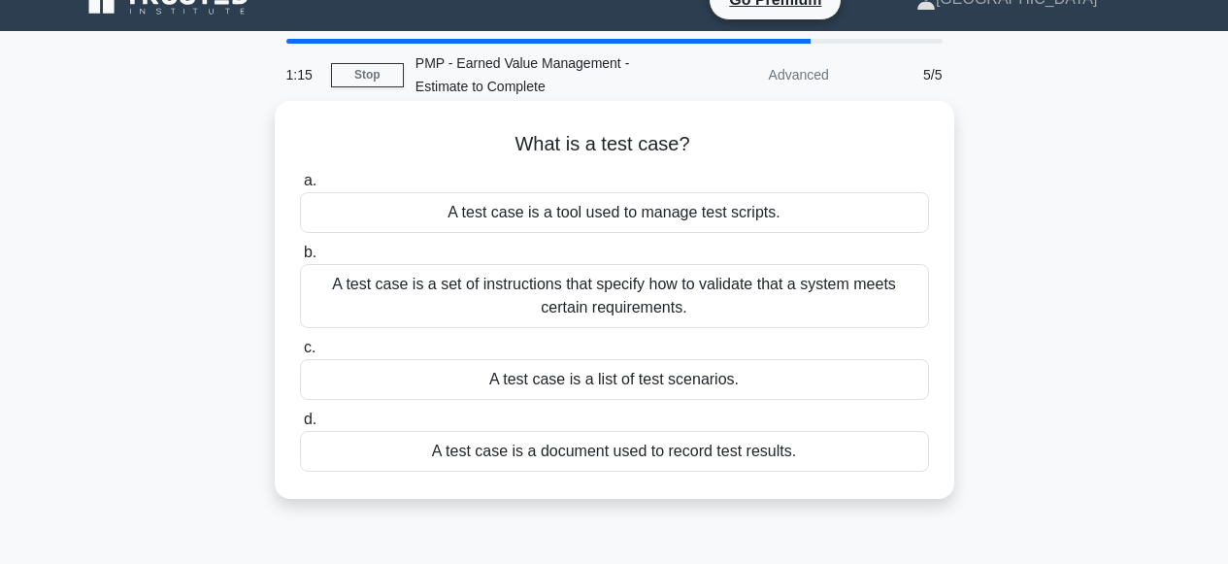
scroll to position [0, 0]
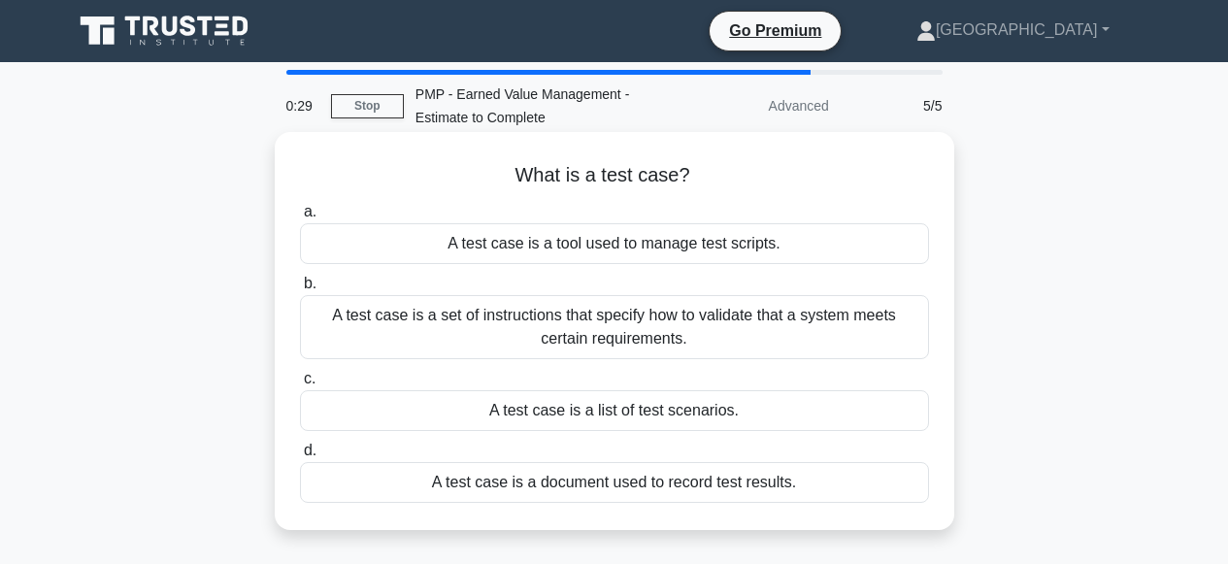
click at [583, 324] on div "A test case is a set of instructions that specify how to validate that a system…" at bounding box center [614, 327] width 629 height 64
click at [300, 290] on input "b. A test case is a set of instructions that specify how to validate that a sys…" at bounding box center [300, 284] width 0 height 13
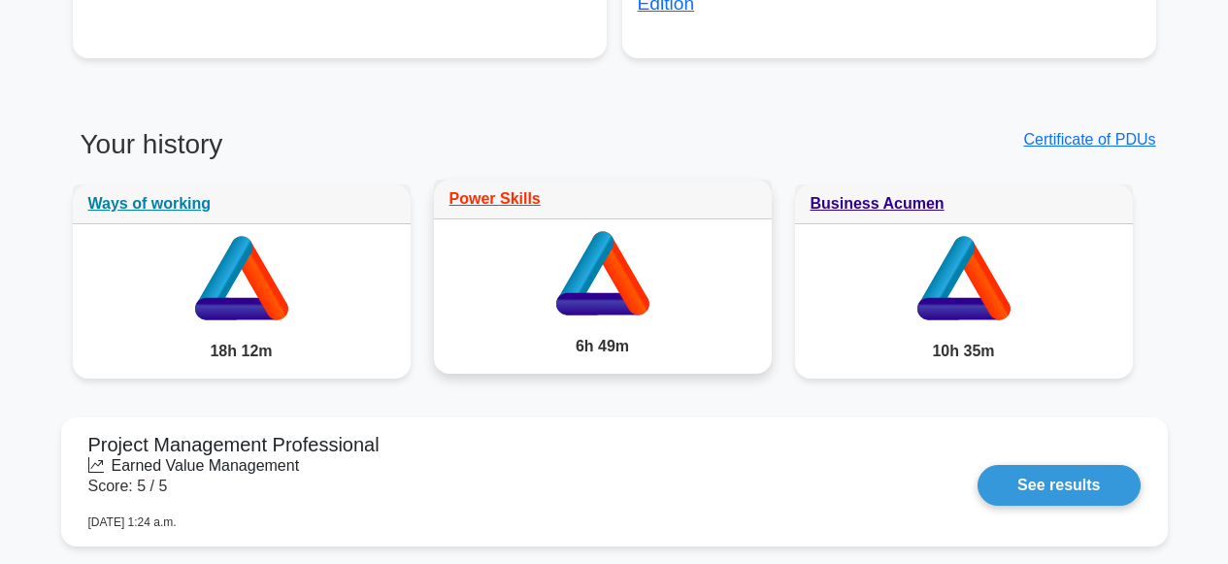
scroll to position [1436, 0]
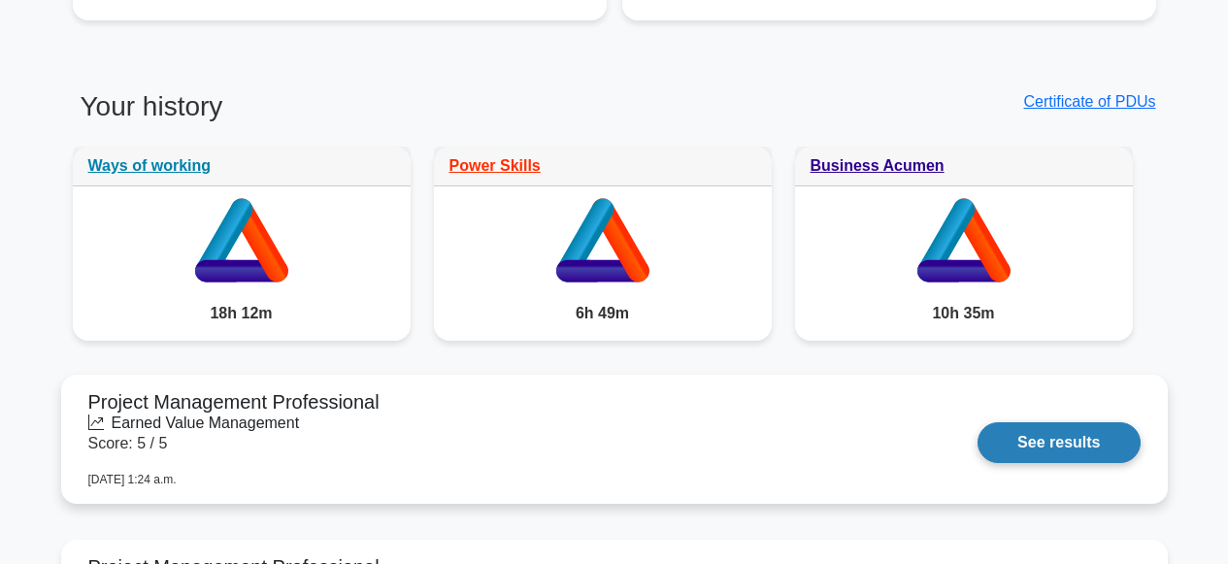
click at [1074, 445] on link "See results" at bounding box center [1058, 442] width 162 height 41
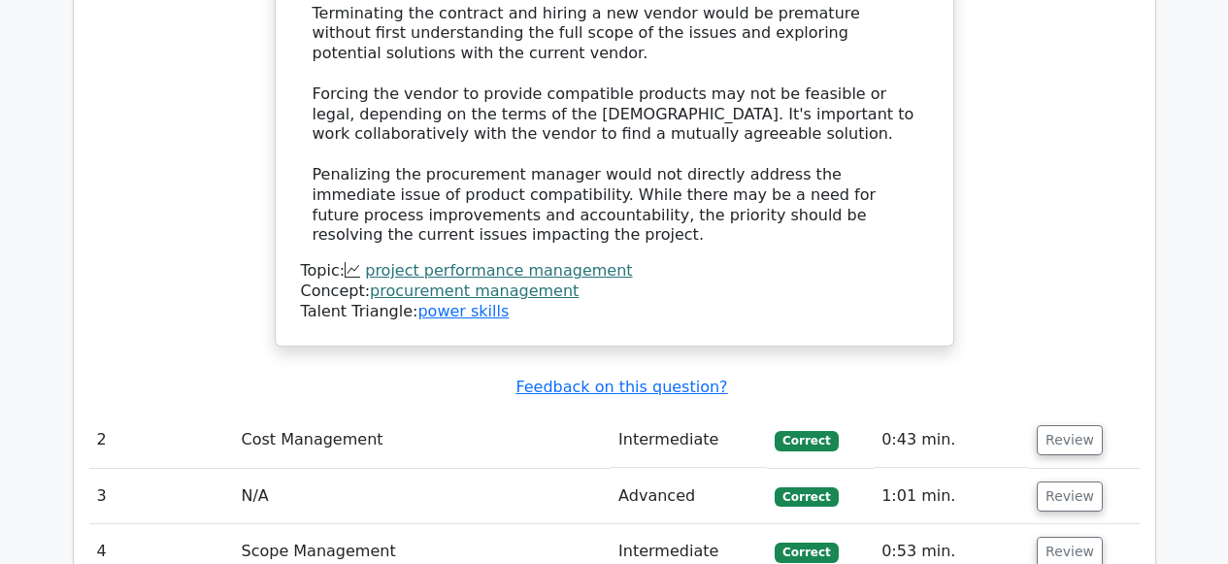
scroll to position [1707, 0]
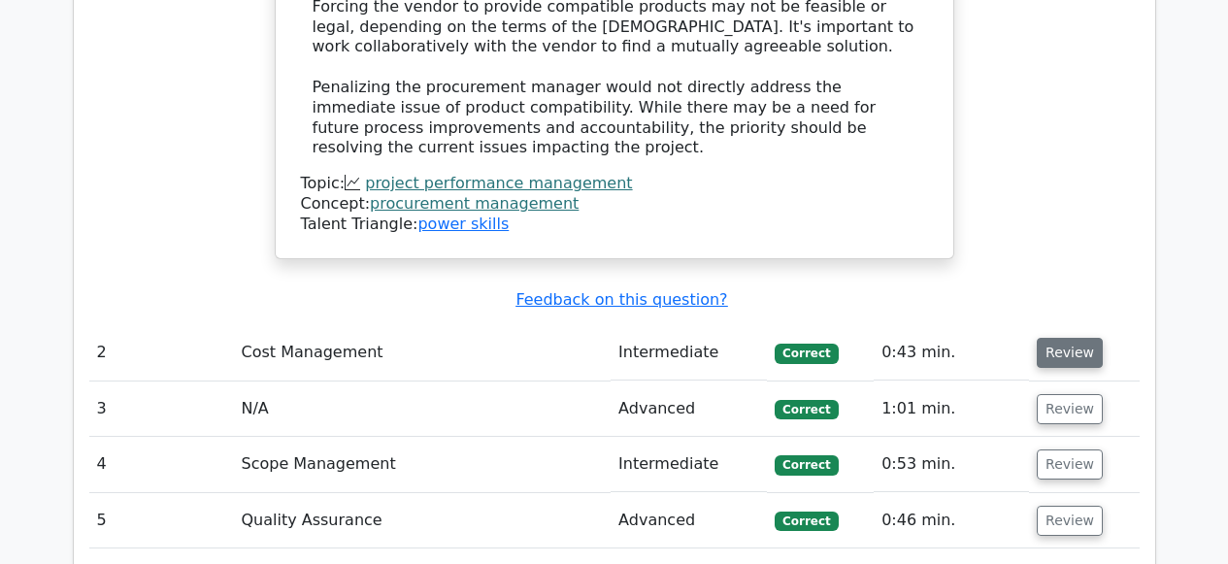
click at [1076, 343] on button "Review" at bounding box center [1070, 353] width 66 height 30
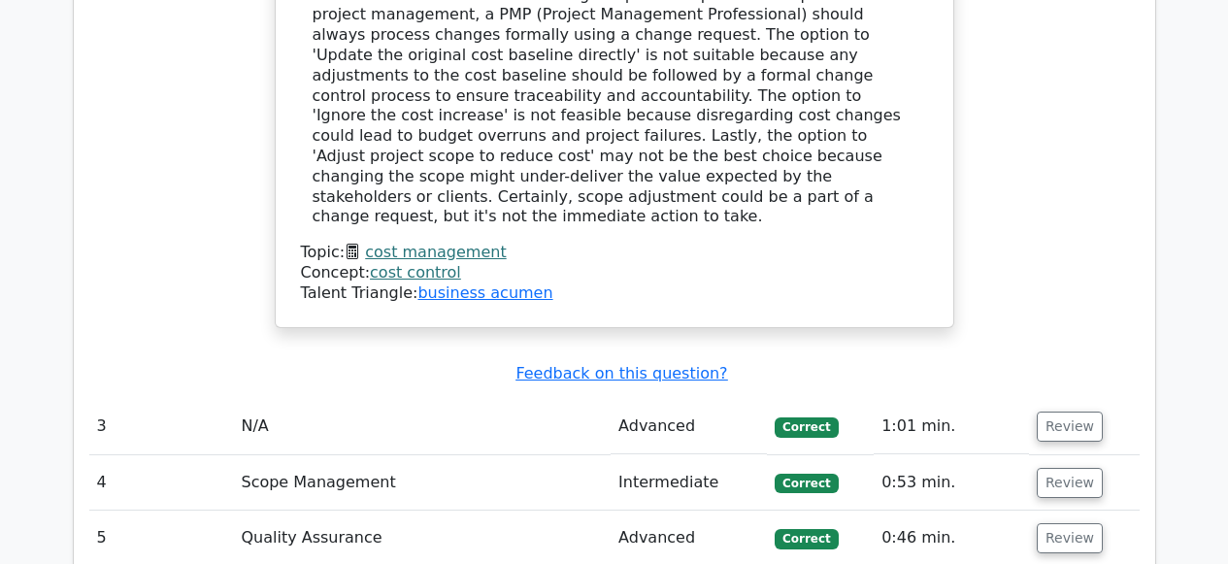
scroll to position [2620, 0]
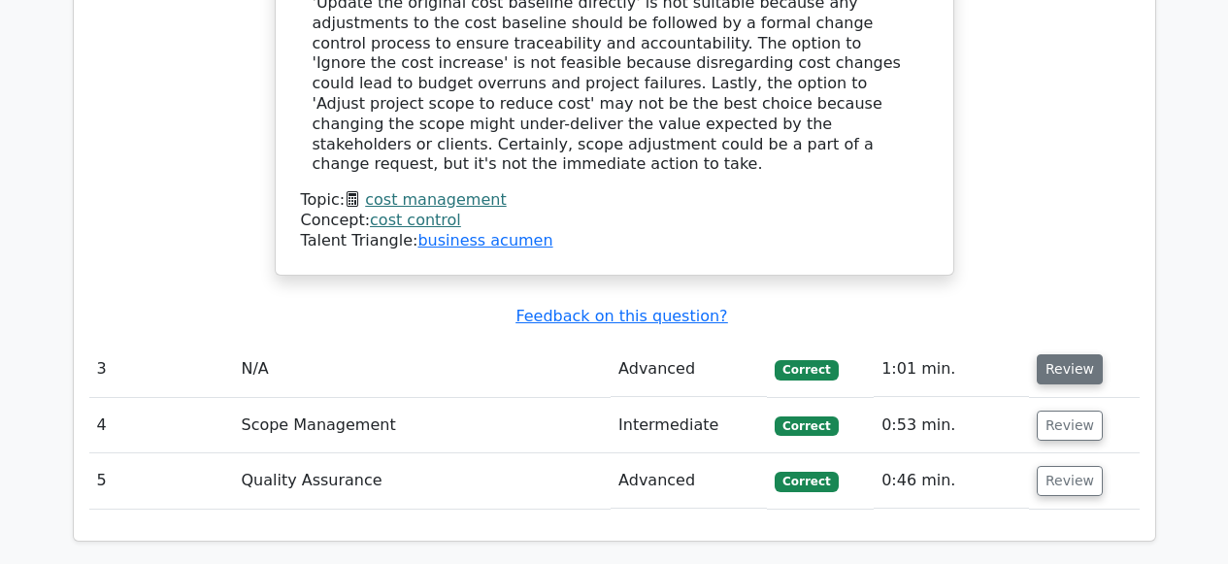
click at [1059, 354] on button "Review" at bounding box center [1070, 369] width 66 height 30
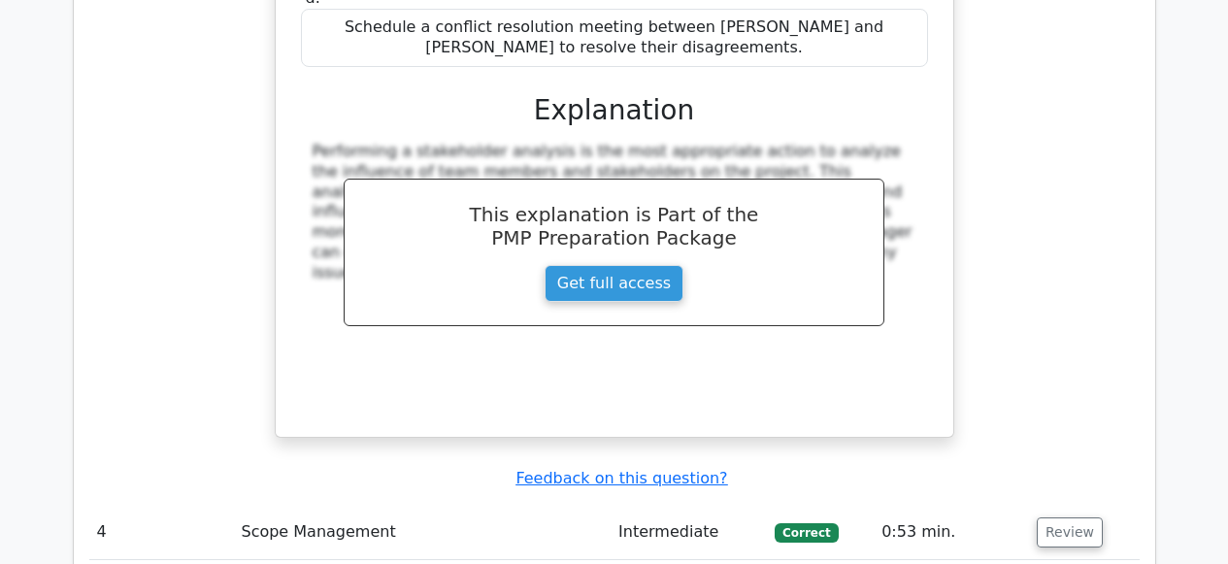
scroll to position [3849, 0]
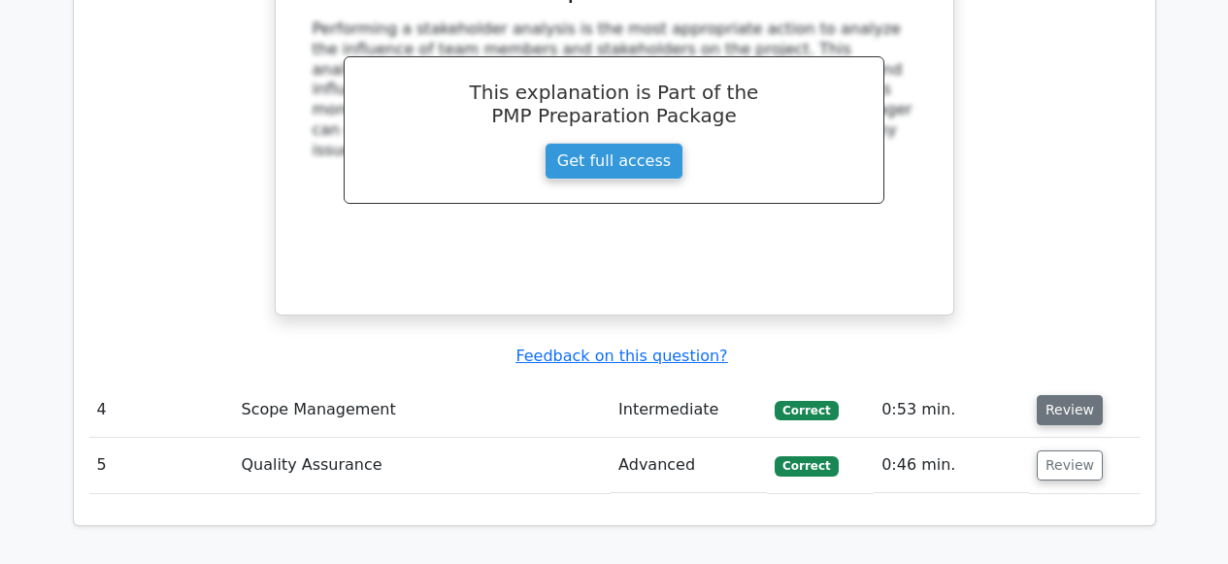
click at [1056, 395] on button "Review" at bounding box center [1070, 410] width 66 height 30
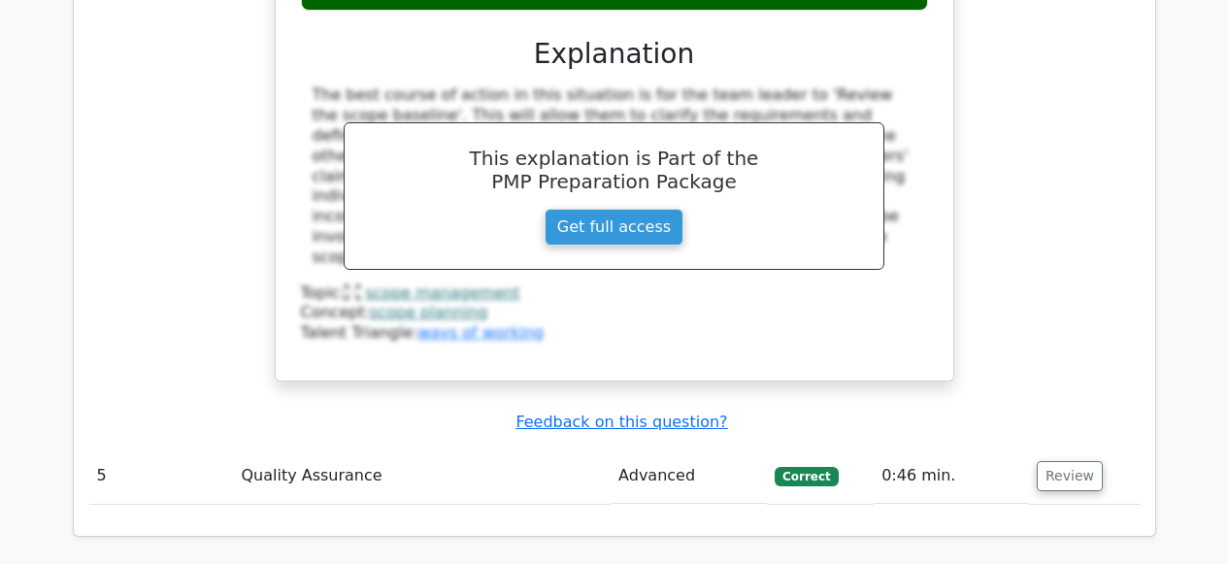
scroll to position [4646, 0]
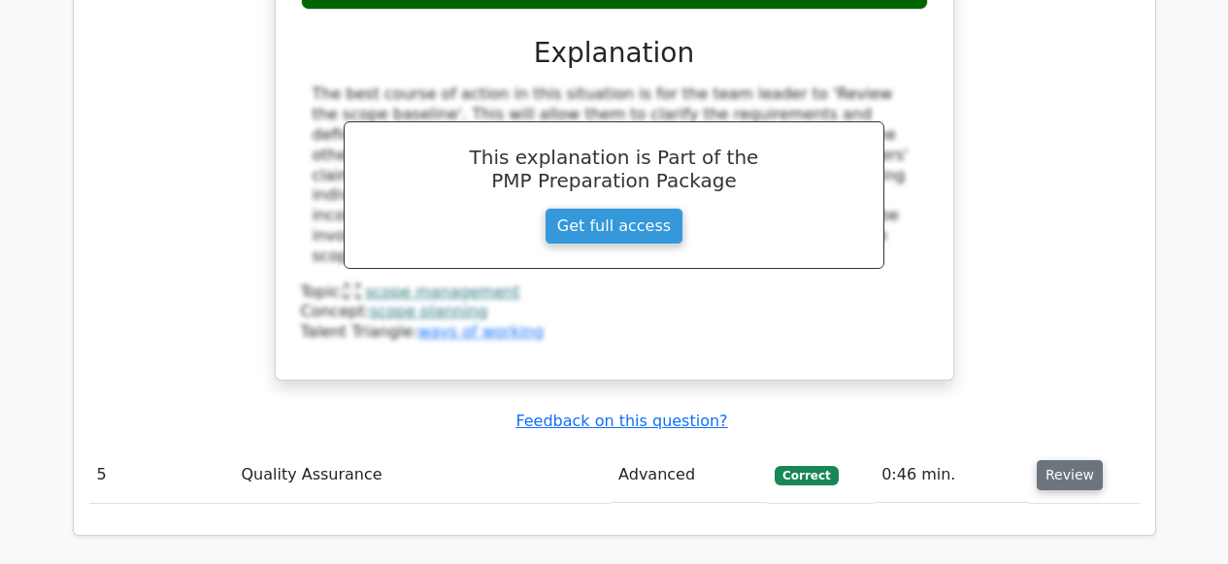
click at [1050, 460] on button "Review" at bounding box center [1070, 475] width 66 height 30
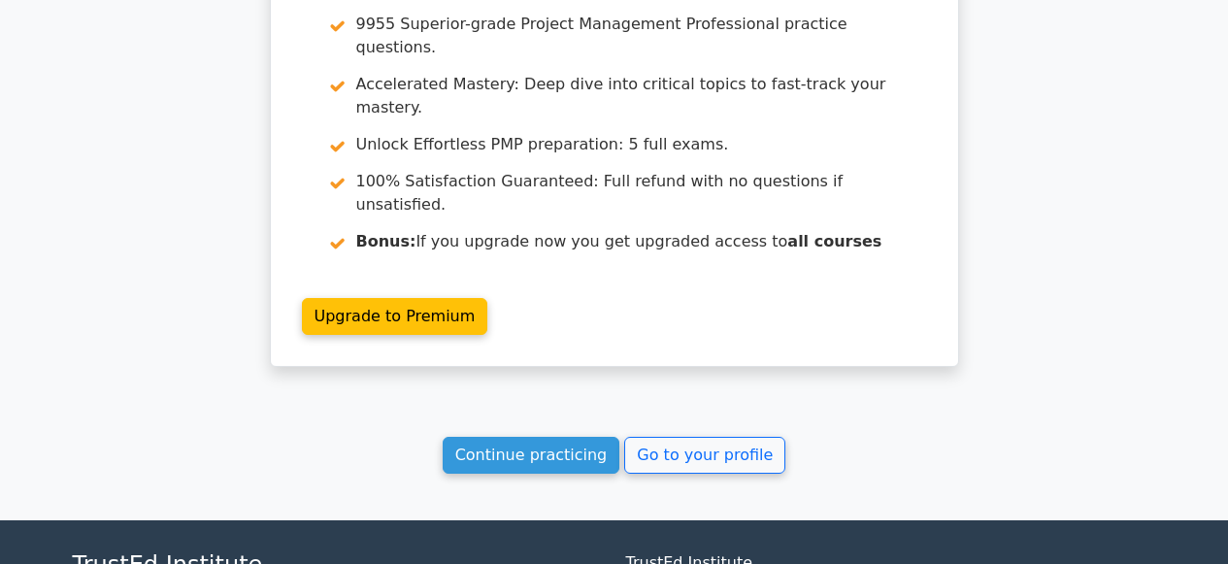
scroll to position [6206, 0]
click at [549, 437] on link "Continue practicing" at bounding box center [532, 455] width 178 height 37
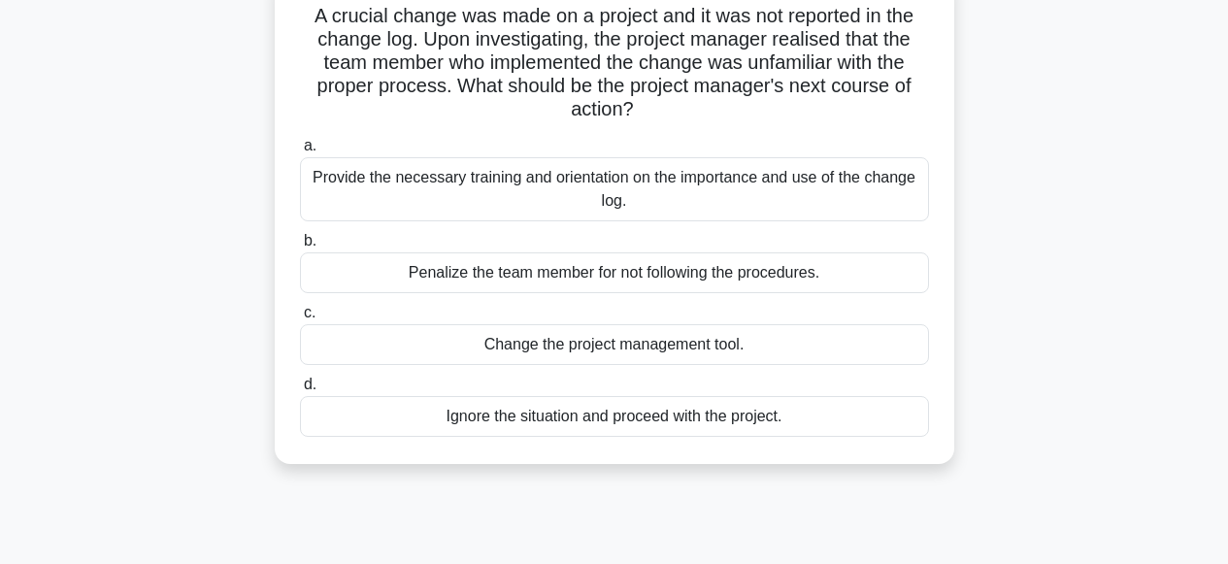
scroll to position [167, 0]
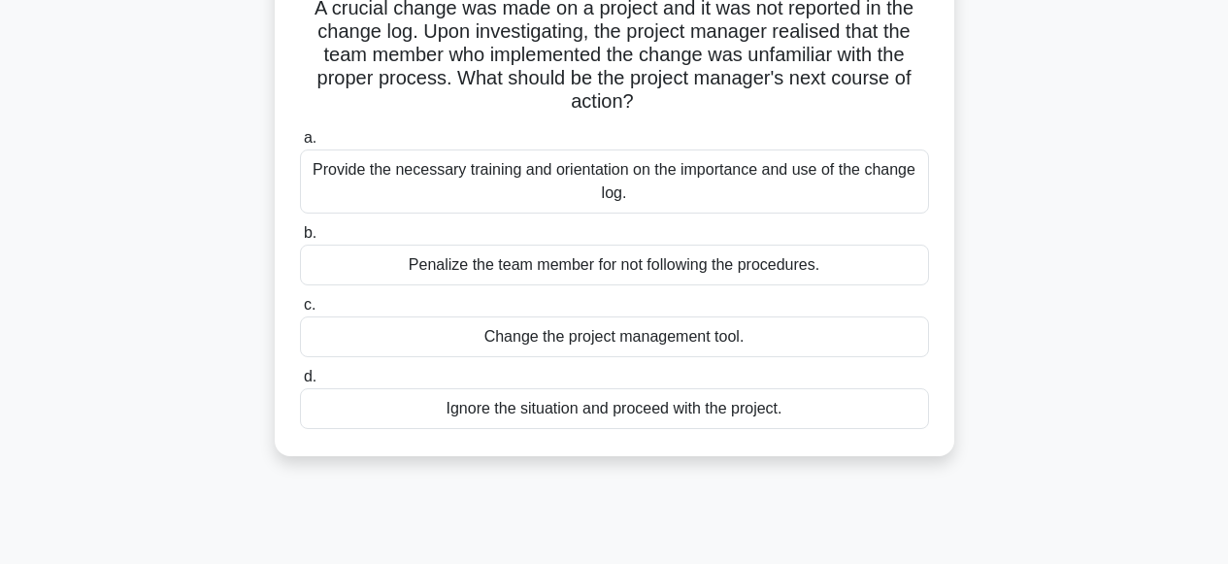
click at [559, 177] on div "Provide the necessary training and orientation on the importance and use of the…" at bounding box center [614, 181] width 629 height 64
click at [300, 145] on input "a. Provide the necessary training and orientation on the importance and use of …" at bounding box center [300, 138] width 0 height 13
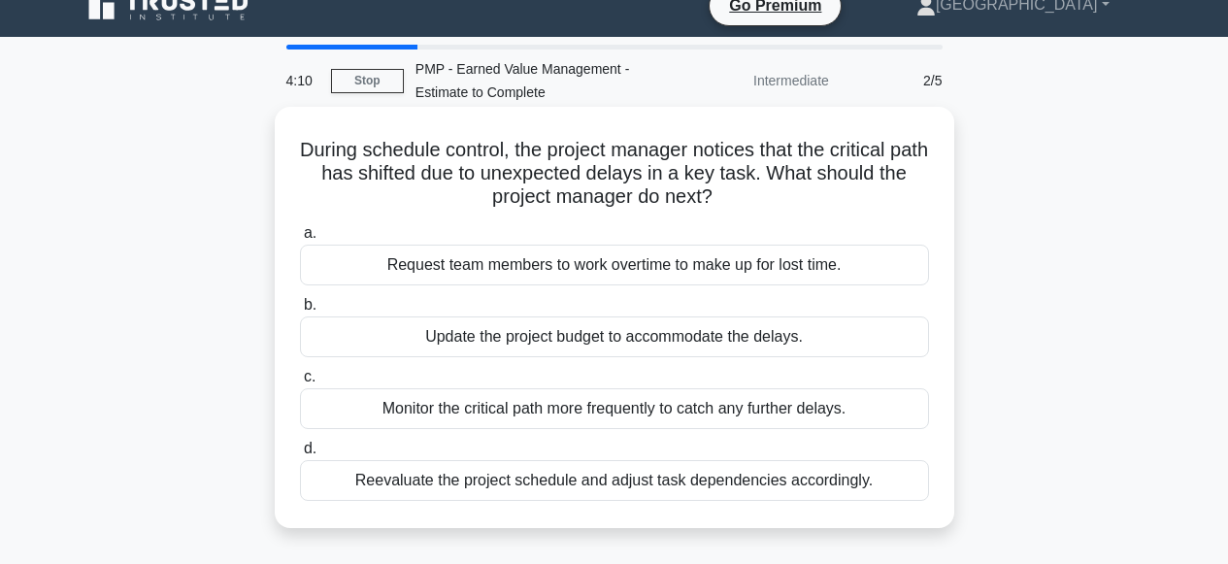
scroll to position [37, 0]
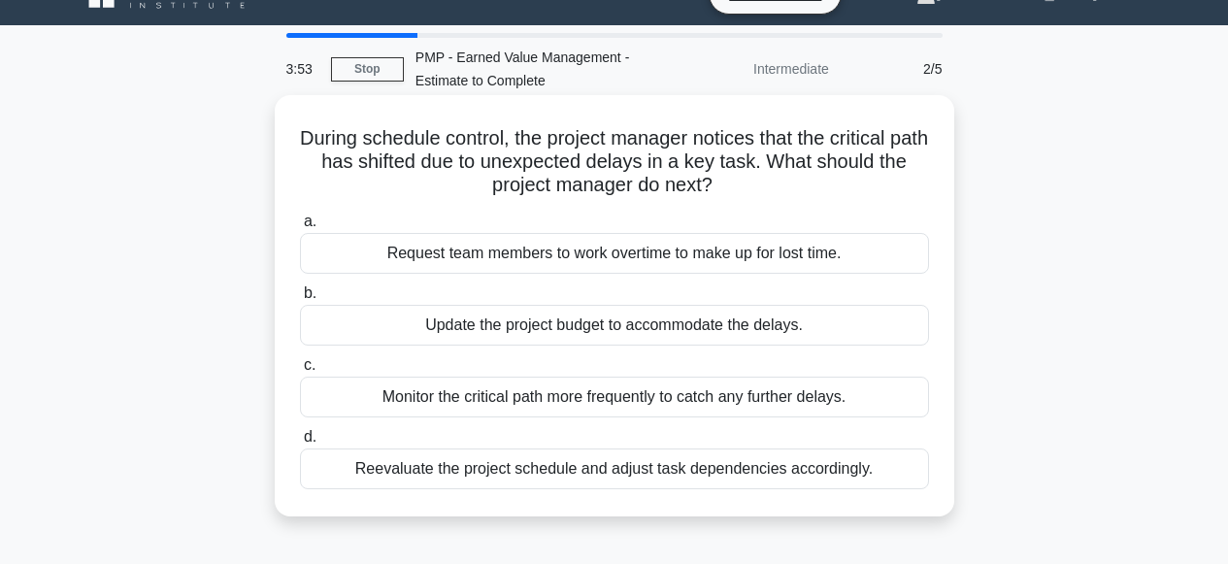
click at [616, 468] on div "Reevaluate the project schedule and adjust task dependencies accordingly." at bounding box center [614, 468] width 629 height 41
click at [300, 444] on input "d. Reevaluate the project schedule and adjust task dependencies accordingly." at bounding box center [300, 437] width 0 height 13
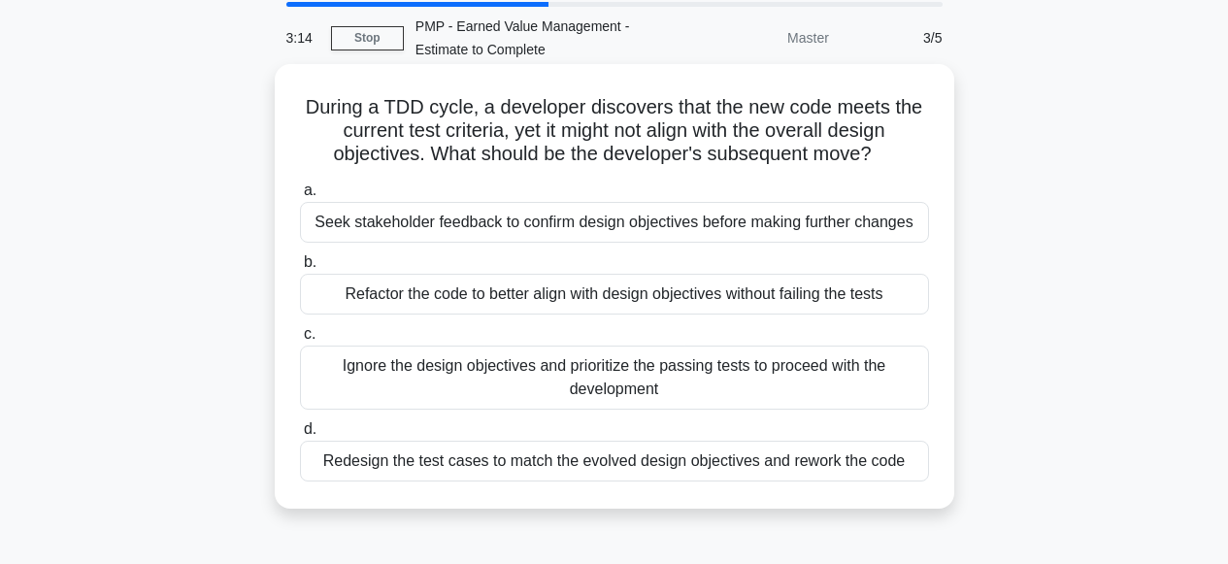
scroll to position [127, 0]
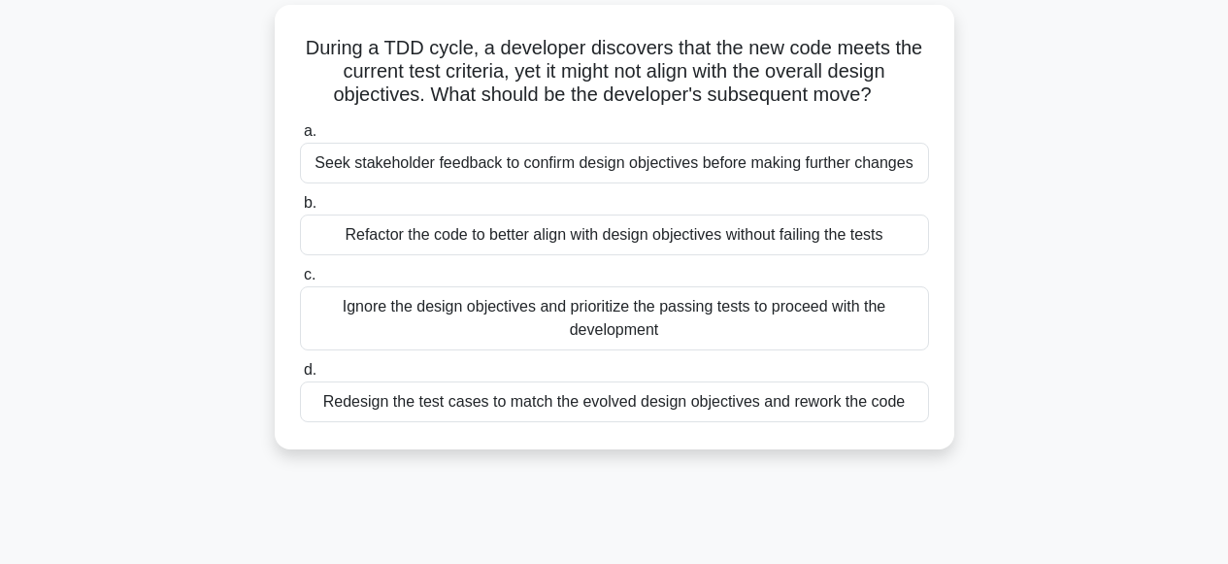
click at [687, 401] on div "Redesign the test cases to match the evolved design objectives and rework the c…" at bounding box center [614, 401] width 629 height 41
click at [300, 377] on input "d. Redesign the test cases to match the evolved design objectives and rework th…" at bounding box center [300, 370] width 0 height 13
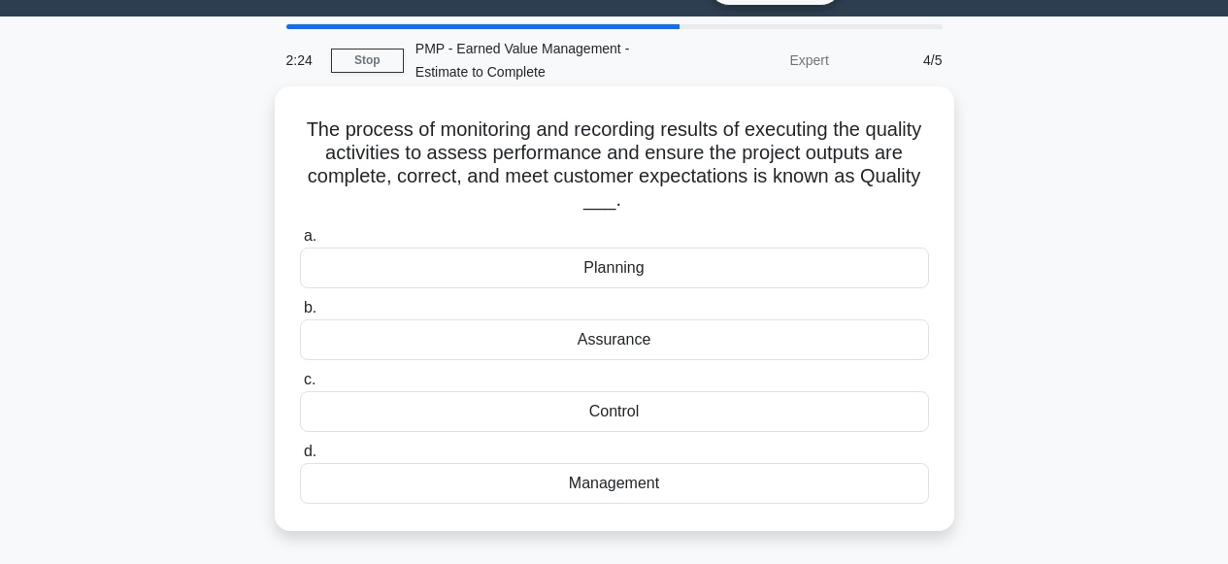
scroll to position [47, 0]
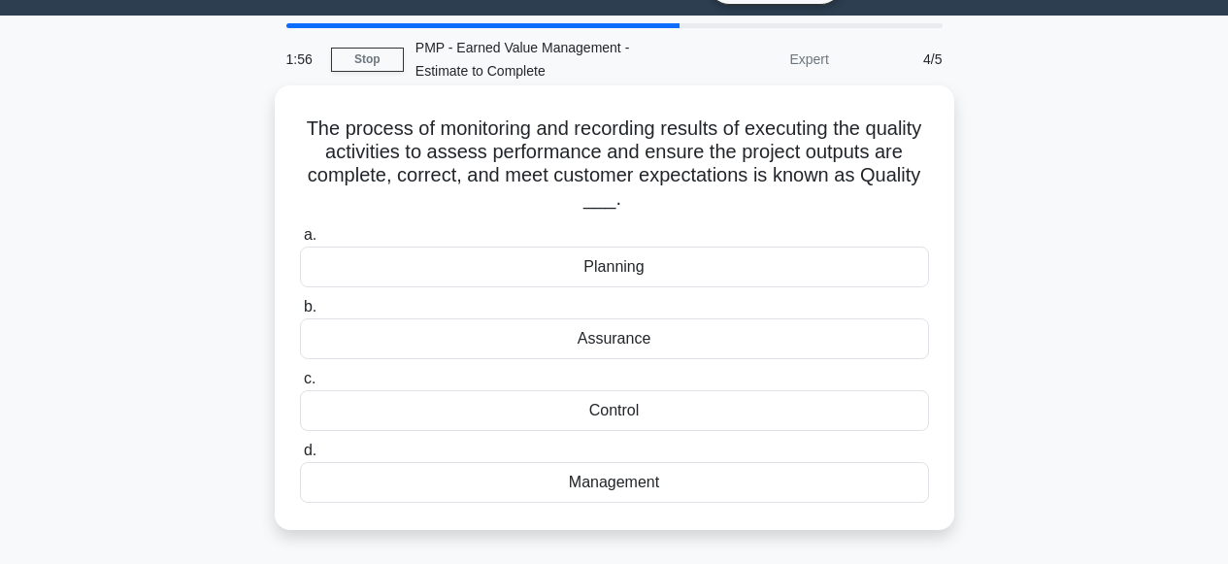
click at [617, 409] on div "Control" at bounding box center [614, 410] width 629 height 41
click at [300, 385] on input "c. Control" at bounding box center [300, 379] width 0 height 13
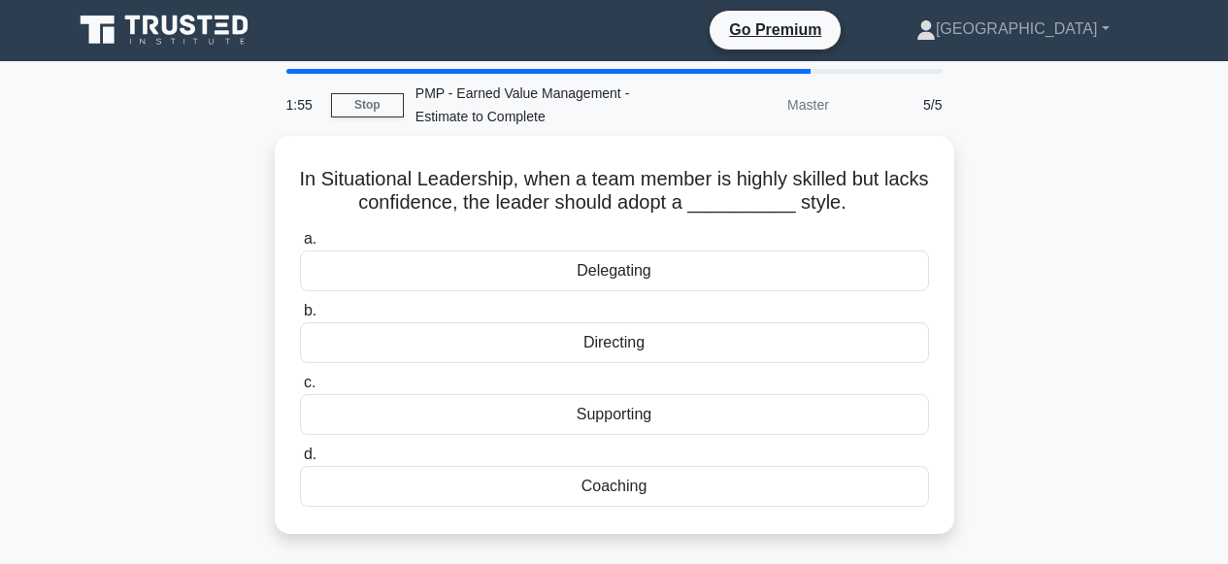
scroll to position [0, 0]
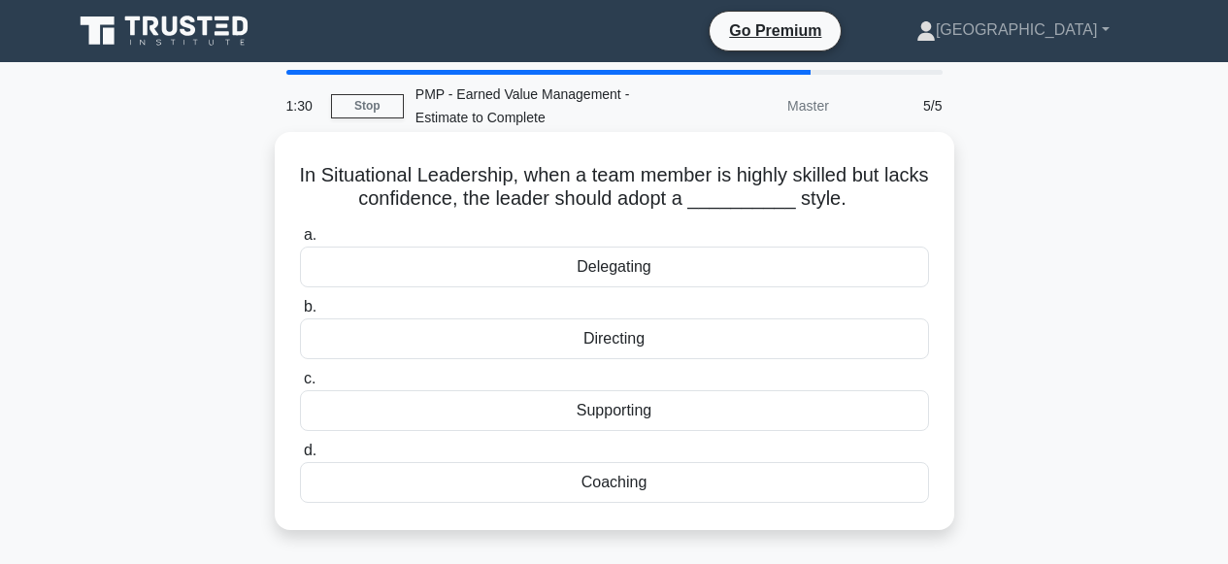
click at [611, 480] on div "Coaching" at bounding box center [614, 482] width 629 height 41
click at [300, 457] on input "d. Coaching" at bounding box center [300, 451] width 0 height 13
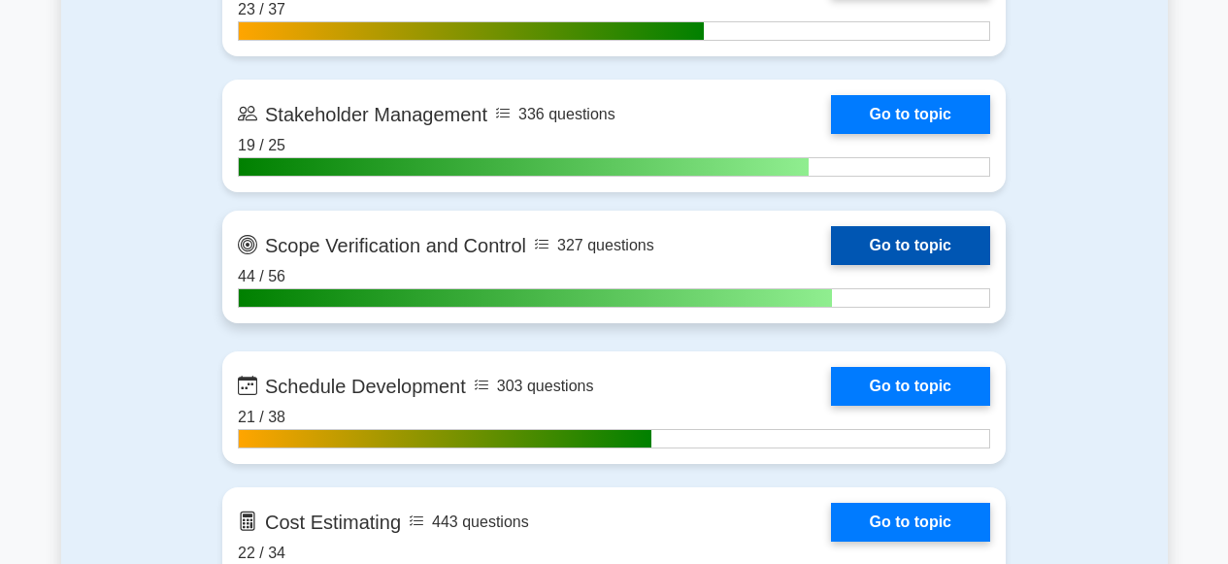
scroll to position [2584, 0]
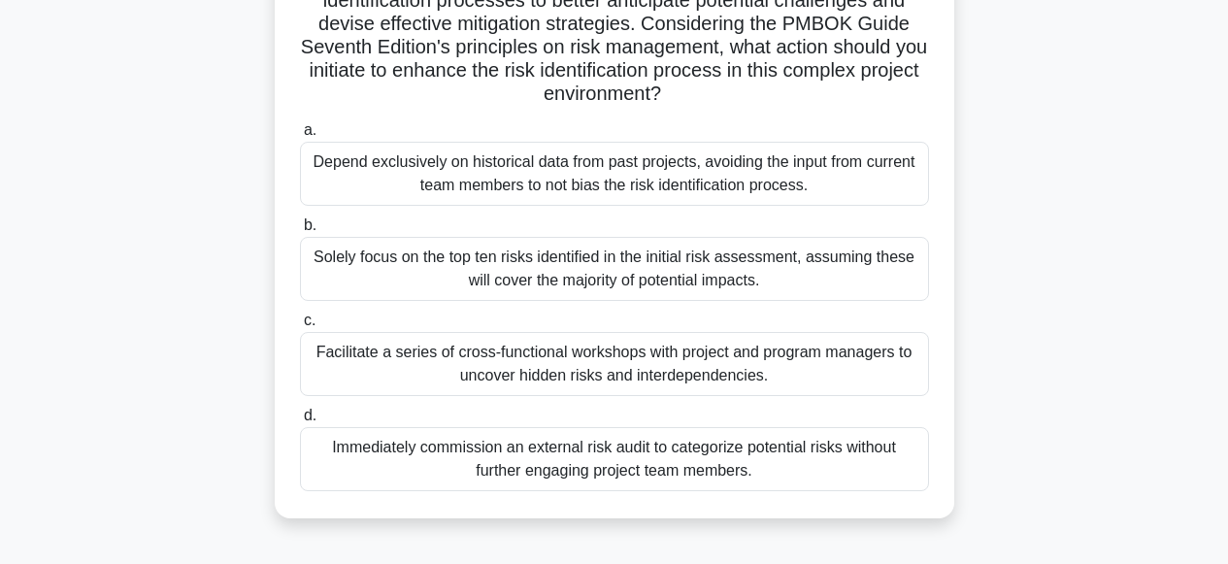
scroll to position [397, 0]
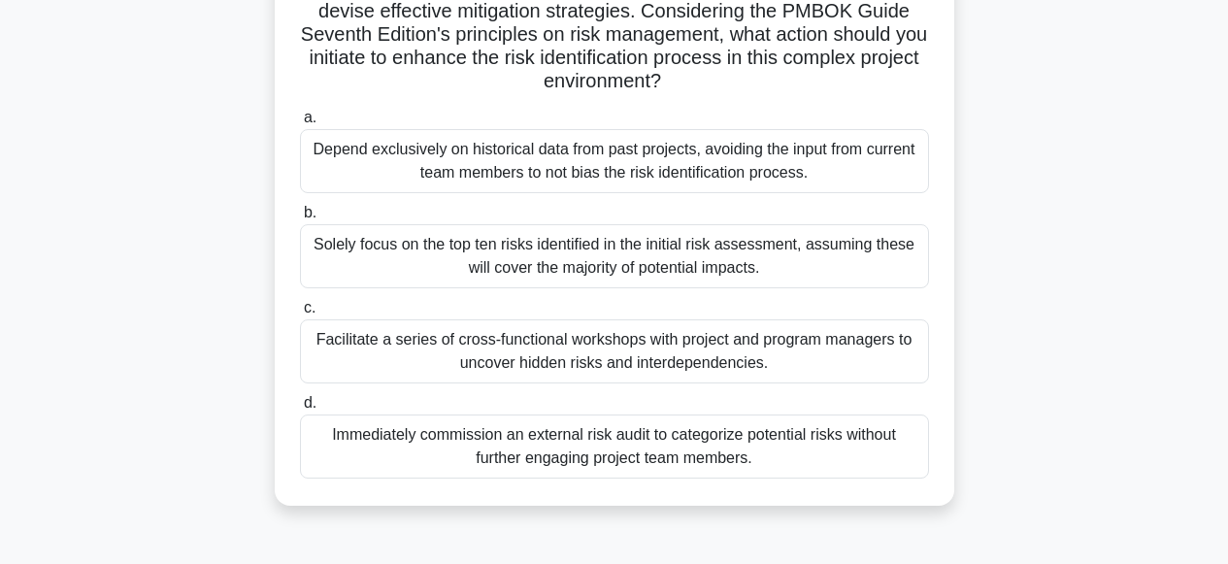
click at [592, 352] on div "Facilitate a series of cross-functional workshops with project and program mana…" at bounding box center [614, 351] width 629 height 64
click at [300, 315] on input "c. Facilitate a series of cross-functional workshops with project and program m…" at bounding box center [300, 308] width 0 height 13
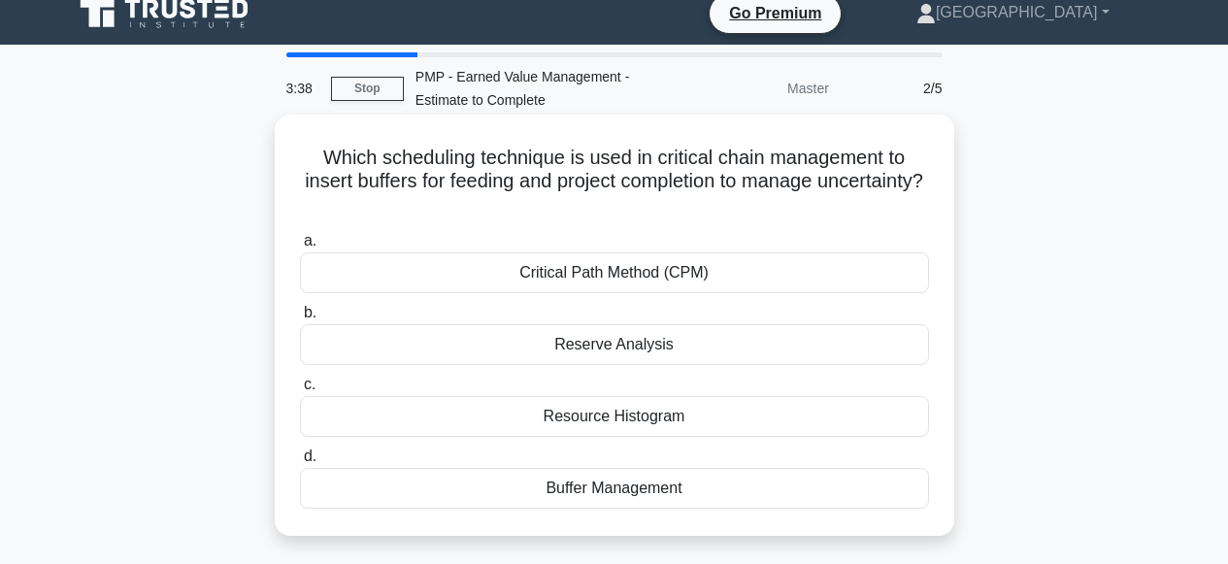
scroll to position [19, 0]
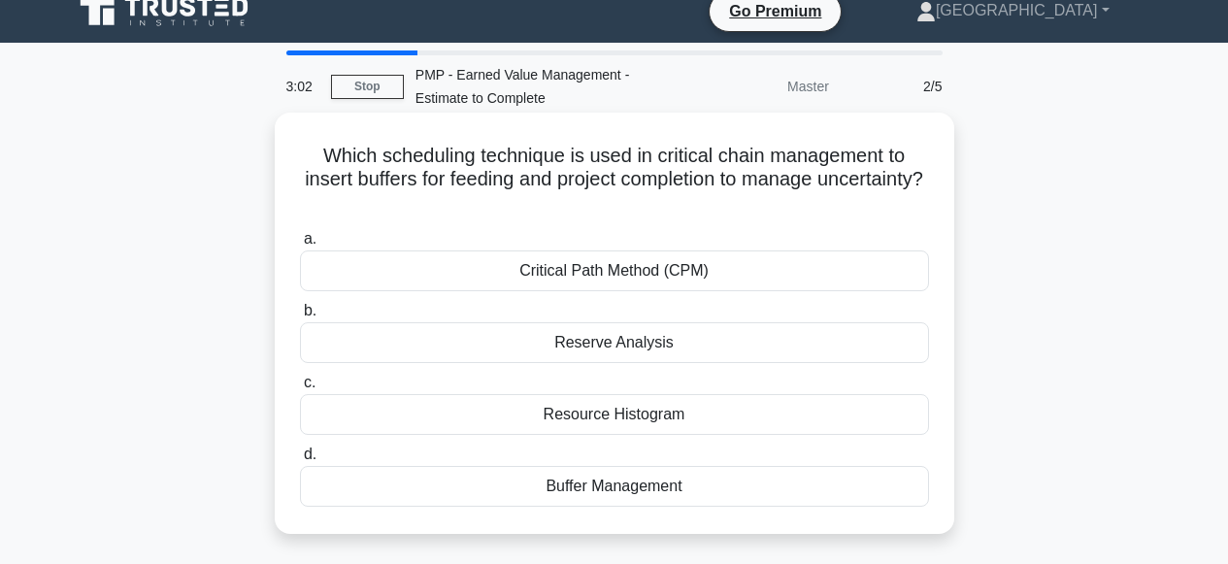
click at [583, 347] on div "Reserve Analysis" at bounding box center [614, 342] width 629 height 41
click at [300, 317] on input "b. Reserve Analysis" at bounding box center [300, 311] width 0 height 13
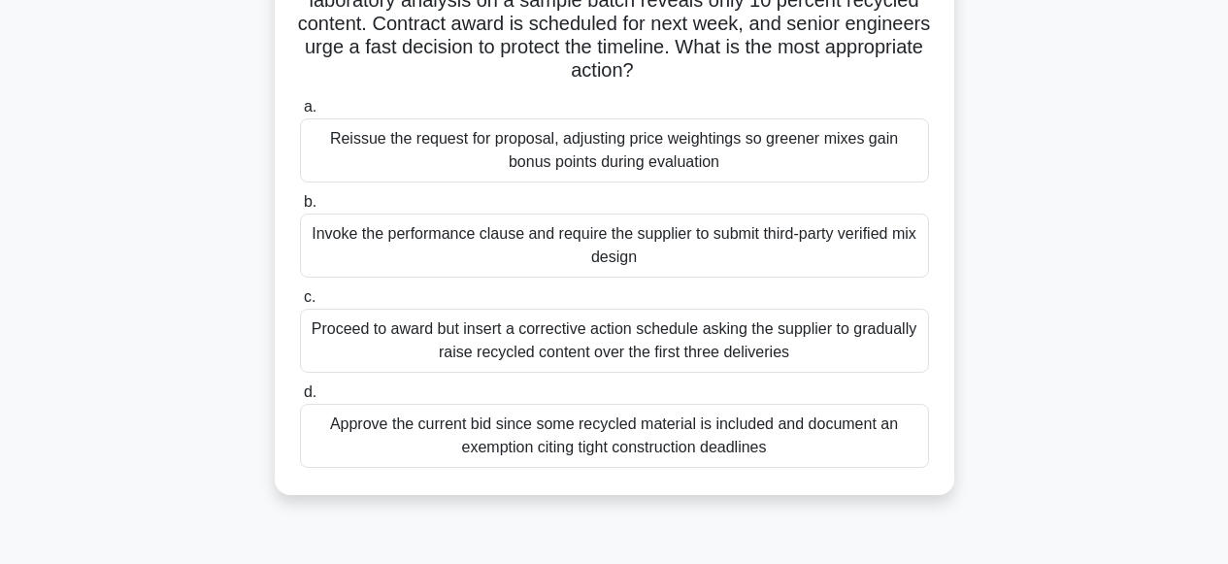
scroll to position [271, 0]
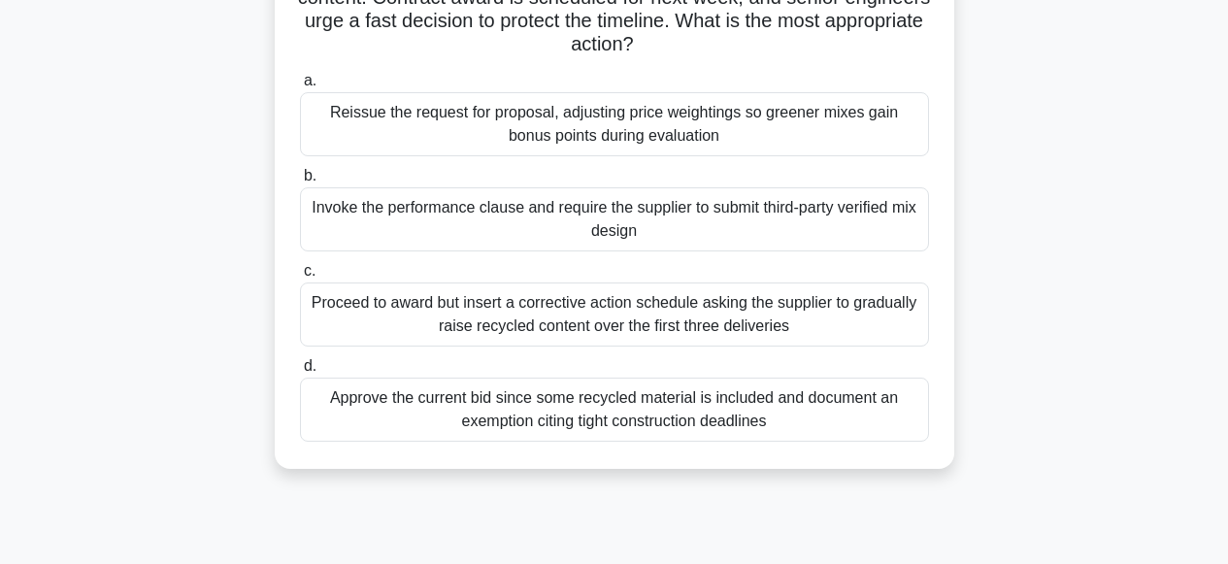
click at [569, 131] on div "Reissue the request for proposal, adjusting price weightings so greener mixes g…" at bounding box center [614, 124] width 629 height 64
click at [300, 87] on input "a. Reissue the request for proposal, adjusting price weightings so greener mixe…" at bounding box center [300, 81] width 0 height 13
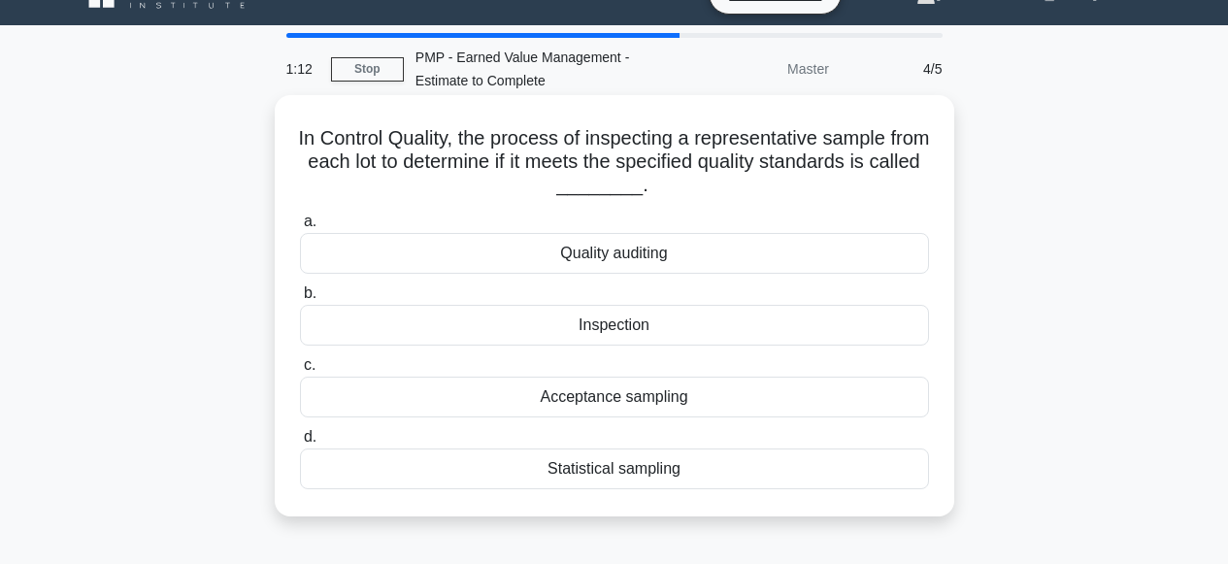
scroll to position [49, 0]
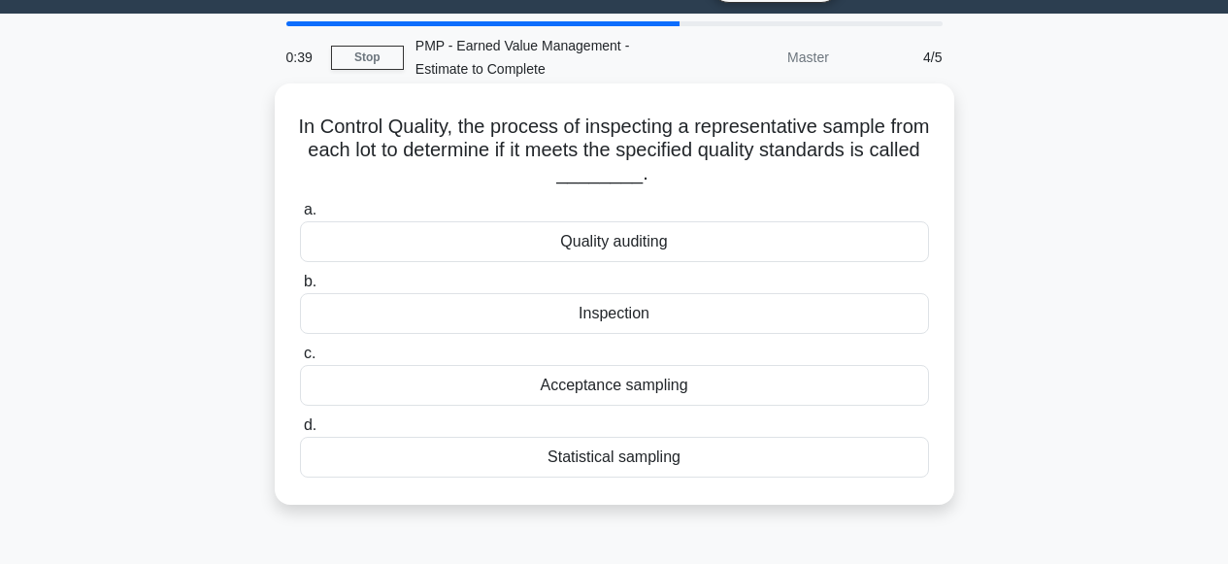
click at [617, 244] on div "Quality auditing" at bounding box center [614, 241] width 629 height 41
click at [300, 216] on input "a. Quality auditing" at bounding box center [300, 210] width 0 height 13
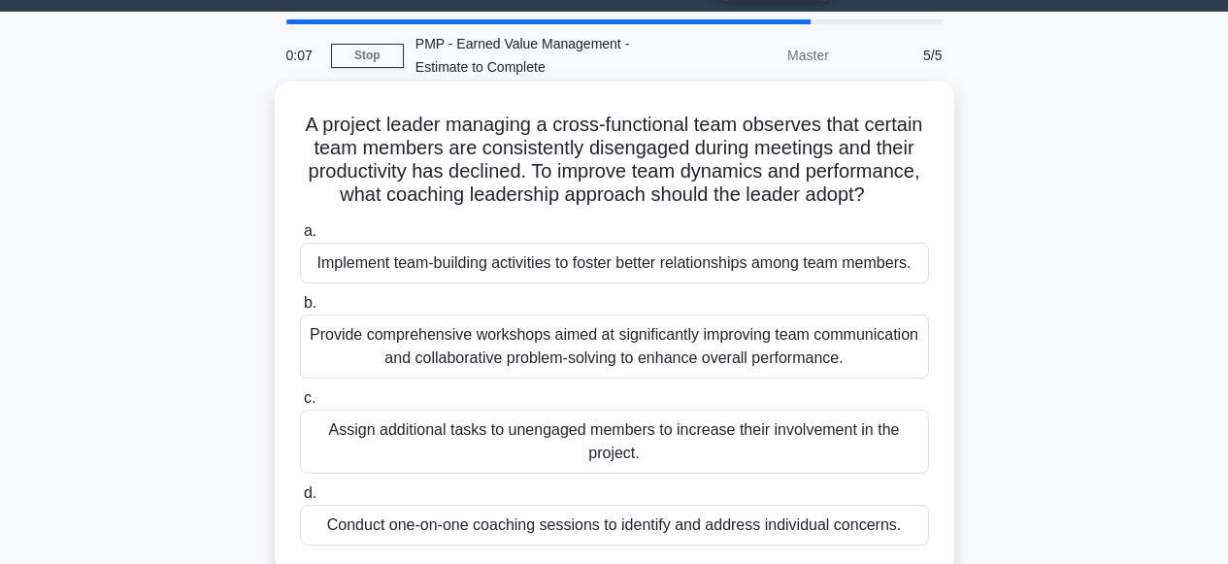
scroll to position [50, 0]
click at [562, 351] on div "Provide comprehensive workshops aimed at significantly improving team communica…" at bounding box center [614, 347] width 629 height 64
click at [300, 310] on input "b. Provide comprehensive workshops aimed at significantly improving team commun…" at bounding box center [300, 303] width 0 height 13
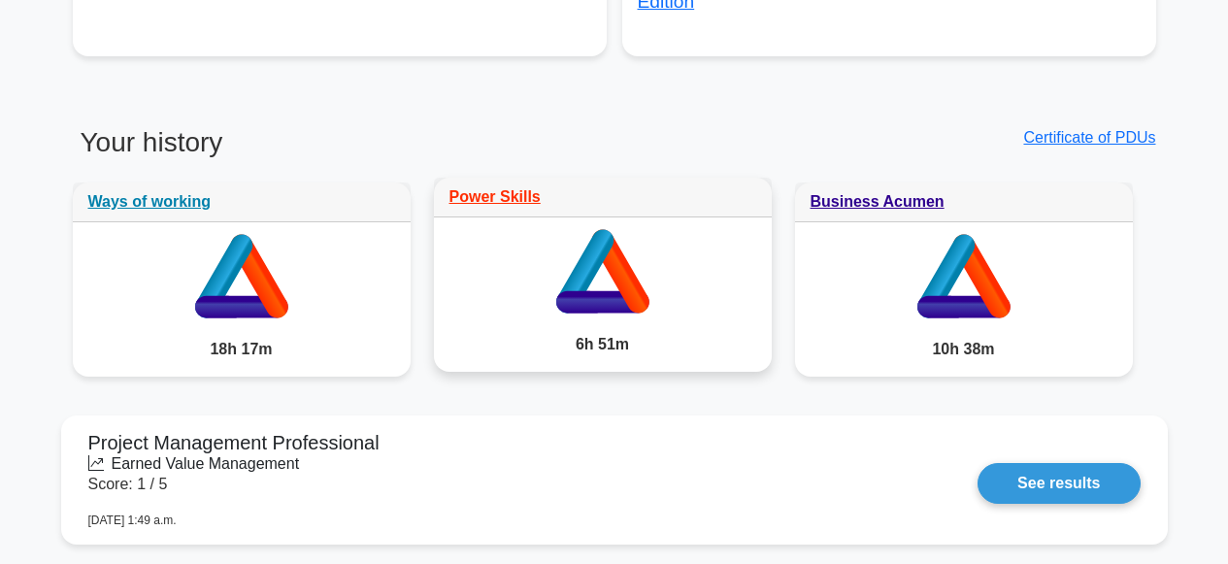
scroll to position [1560, 0]
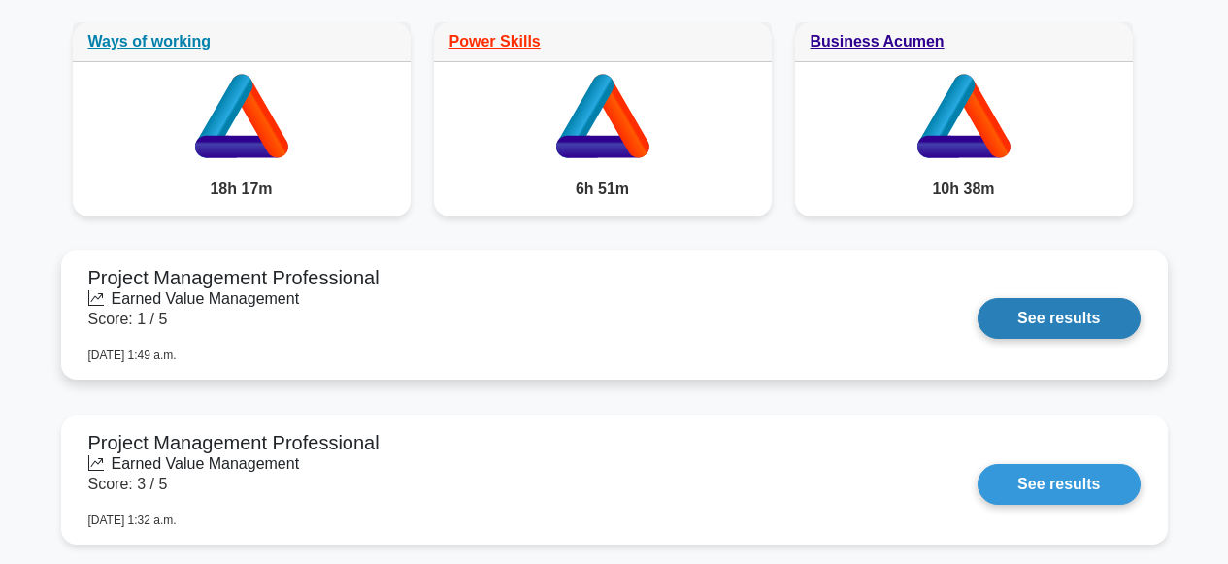
click at [1068, 311] on link "See results" at bounding box center [1058, 318] width 162 height 41
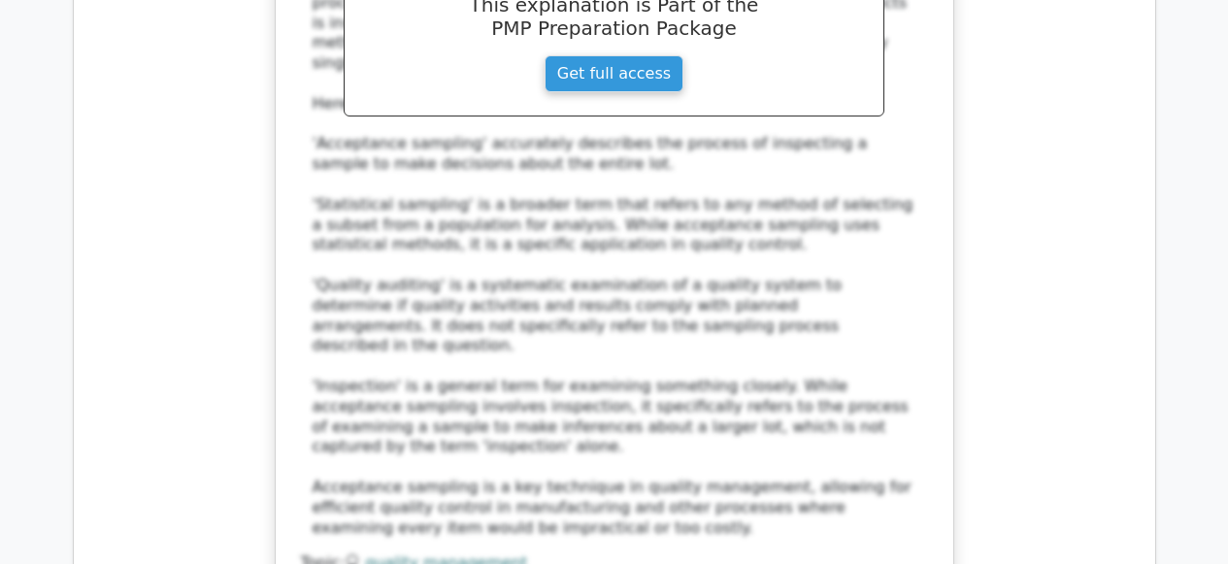
scroll to position [5454, 0]
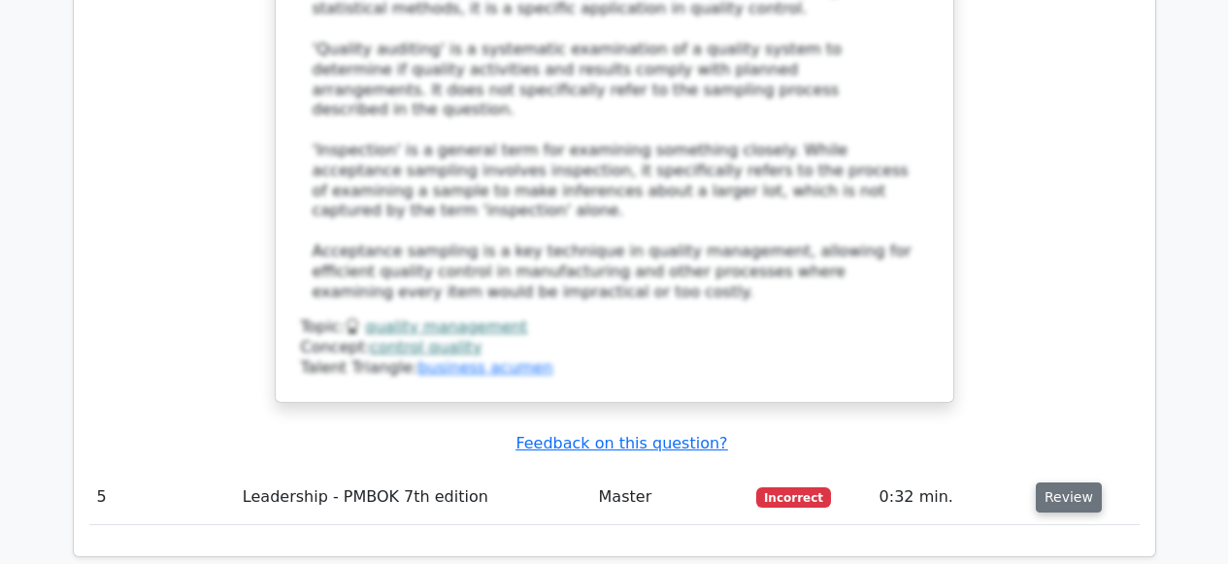
click at [1071, 482] on button "Review" at bounding box center [1069, 497] width 66 height 30
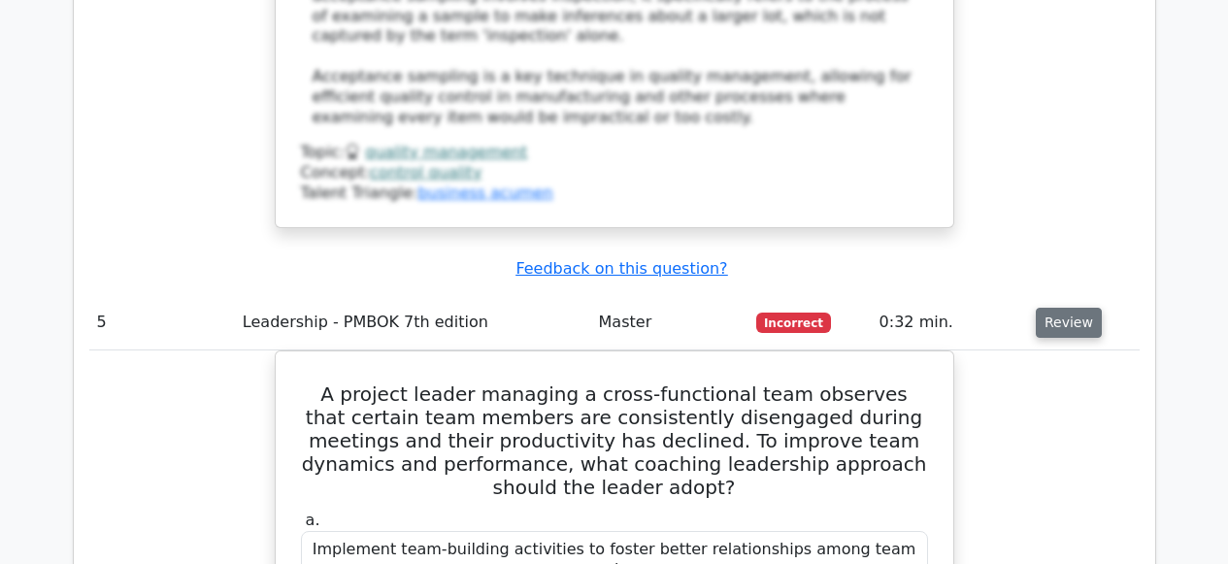
scroll to position [5830, 0]
